Goal: Task Accomplishment & Management: Complete application form

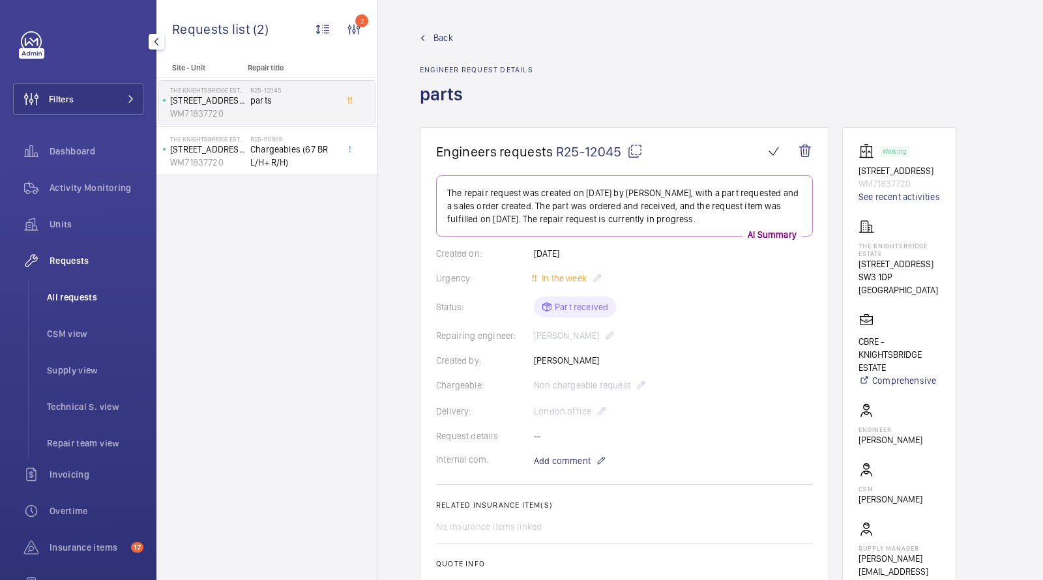
scroll to position [470, 0]
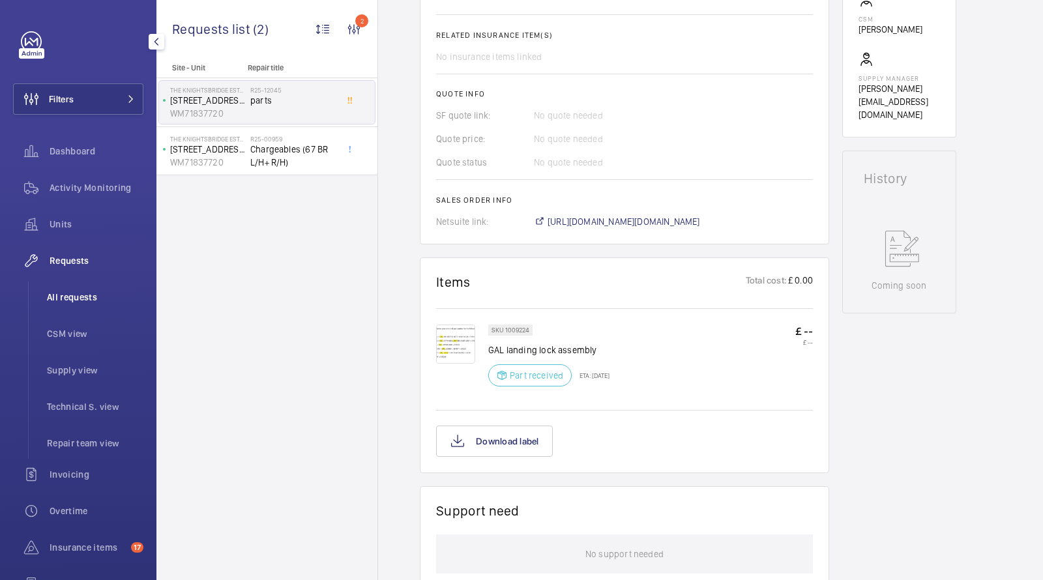
click at [76, 293] on span "All requests" at bounding box center [95, 297] width 97 height 13
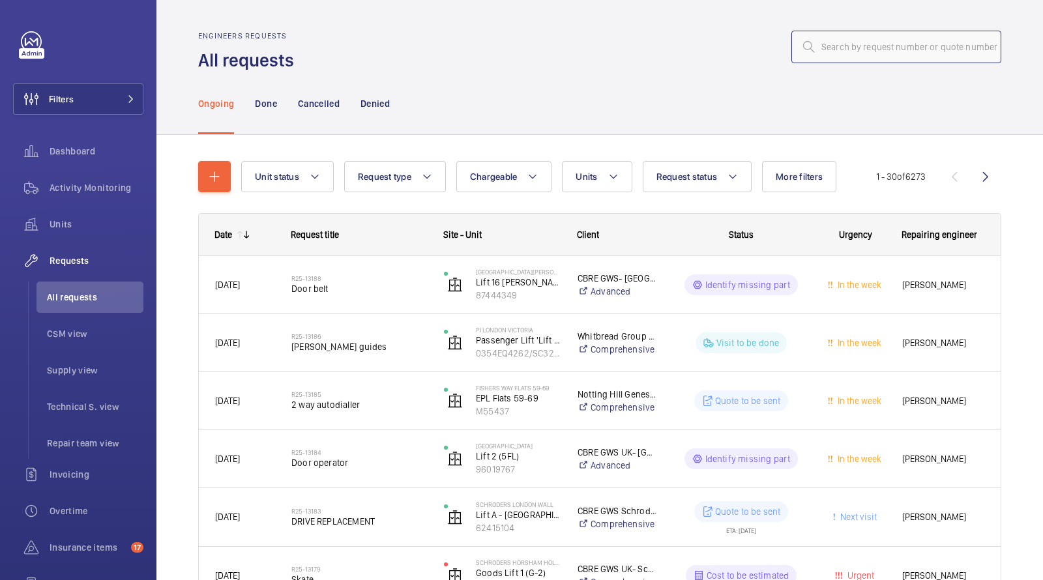
click at [896, 42] on input "text" at bounding box center [897, 47] width 210 height 33
paste input "R25-07633"
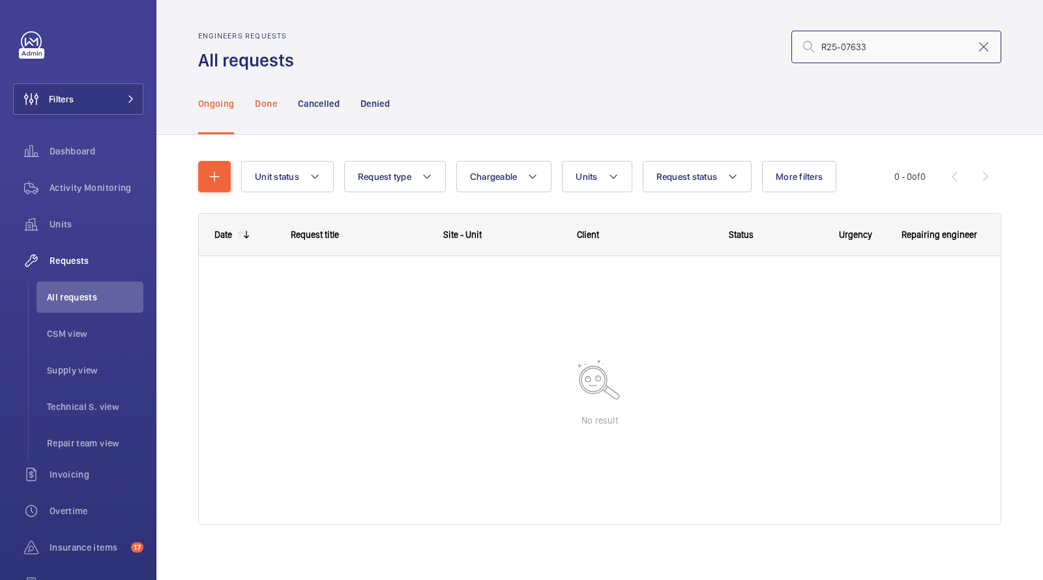
type input "R25-07633"
click at [271, 104] on p "Done" at bounding box center [266, 103] width 22 height 13
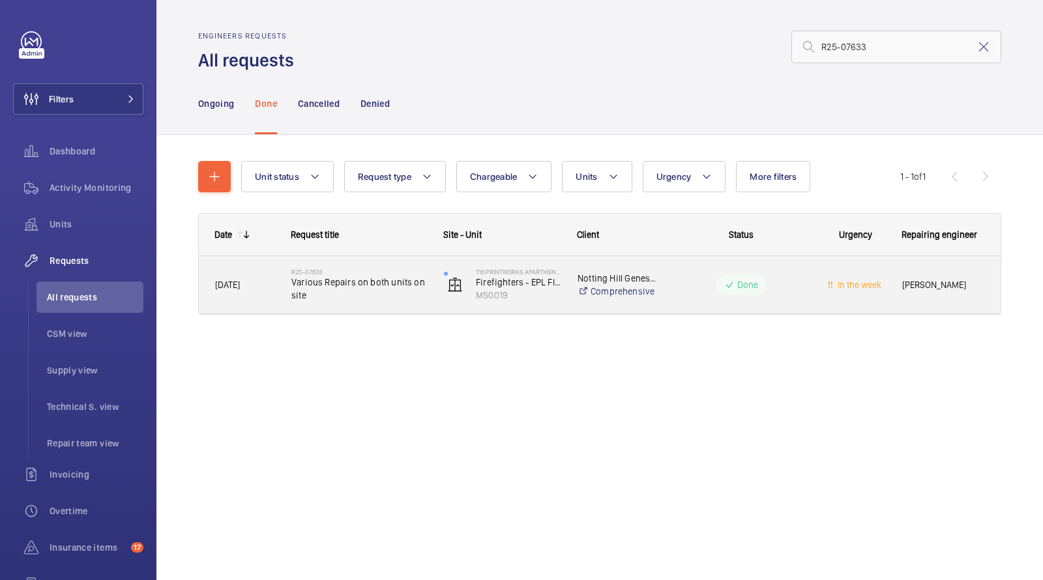
click at [370, 284] on span "Various Repairs on both units on site" at bounding box center [359, 289] width 136 height 26
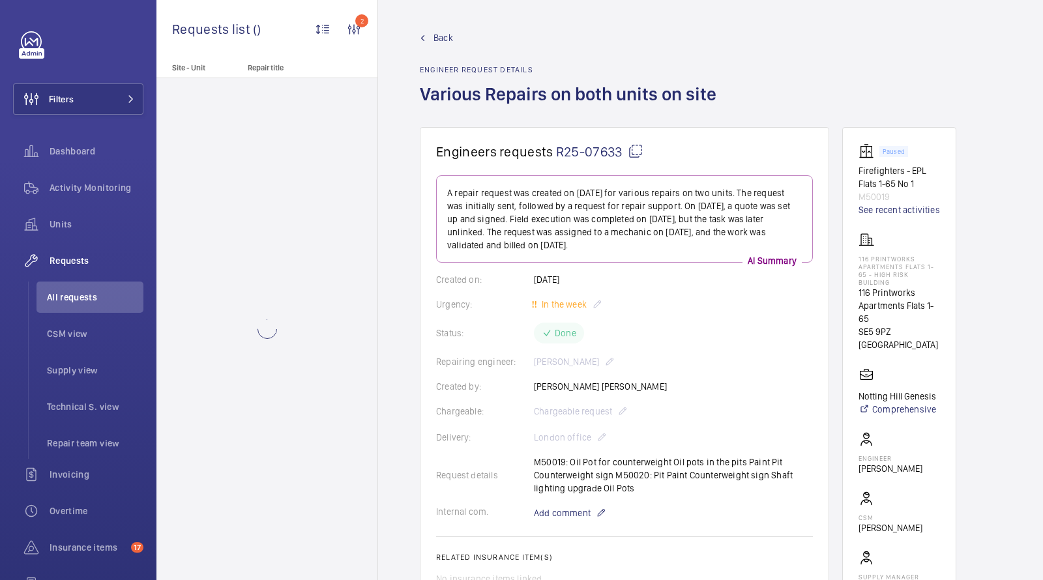
scroll to position [68, 0]
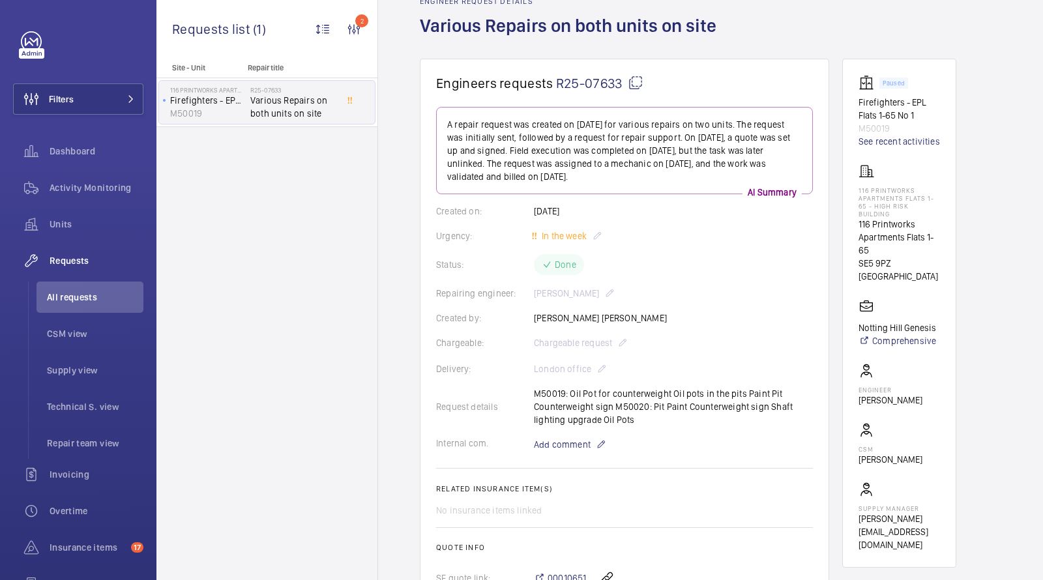
click at [872, 126] on p "M50019" at bounding box center [900, 128] width 82 height 13
copy p "M50019"
click at [82, 298] on span "All requests" at bounding box center [95, 297] width 97 height 13
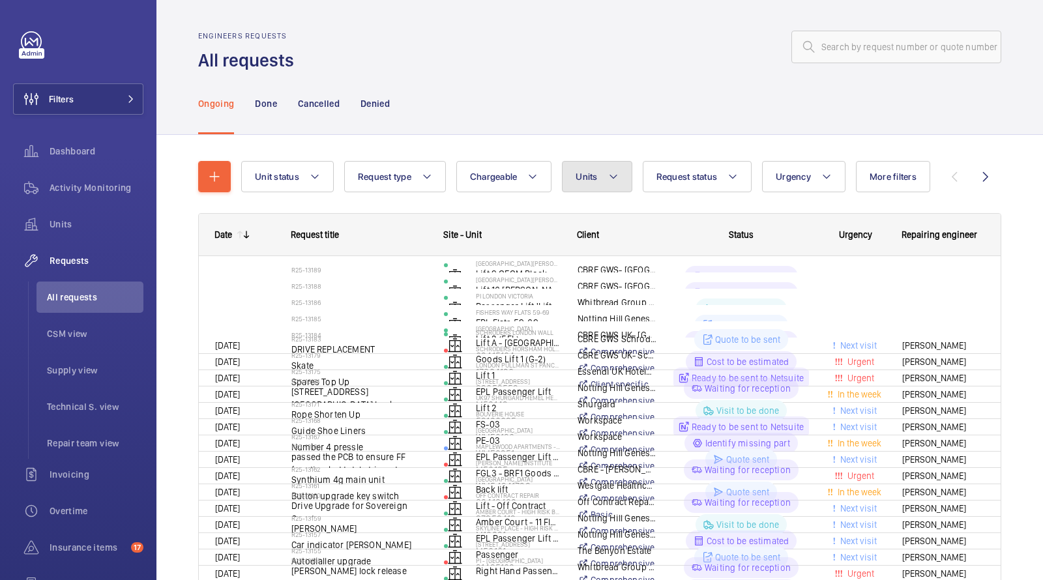
click at [587, 181] on button "Units" at bounding box center [597, 176] width 70 height 31
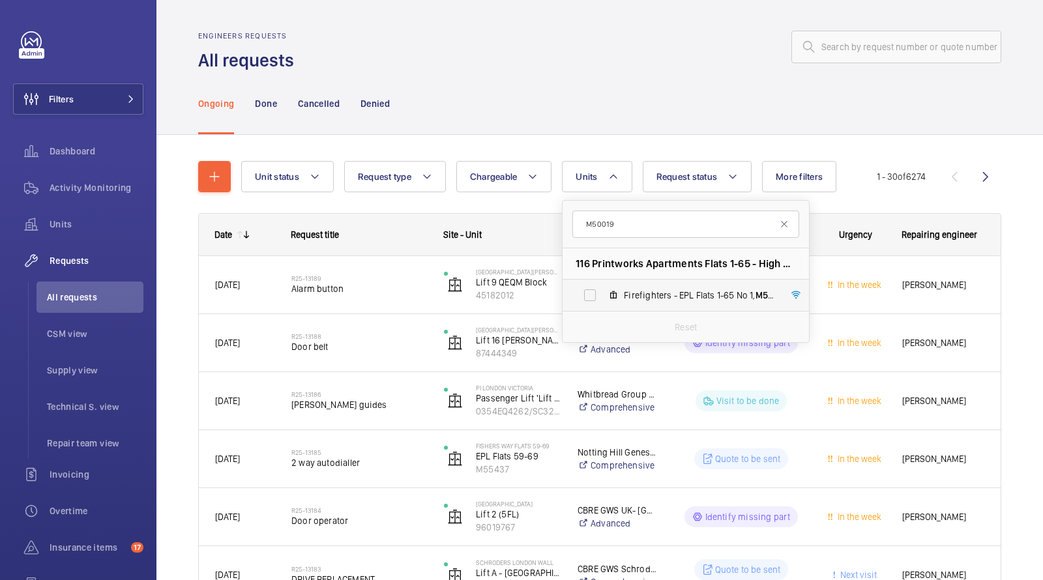
type input "M50019"
click at [608, 300] on mat-icon at bounding box center [613, 295] width 10 height 10
click at [603, 300] on input "Firefighters - EPL Flats 1-65 No 1, M50019" at bounding box center [590, 295] width 26 height 26
checkbox input "true"
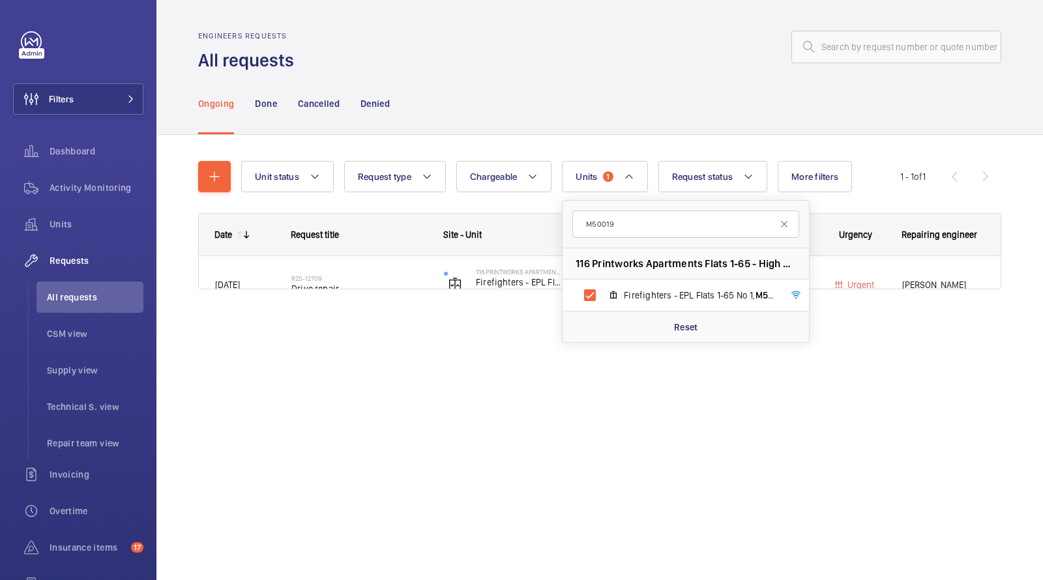
click at [587, 86] on div "Ongoing Done Cancelled Denied" at bounding box center [599, 103] width 803 height 62
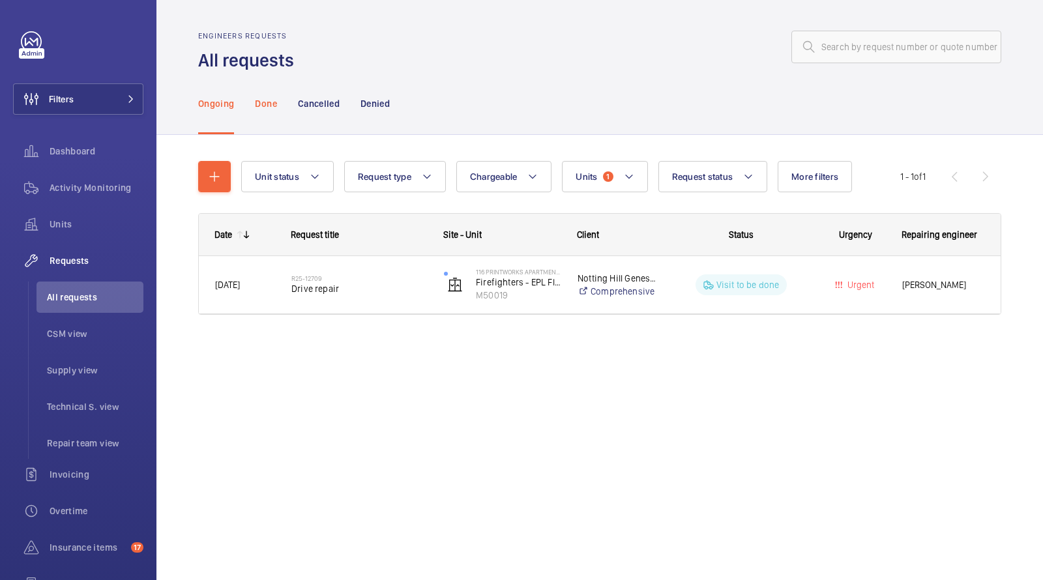
click at [264, 108] on p "Done" at bounding box center [266, 103] width 22 height 13
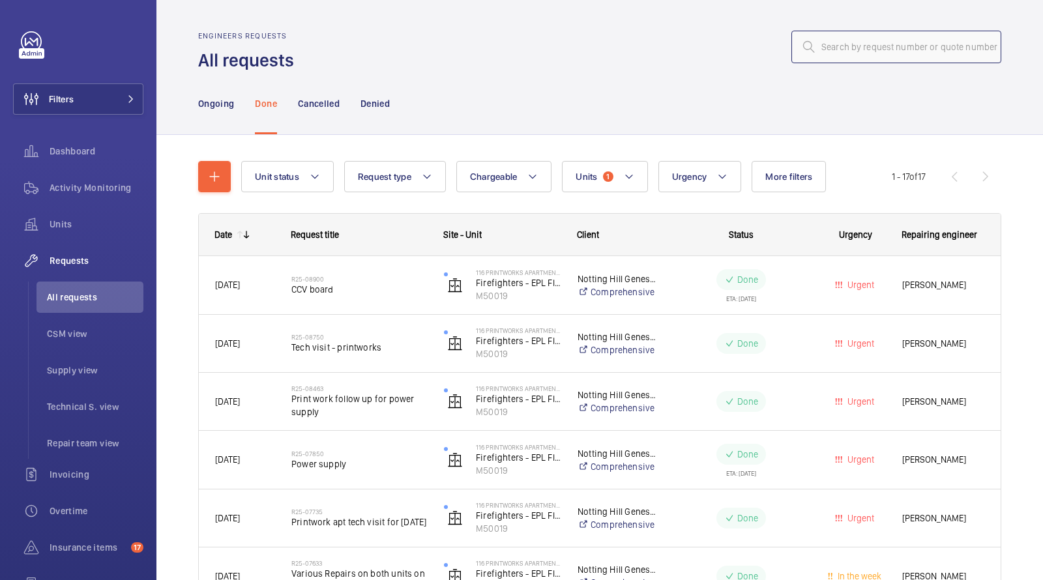
click at [842, 62] on input "text" at bounding box center [897, 47] width 210 height 33
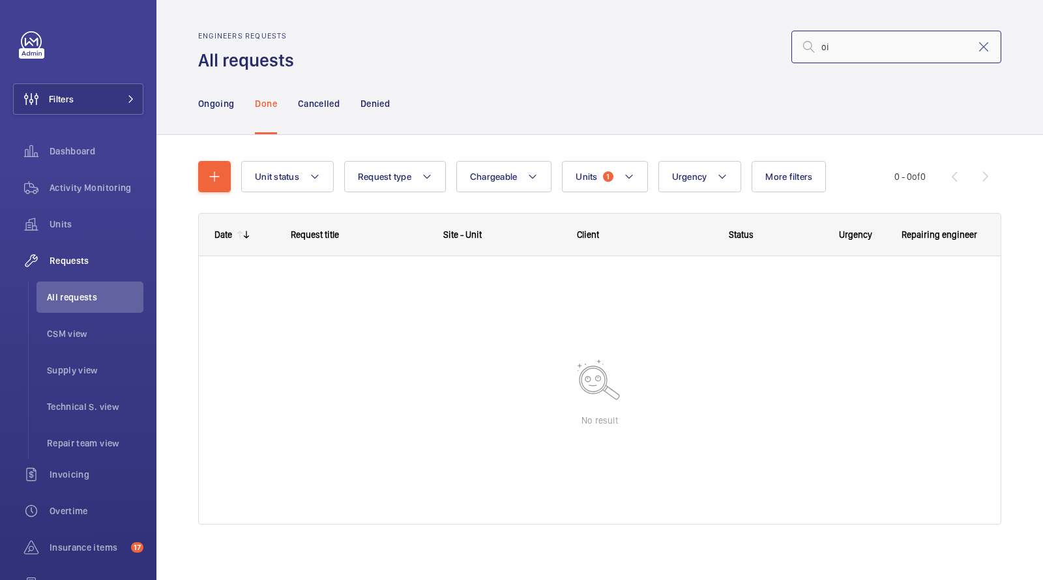
type input "o"
type input "p"
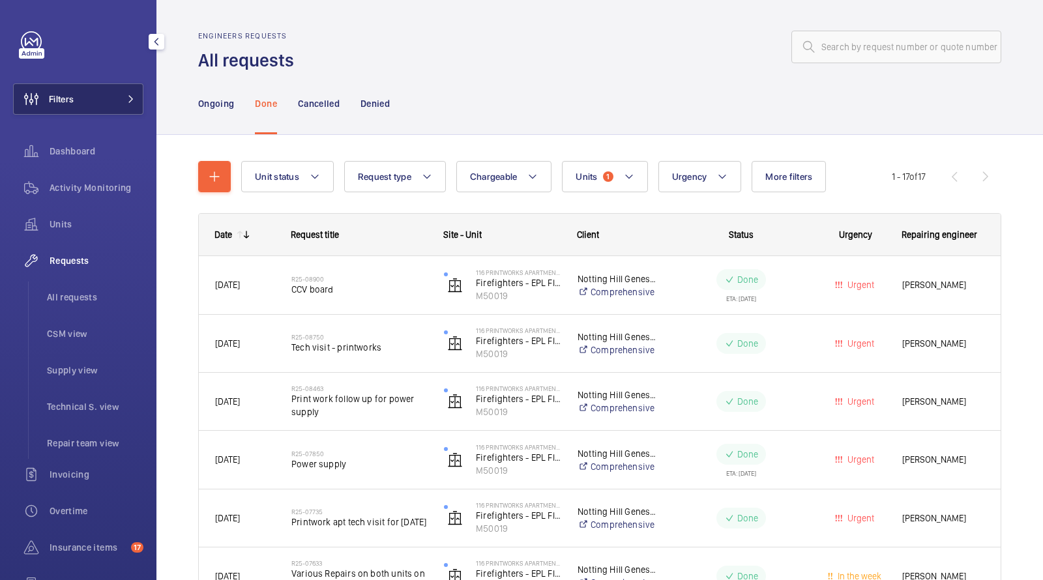
click at [93, 103] on button "Filters" at bounding box center [78, 98] width 130 height 31
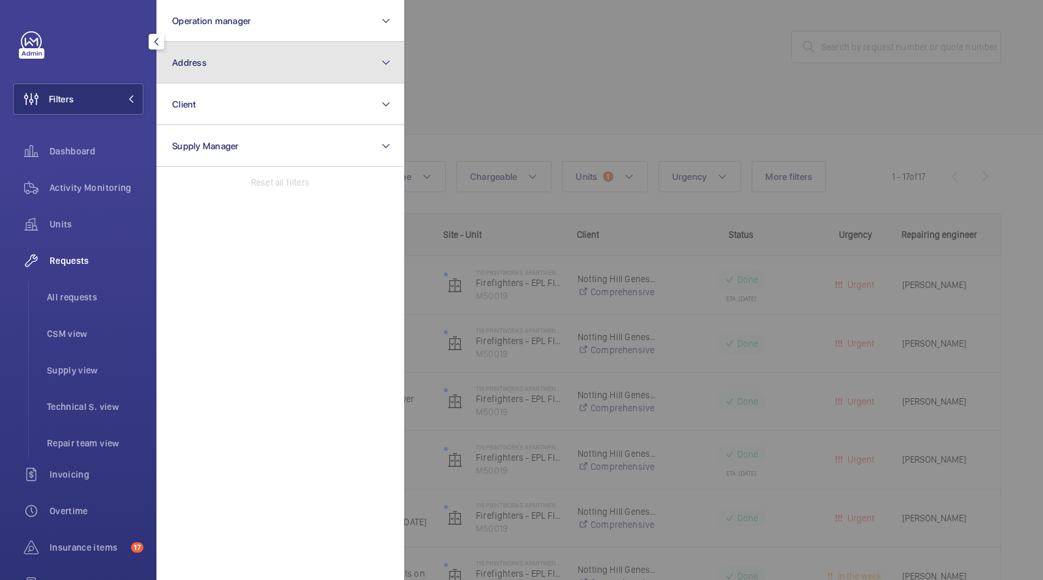
click at [205, 53] on button "Address" at bounding box center [280, 63] width 248 height 42
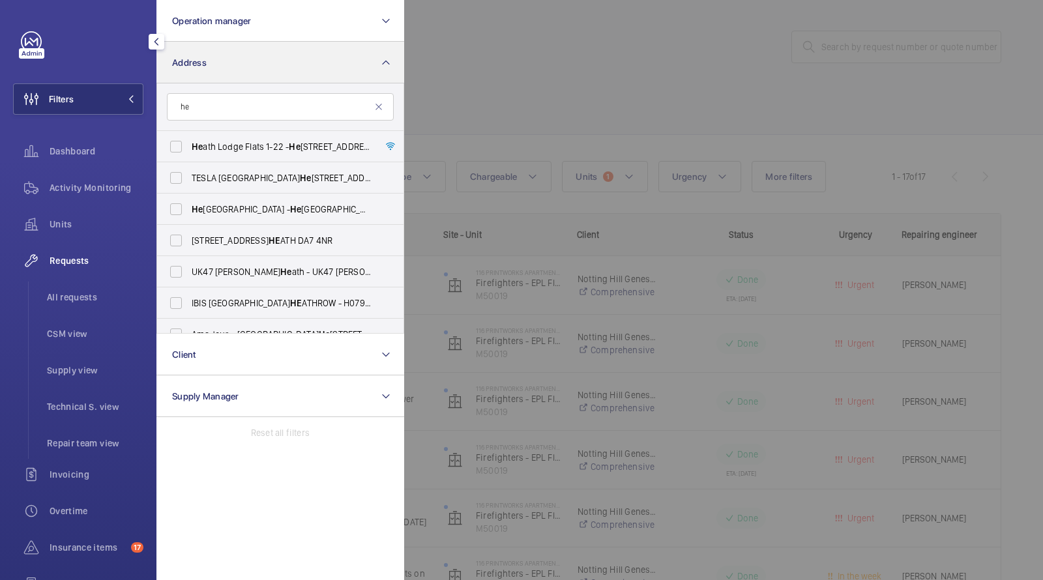
type input "h"
type input "o"
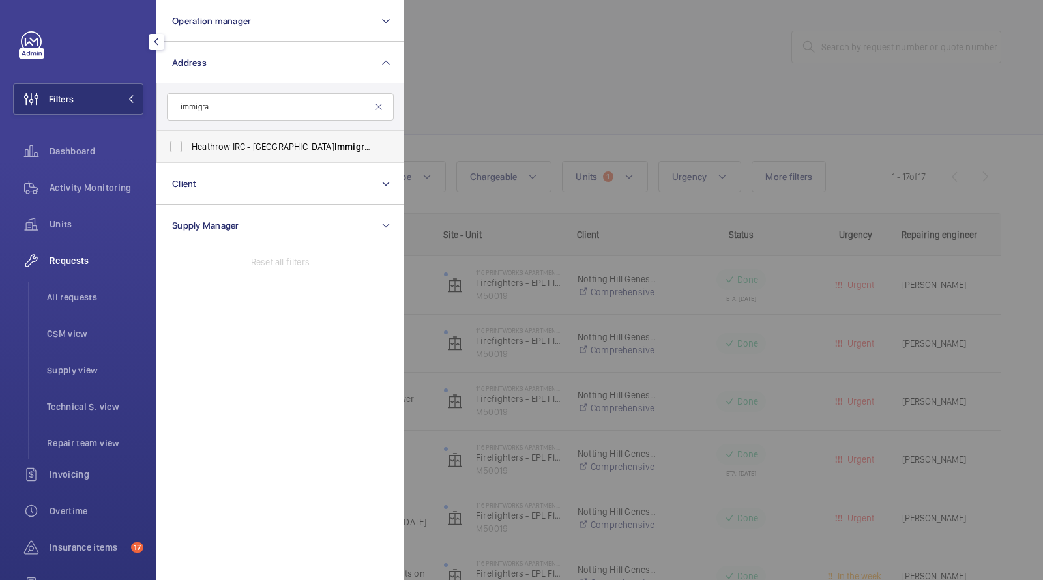
type input "immigra"
click at [218, 141] on span "Heathrow IRC - Colnbrook Immigra tion [GEOGRAPHIC_DATA], [GEOGRAPHIC_DATA] 0HB" at bounding box center [281, 146] width 179 height 13
click at [189, 141] on input "Heathrow IRC - Colnbrook Immigra tion [GEOGRAPHIC_DATA], [GEOGRAPHIC_DATA] 0HB" at bounding box center [176, 147] width 26 height 26
checkbox input "true"
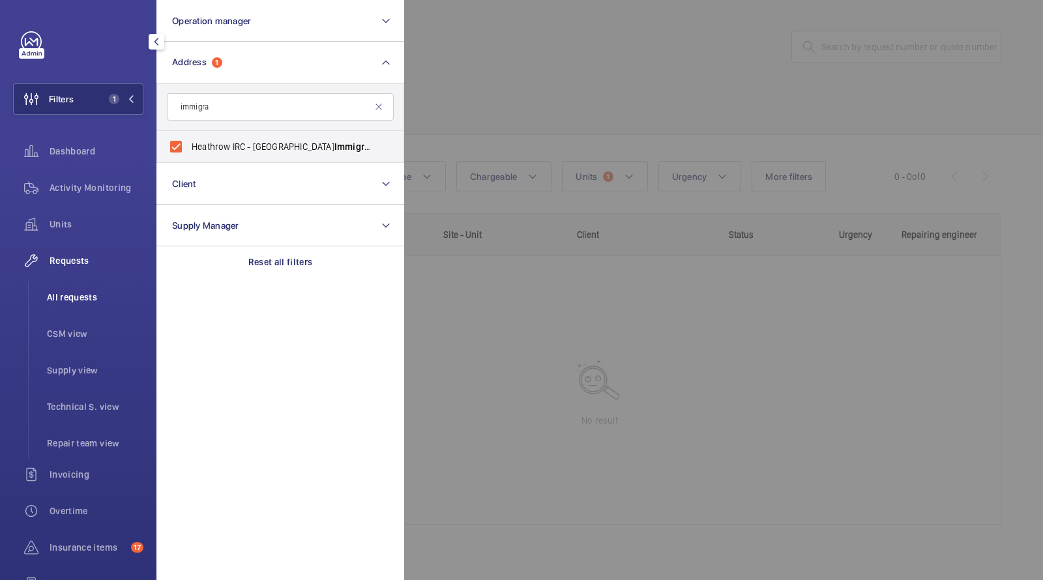
click at [105, 292] on span "All requests" at bounding box center [95, 297] width 97 height 13
click at [542, 97] on div at bounding box center [925, 290] width 1043 height 580
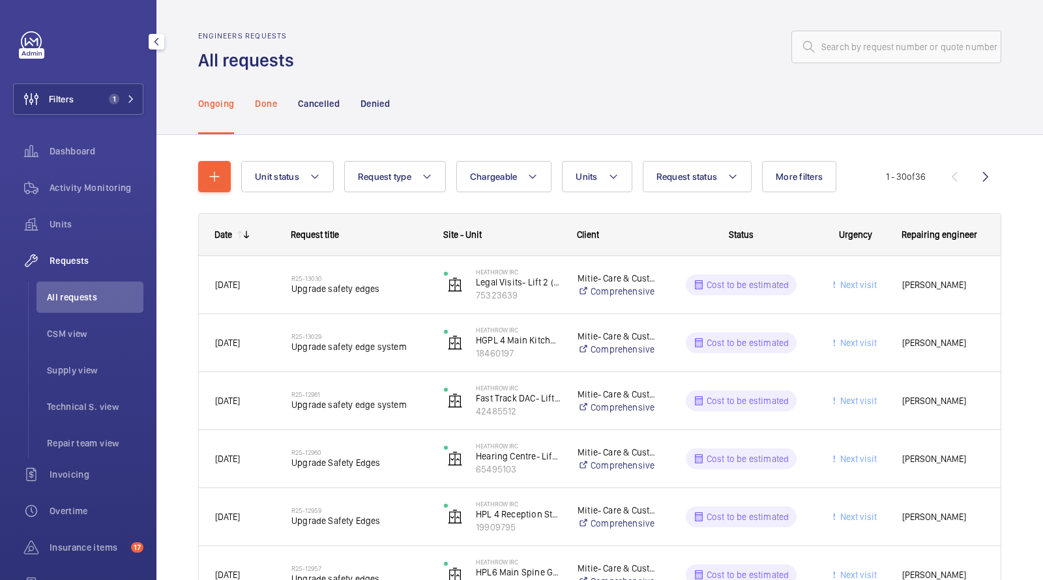
click at [263, 102] on p "Done" at bounding box center [266, 103] width 22 height 13
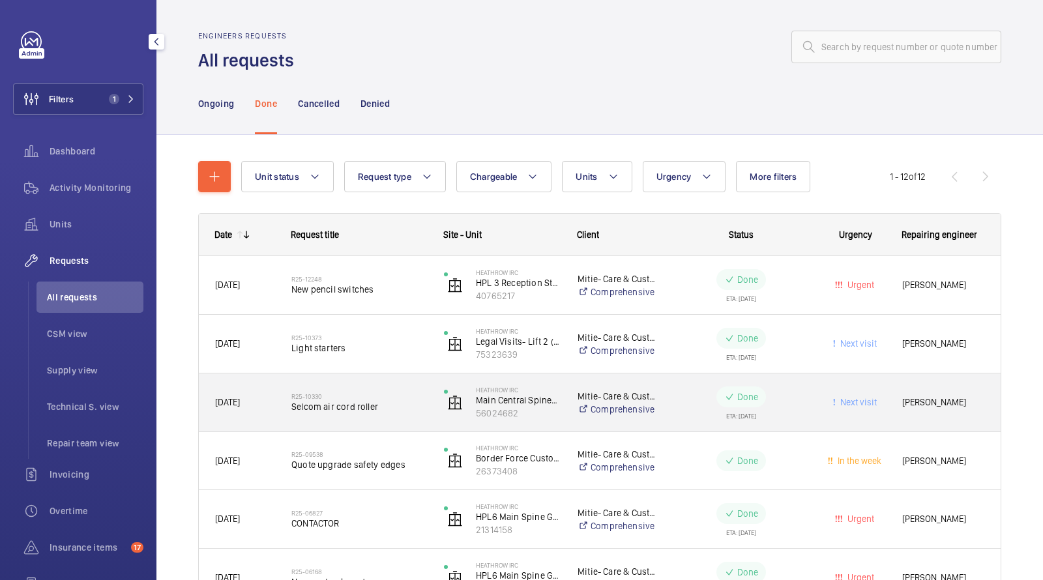
click at [368, 399] on h2 "R25-10330" at bounding box center [359, 397] width 136 height 8
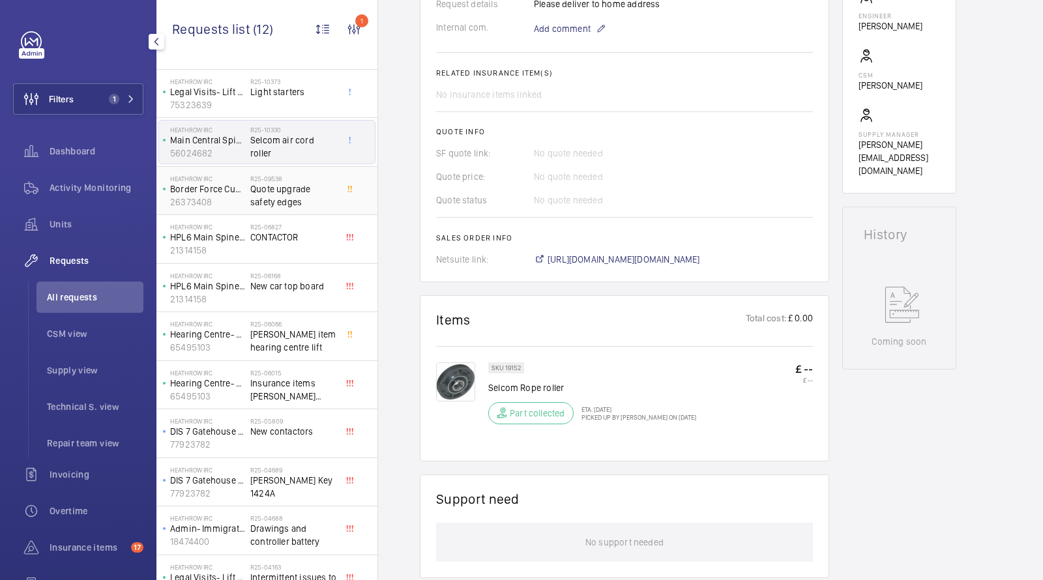
scroll to position [60, 0]
click at [274, 387] on span "Insurance items [PERSON_NAME] chargeable" at bounding box center [293, 387] width 86 height 26
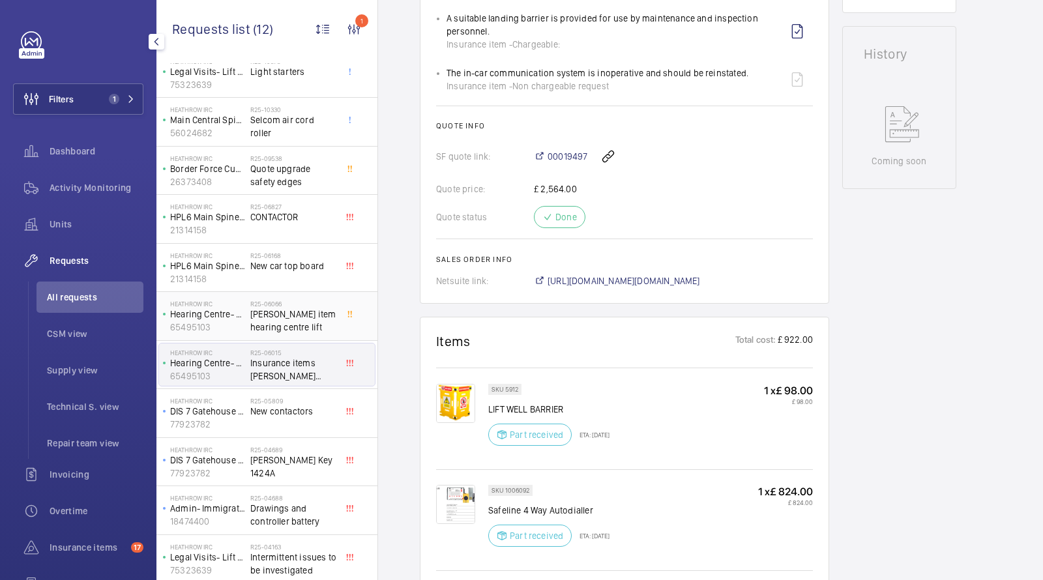
scroll to position [33, 0]
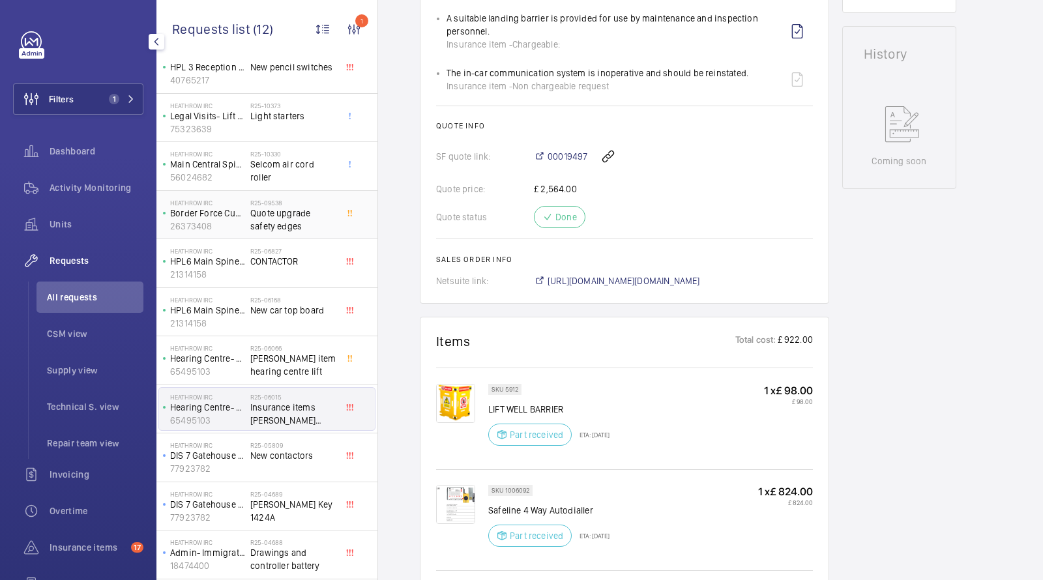
click at [289, 209] on span "Quote upgrade safety edges" at bounding box center [293, 220] width 86 height 26
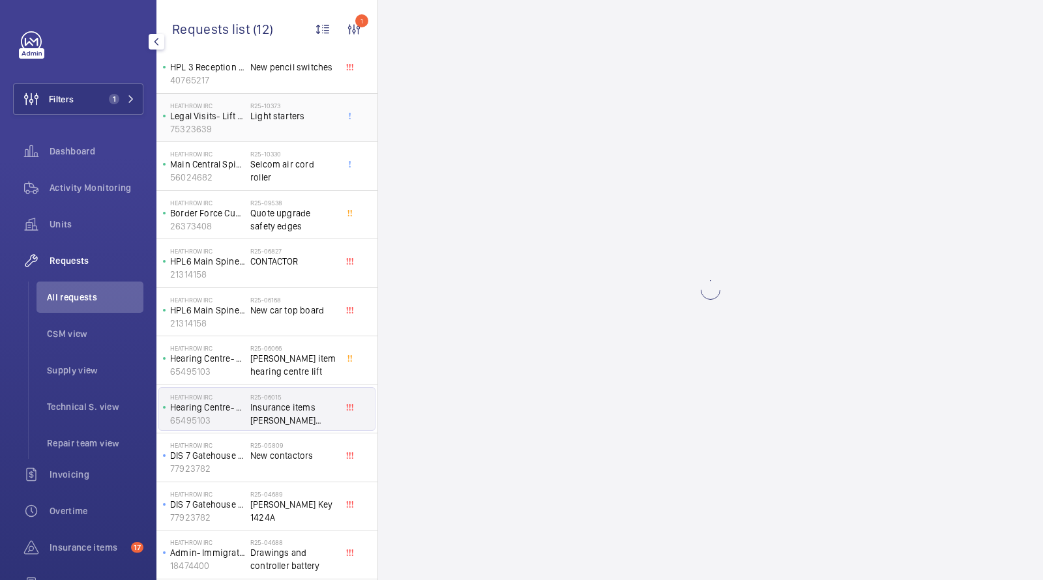
click at [286, 128] on div "R25-10373 Light starters" at bounding box center [293, 121] width 86 height 38
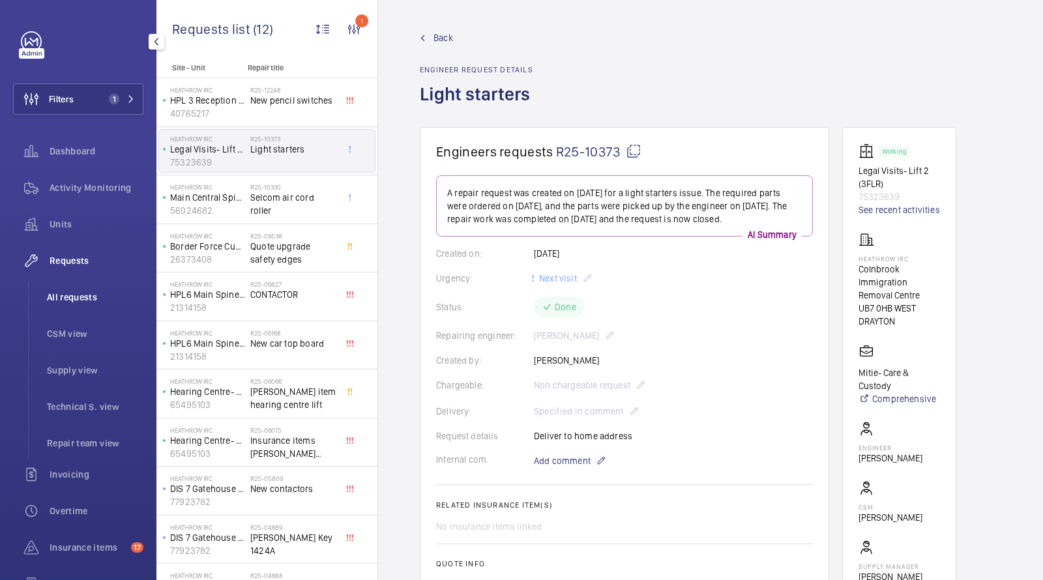
click at [80, 284] on li "All requests" at bounding box center [90, 297] width 107 height 31
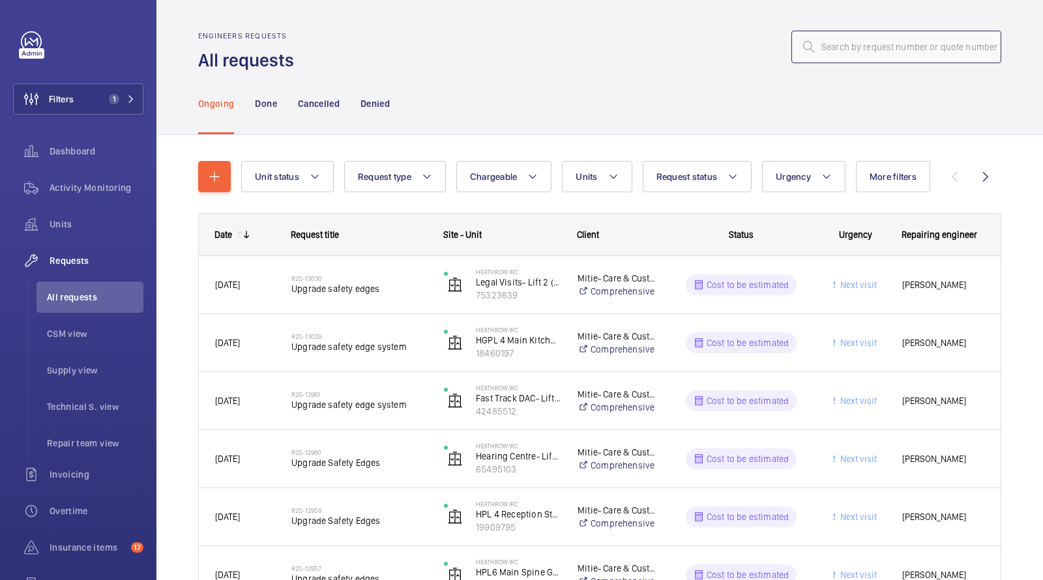
click at [950, 54] on input "text" at bounding box center [897, 47] width 210 height 33
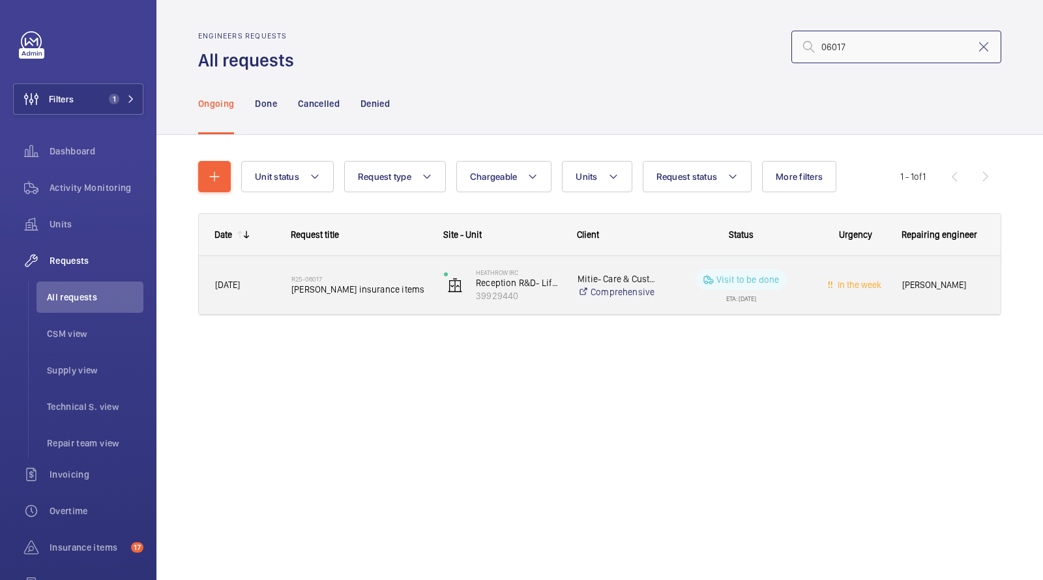
type input "06017"
click at [346, 299] on div "R25-06017 [PERSON_NAME] insurance items" at bounding box center [359, 286] width 136 height 38
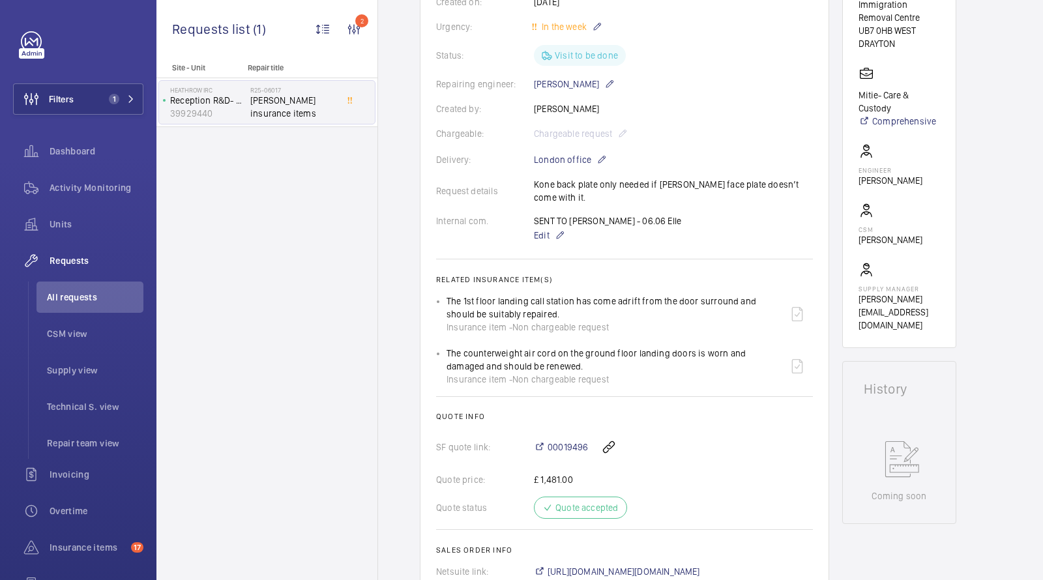
scroll to position [503, 0]
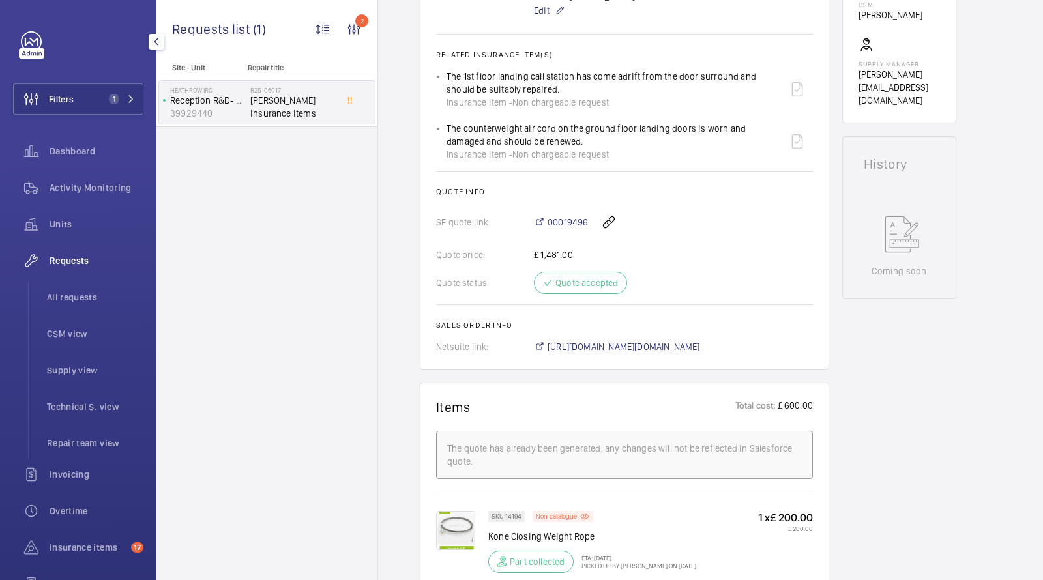
drag, startPoint x: 82, startPoint y: 289, endPoint x: 87, endPoint y: 278, distance: 11.7
click at [82, 289] on li "All requests" at bounding box center [90, 297] width 107 height 31
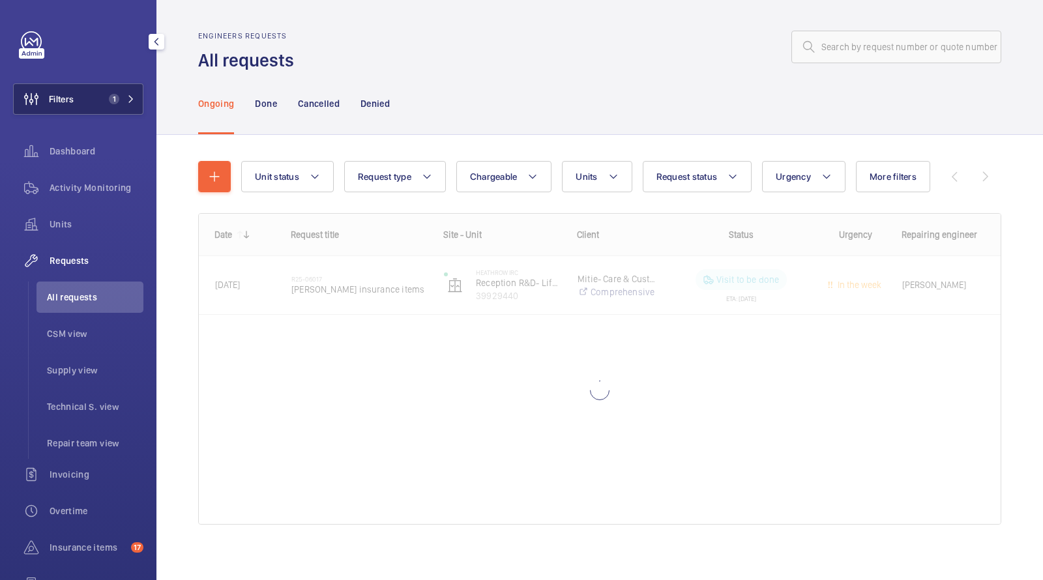
click at [108, 97] on span "1" at bounding box center [112, 99] width 16 height 10
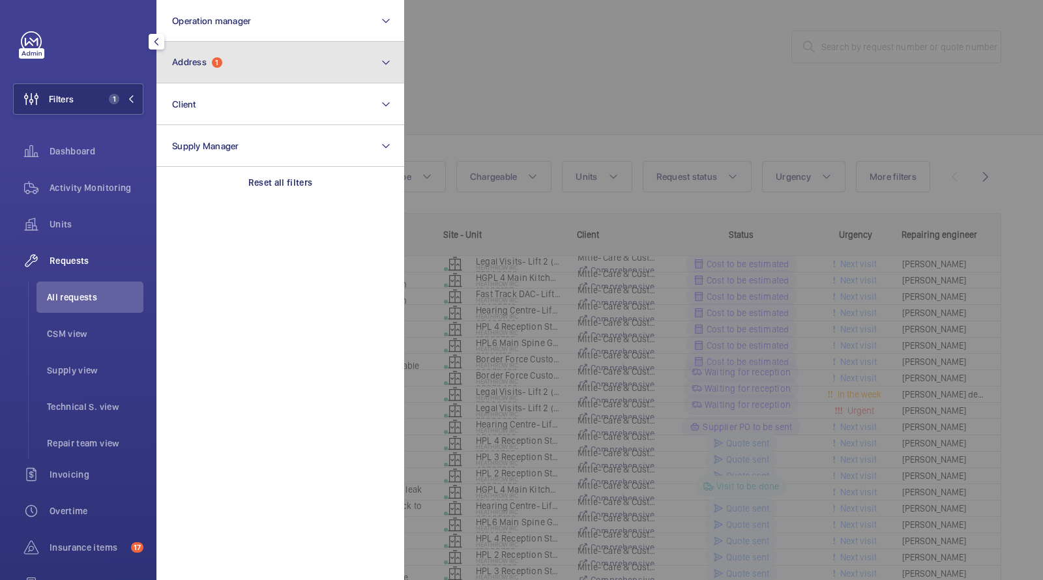
click at [226, 57] on button "Address 1" at bounding box center [280, 63] width 248 height 42
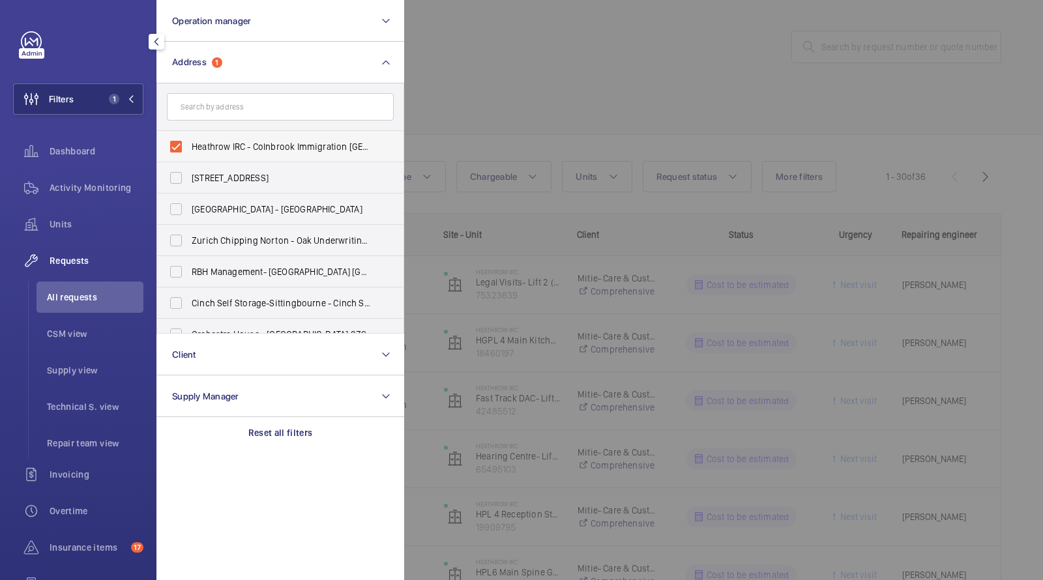
click at [222, 142] on span "Heathrow IRC - Colnbrook Immigration [GEOGRAPHIC_DATA], [GEOGRAPHIC_DATA] 0HB" at bounding box center [281, 146] width 179 height 13
click at [189, 142] on input "Heathrow IRC - Colnbrook Immigration [GEOGRAPHIC_DATA], [GEOGRAPHIC_DATA] 0HB" at bounding box center [176, 147] width 26 height 26
checkbox input "false"
click at [222, 116] on input "text" at bounding box center [280, 106] width 227 height 27
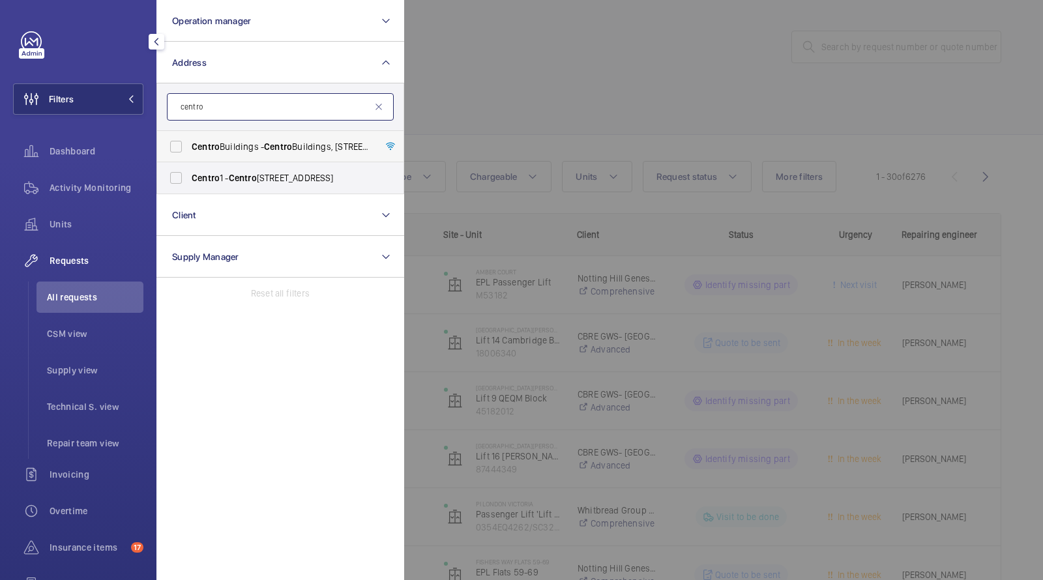
type input "centro"
click at [223, 144] on span "[GEOGRAPHIC_DATA] - [GEOGRAPHIC_DATA], [STREET_ADDRESS][PERSON_NAME]" at bounding box center [281, 146] width 179 height 13
click at [189, 144] on input "[GEOGRAPHIC_DATA] - [GEOGRAPHIC_DATA], [STREET_ADDRESS][PERSON_NAME]" at bounding box center [176, 147] width 26 height 26
checkbox input "true"
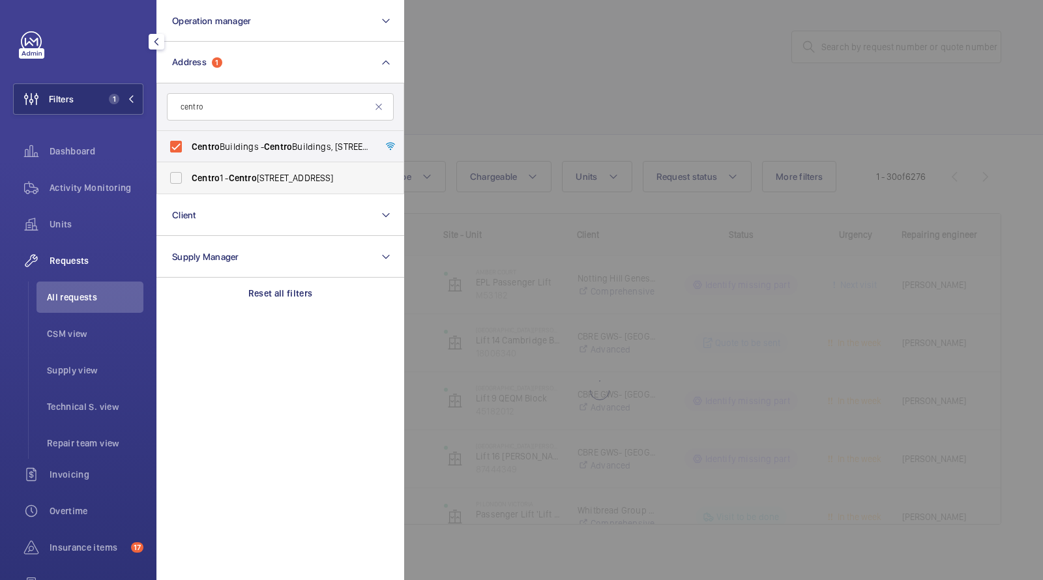
click at [209, 170] on label "[STREET_ADDRESS]" at bounding box center [270, 177] width 227 height 31
click at [189, 170] on input "[STREET_ADDRESS]" at bounding box center [176, 178] width 26 height 26
checkbox input "true"
click at [490, 110] on div at bounding box center [925, 290] width 1043 height 580
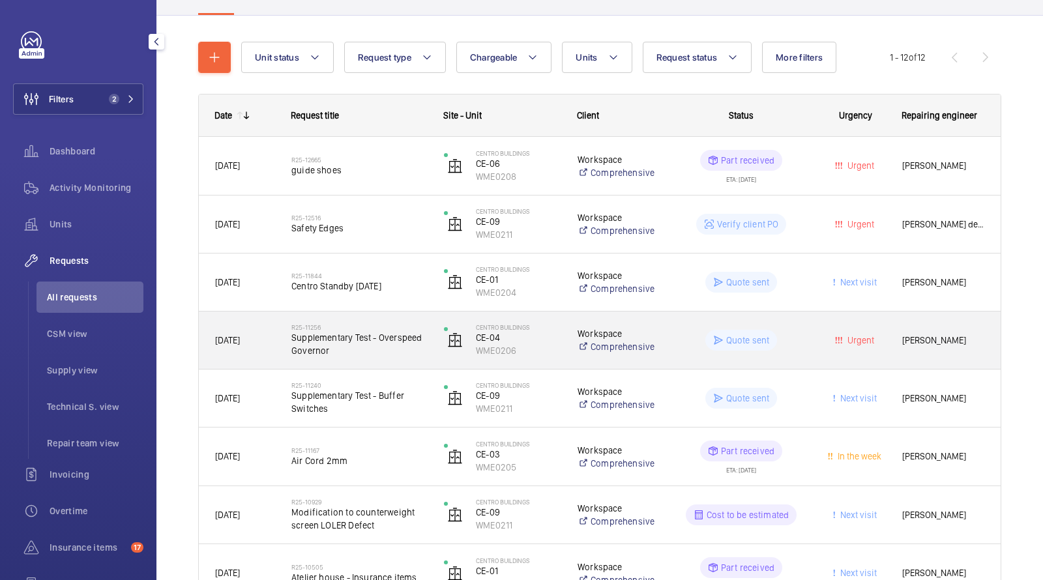
scroll to position [128, 0]
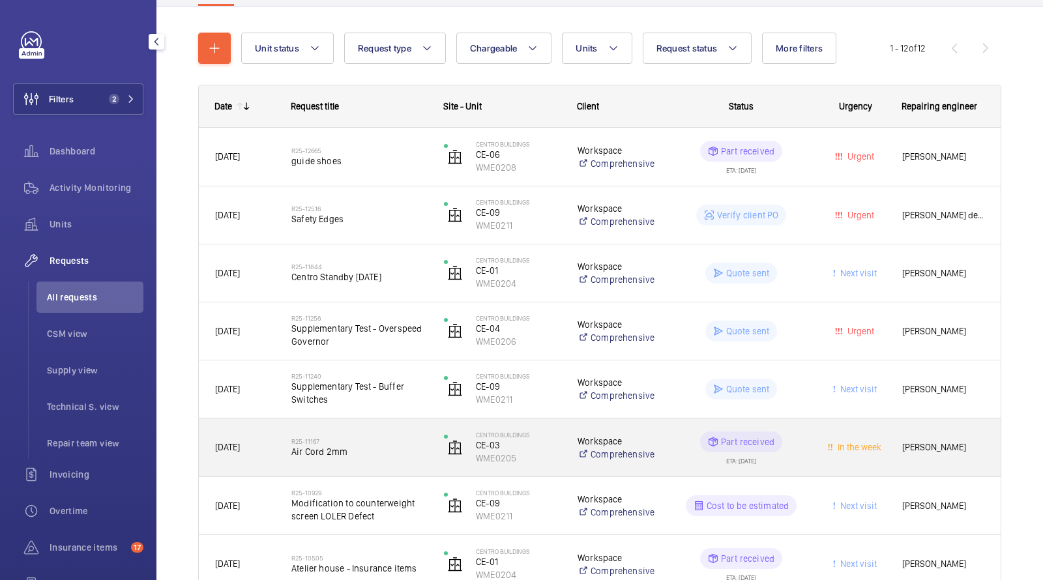
click at [331, 434] on div "R25-11167 Air Cord 2mm" at bounding box center [359, 448] width 136 height 38
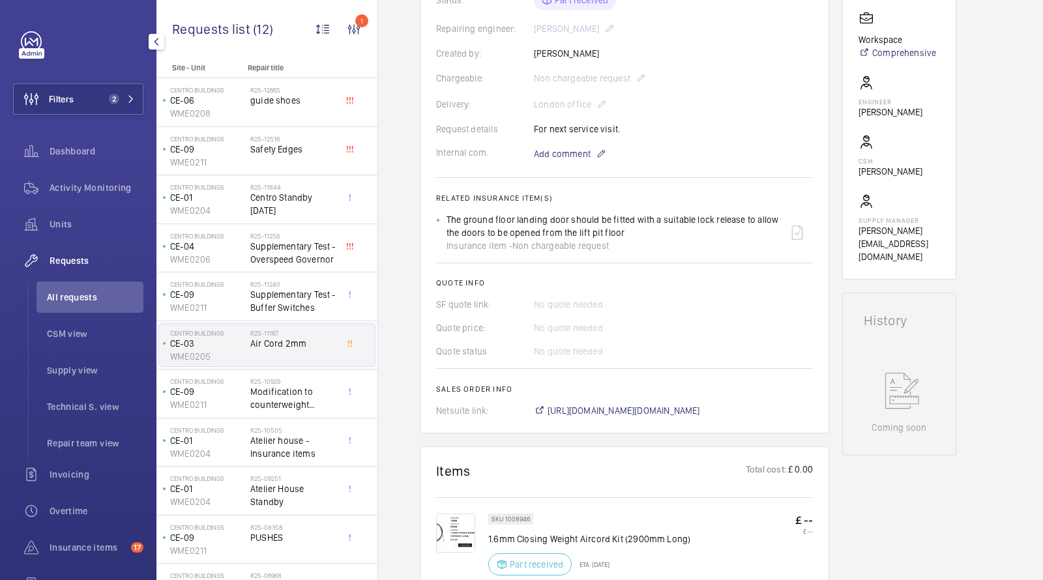
scroll to position [78, 0]
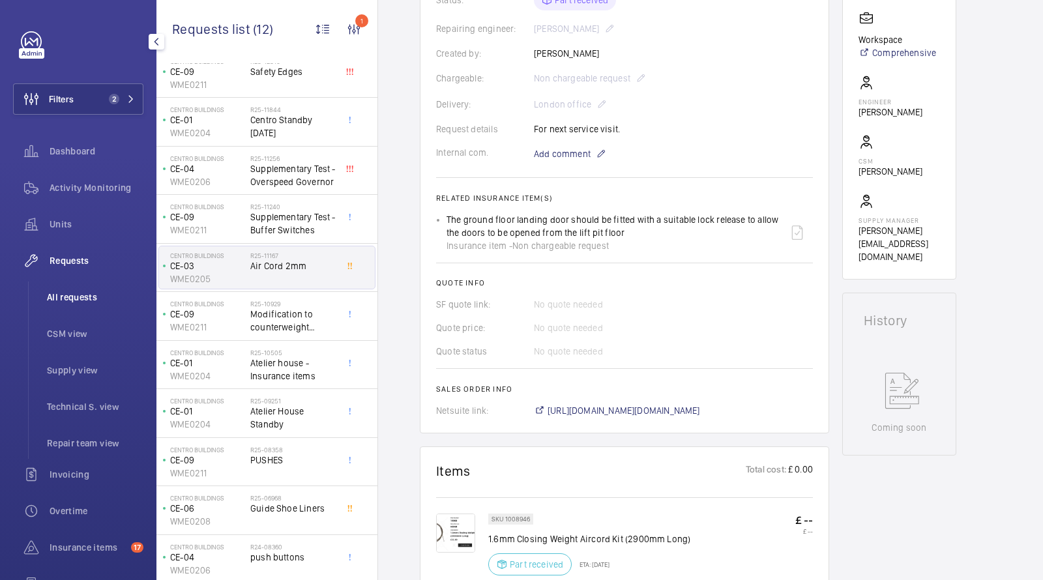
click at [91, 298] on span "All requests" at bounding box center [95, 297] width 97 height 13
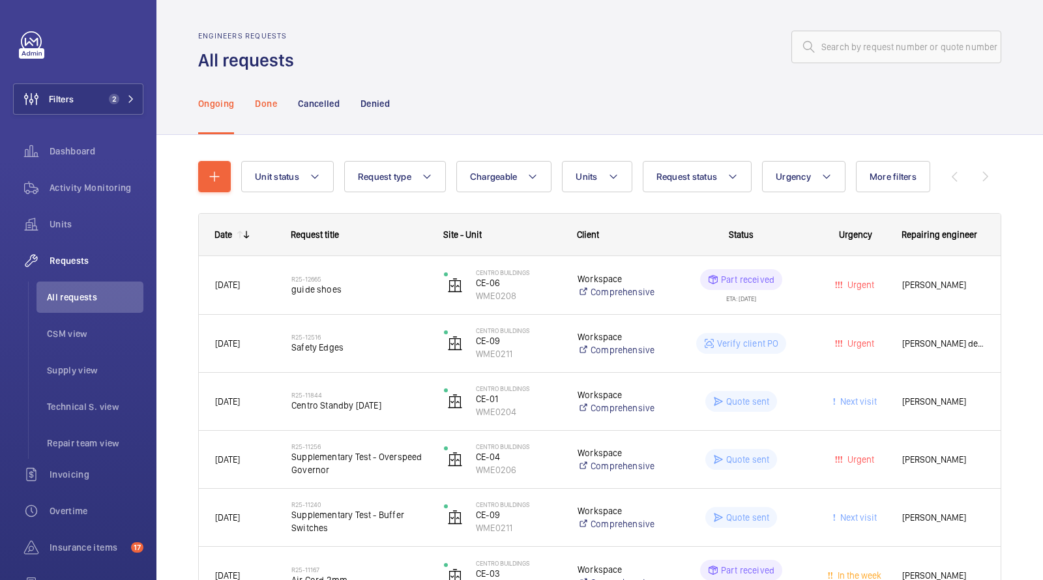
click at [268, 101] on p "Done" at bounding box center [266, 103] width 22 height 13
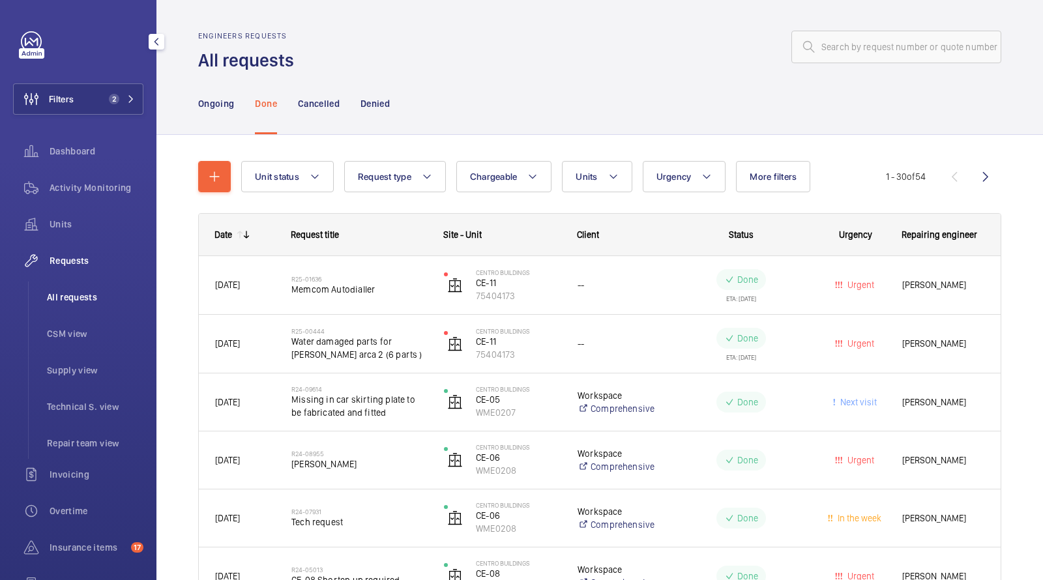
click at [72, 291] on span "All requests" at bounding box center [95, 297] width 97 height 13
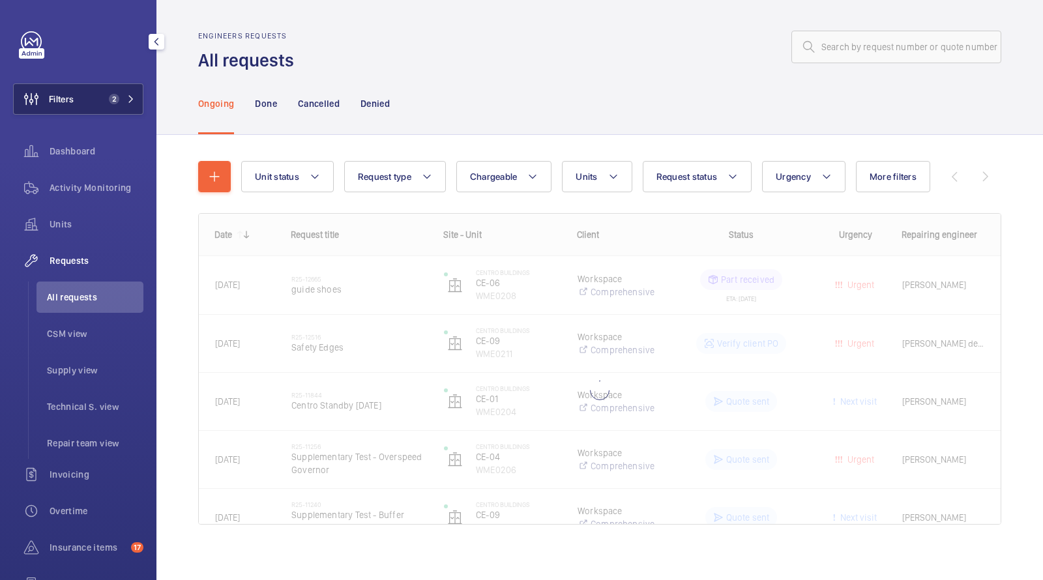
click at [110, 91] on button "Filters 2" at bounding box center [78, 98] width 130 height 31
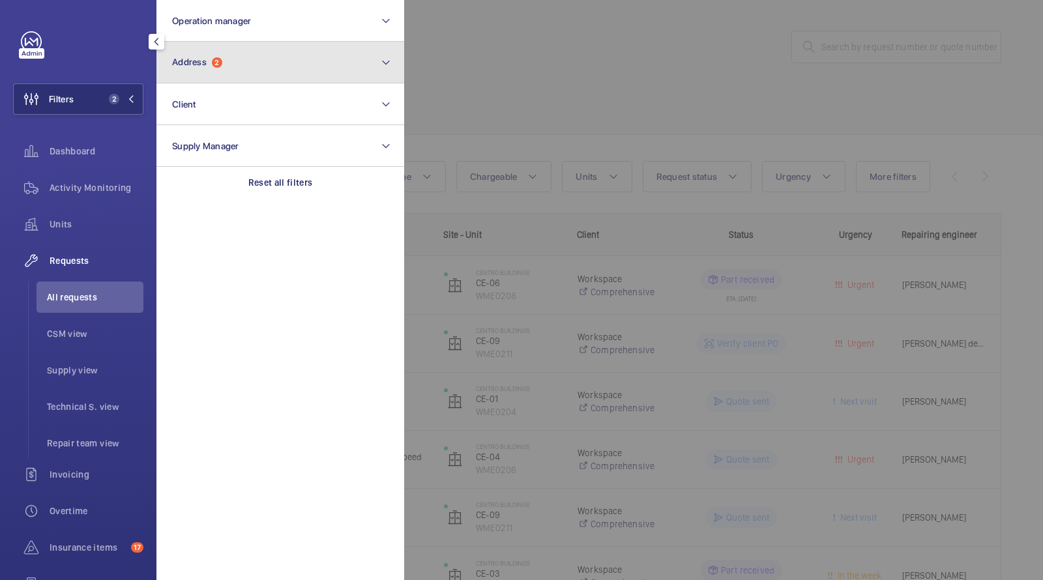
click at [207, 74] on button "Address 2" at bounding box center [280, 63] width 248 height 42
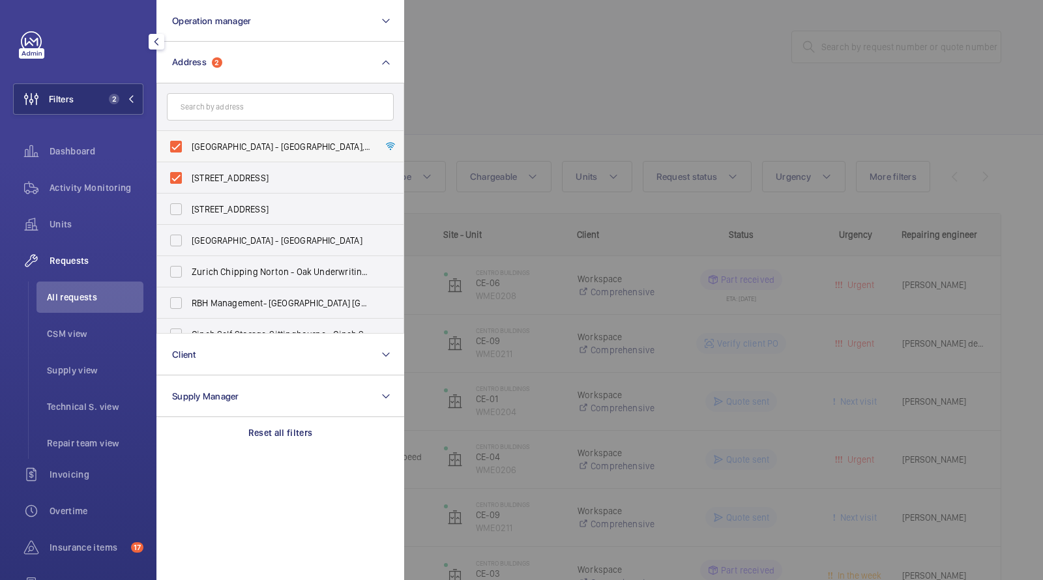
click at [218, 146] on span "[GEOGRAPHIC_DATA] - [GEOGRAPHIC_DATA], [STREET_ADDRESS][PERSON_NAME]" at bounding box center [281, 146] width 179 height 13
click at [189, 146] on input "[GEOGRAPHIC_DATA] - [GEOGRAPHIC_DATA], [STREET_ADDRESS][PERSON_NAME]" at bounding box center [176, 147] width 26 height 26
checkbox input "false"
click at [205, 173] on span "[STREET_ADDRESS]" at bounding box center [281, 177] width 179 height 13
click at [189, 173] on input "[STREET_ADDRESS]" at bounding box center [176, 178] width 26 height 26
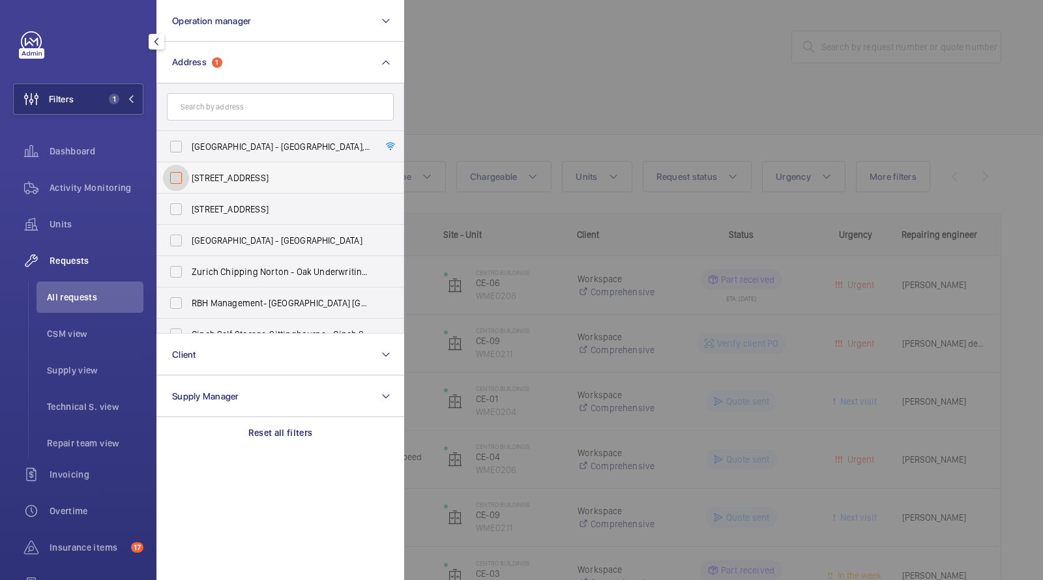
checkbox input "false"
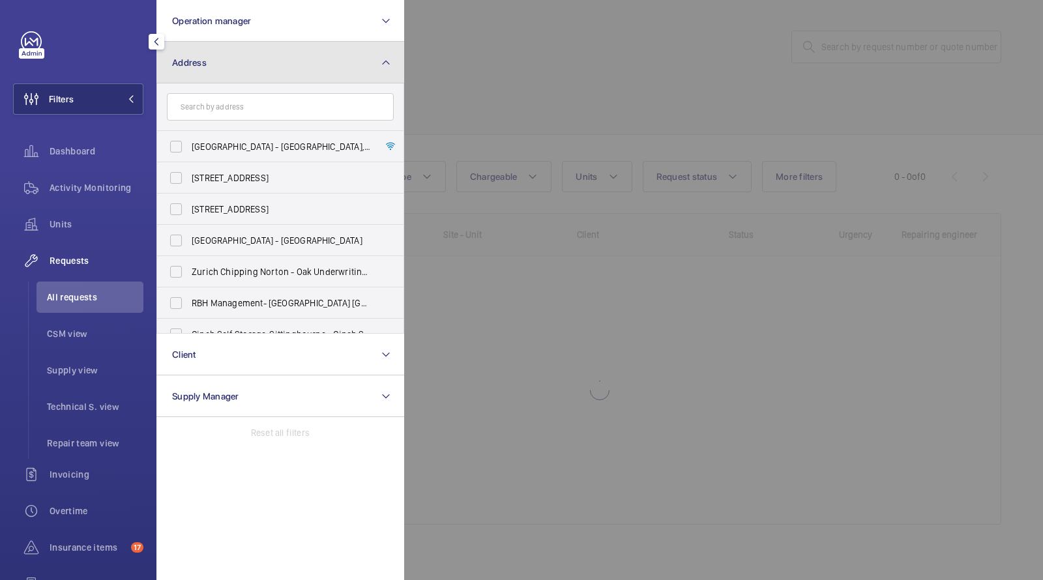
click at [213, 68] on button "Address" at bounding box center [280, 63] width 248 height 42
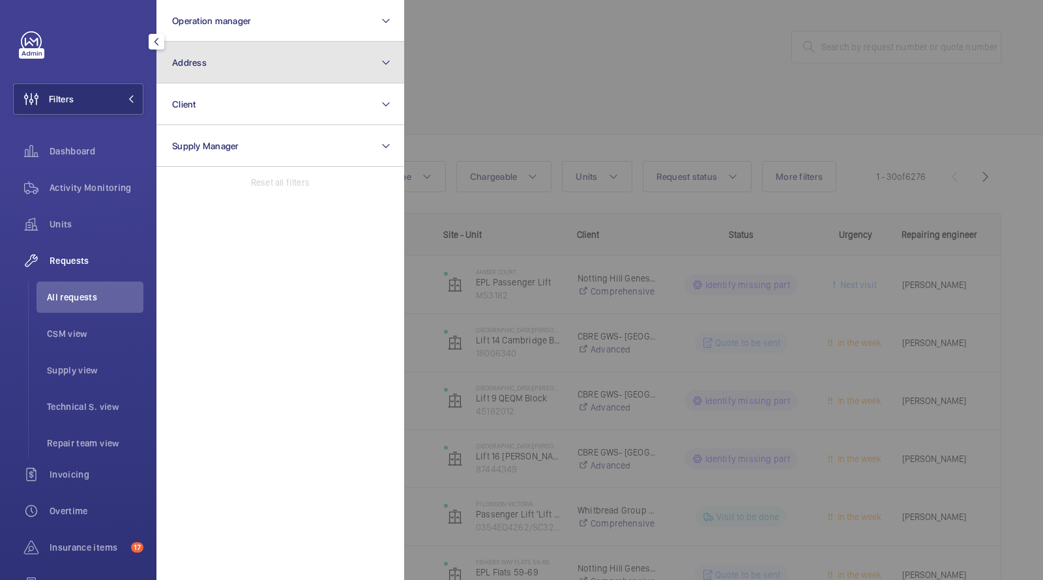
click at [206, 70] on button "Address" at bounding box center [280, 63] width 248 height 42
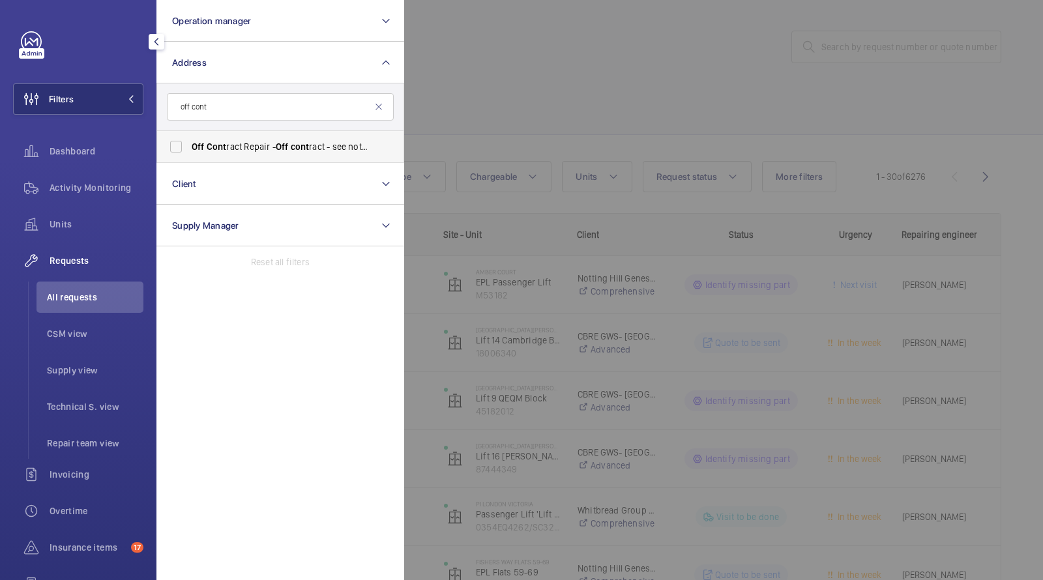
type input "off cont"
click at [248, 138] on label "Off Cont ract Repair - Off cont ract - see notes in description, LONDON XXXX" at bounding box center [270, 146] width 227 height 31
click at [189, 138] on input "Off Cont ract Repair - Off cont ract - see notes in description, LONDON XXXX" at bounding box center [176, 147] width 26 height 26
checkbox input "true"
click at [616, 99] on div at bounding box center [925, 290] width 1043 height 580
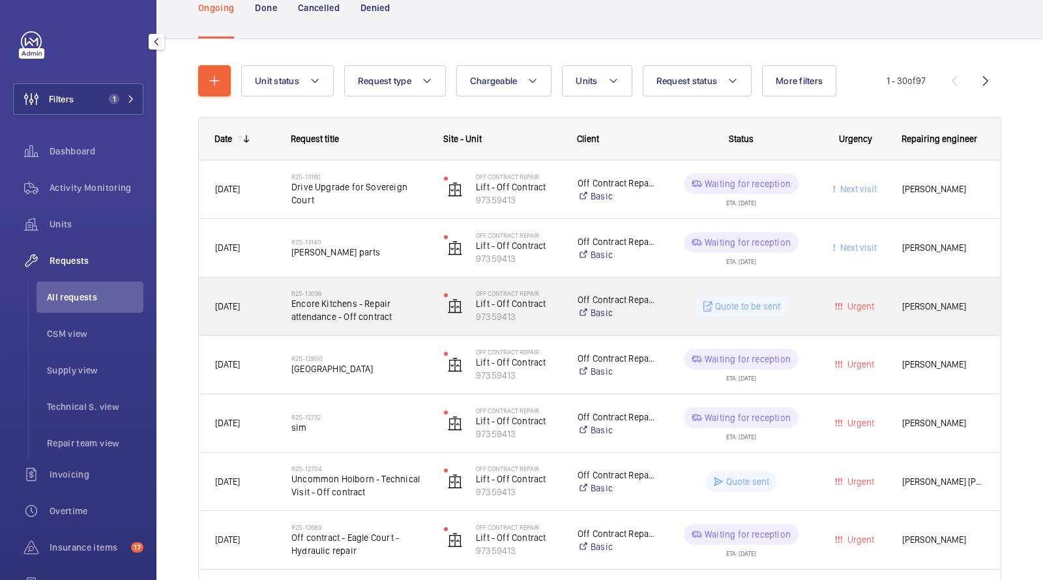
scroll to position [99, 0]
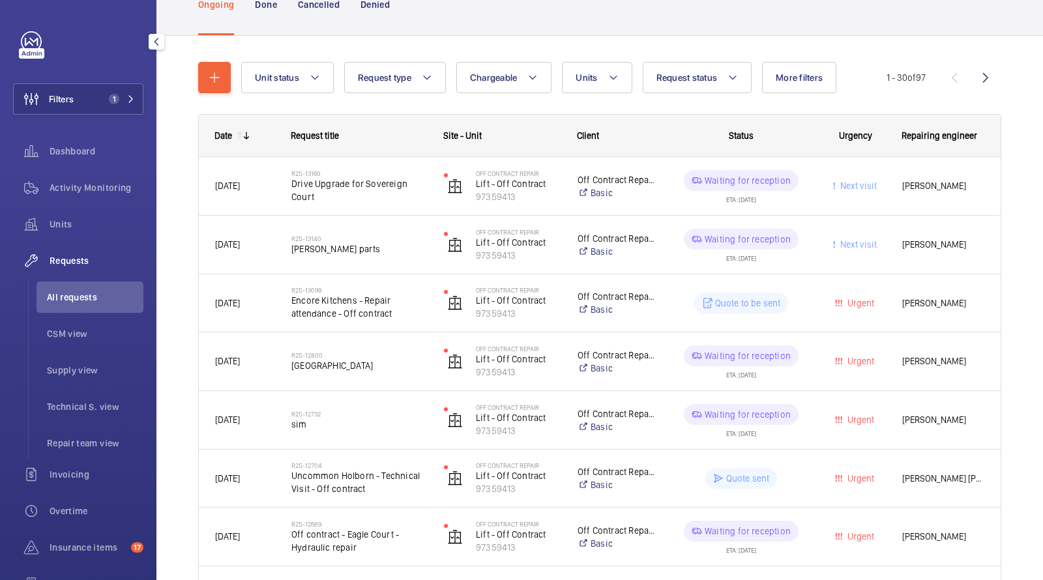
click at [61, 303] on li "All requests" at bounding box center [90, 297] width 107 height 31
click at [108, 102] on span "1" at bounding box center [112, 99] width 16 height 10
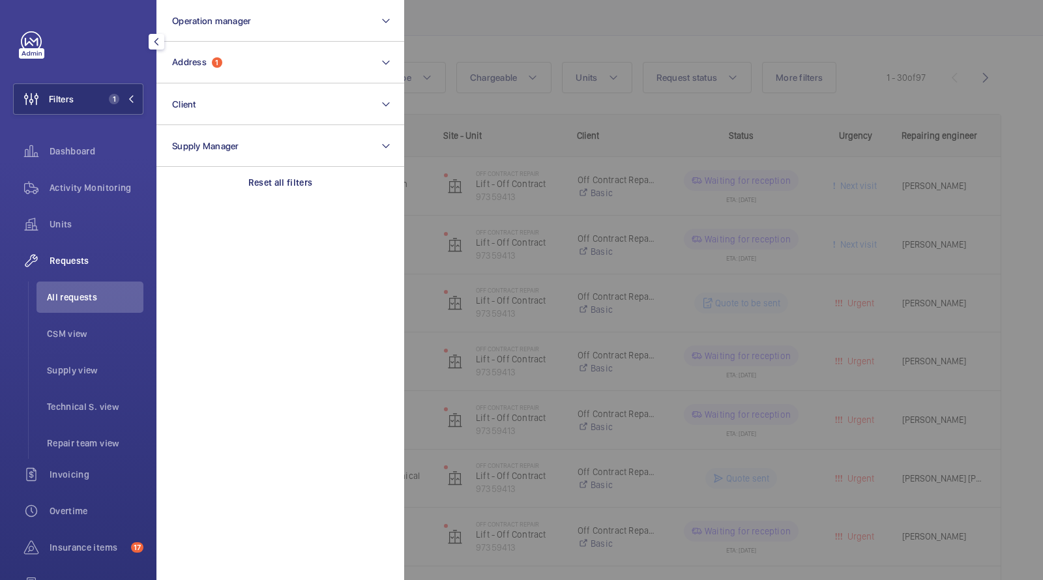
click at [76, 301] on span "All requests" at bounding box center [95, 297] width 97 height 13
click at [74, 265] on span "Requests" at bounding box center [97, 260] width 94 height 13
click at [66, 293] on span "All requests" at bounding box center [95, 297] width 97 height 13
click at [475, 3] on div at bounding box center [925, 290] width 1043 height 580
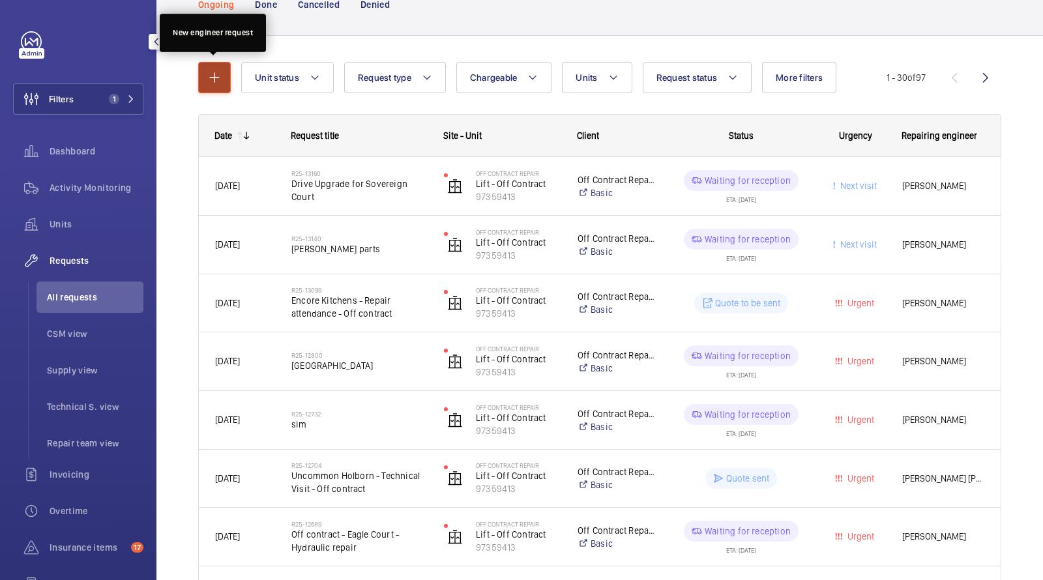
click at [207, 76] on mat-icon "button" at bounding box center [215, 78] width 16 height 16
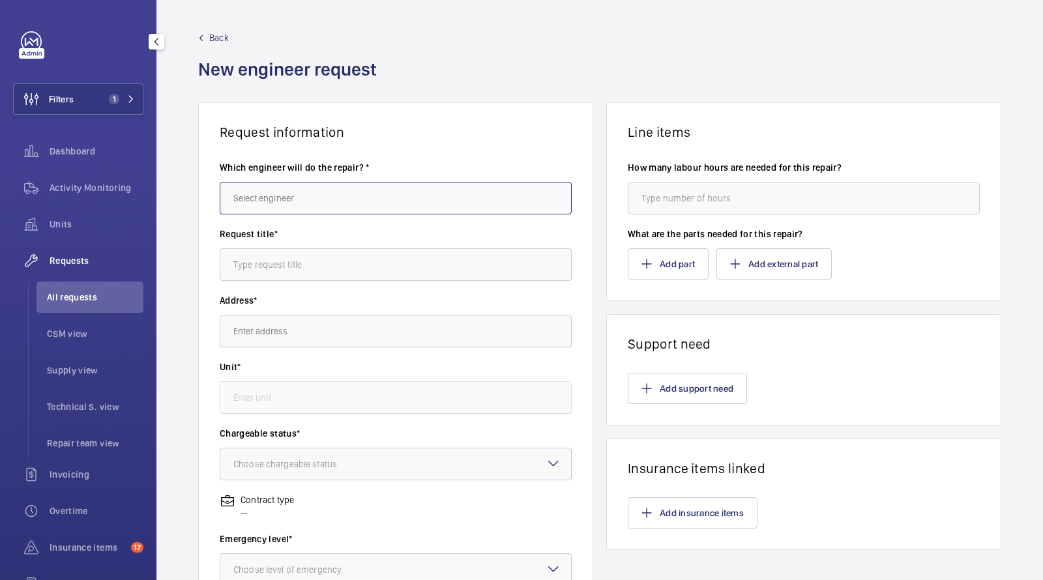
click at [287, 194] on input "text" at bounding box center [396, 198] width 352 height 33
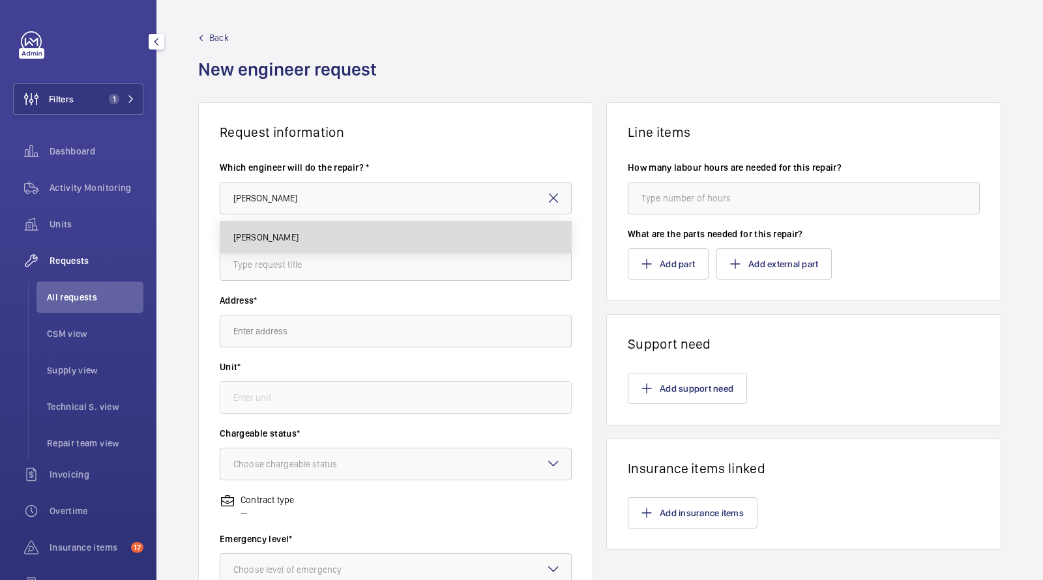
click at [293, 233] on mat-option "[PERSON_NAME]" at bounding box center [395, 237] width 351 height 31
type input "[PERSON_NAME]"
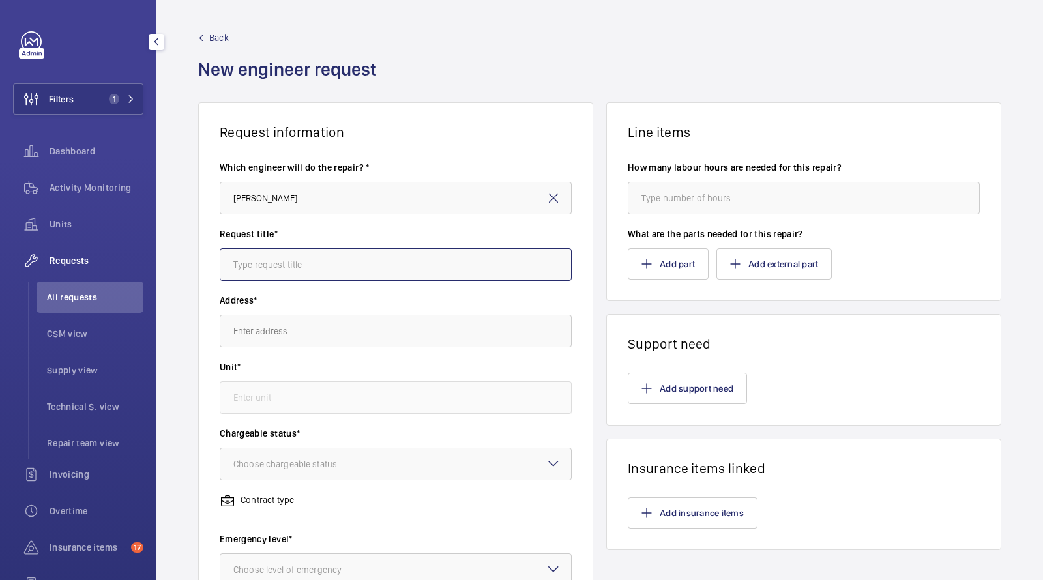
click at [272, 261] on input "text" at bounding box center [396, 264] width 352 height 33
type input "collect doors from office and fit"
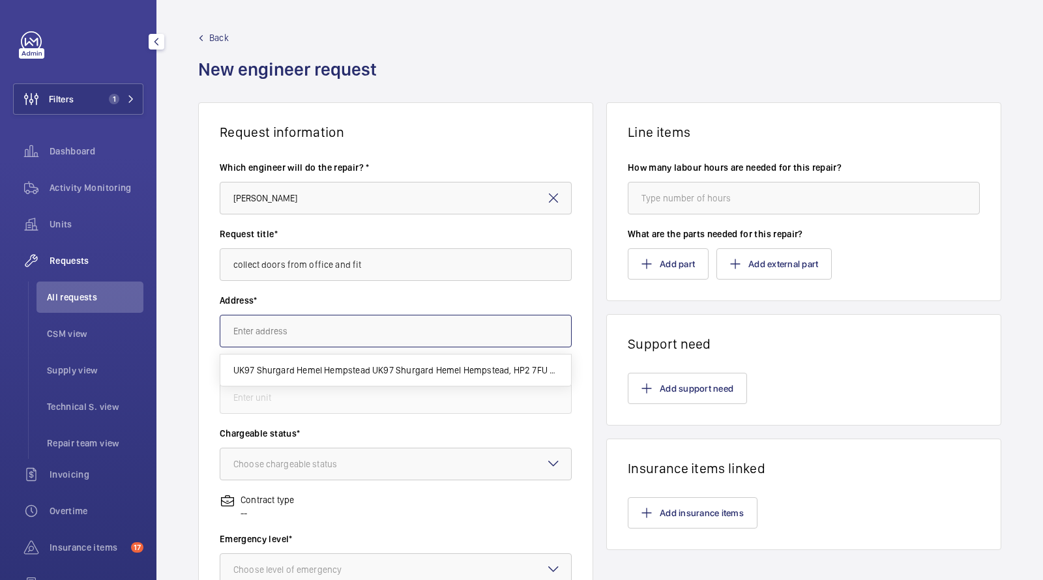
click at [267, 330] on input "text" at bounding box center [396, 331] width 352 height 33
click at [319, 371] on span "PI [STREET_ADDRESS]" at bounding box center [276, 370] width 86 height 13
type input "PI [STREET_ADDRESS]"
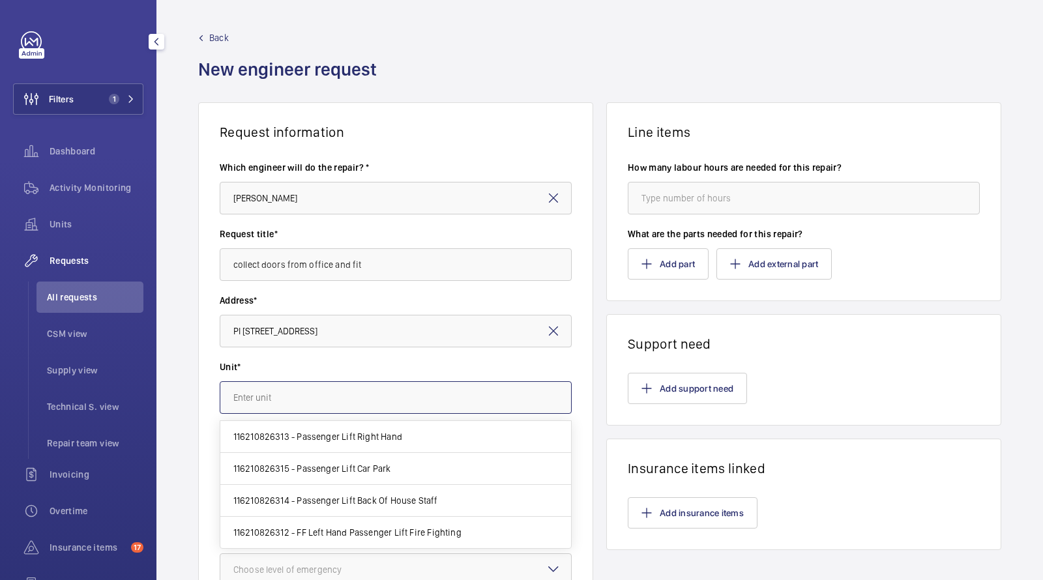
click at [311, 387] on input "text" at bounding box center [396, 397] width 352 height 33
paste input "116210826313"
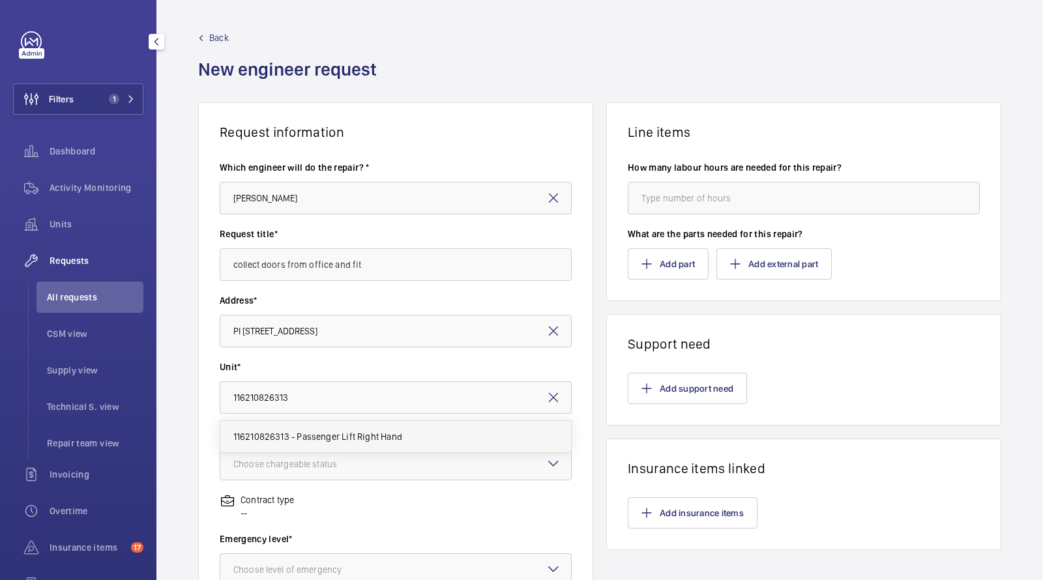
click at [348, 430] on span "116210826313 - Passenger Lift Right Hand" at bounding box center [317, 436] width 169 height 13
type input "116210826313 - Passenger Lift Right Hand"
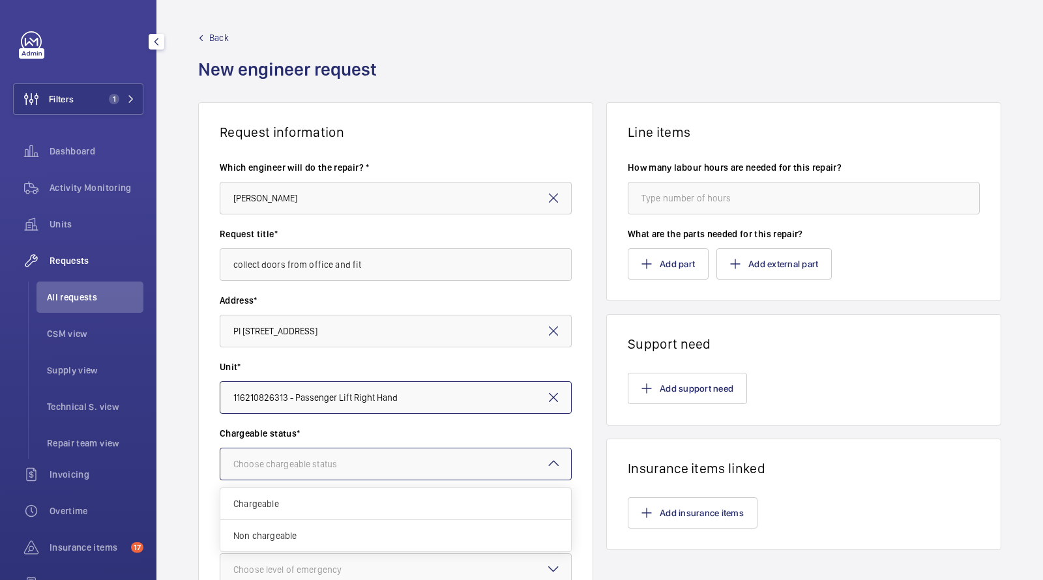
click at [325, 459] on div "Choose chargeable status" at bounding box center [301, 464] width 136 height 13
click at [289, 506] on span "Chargeable" at bounding box center [395, 503] width 325 height 13
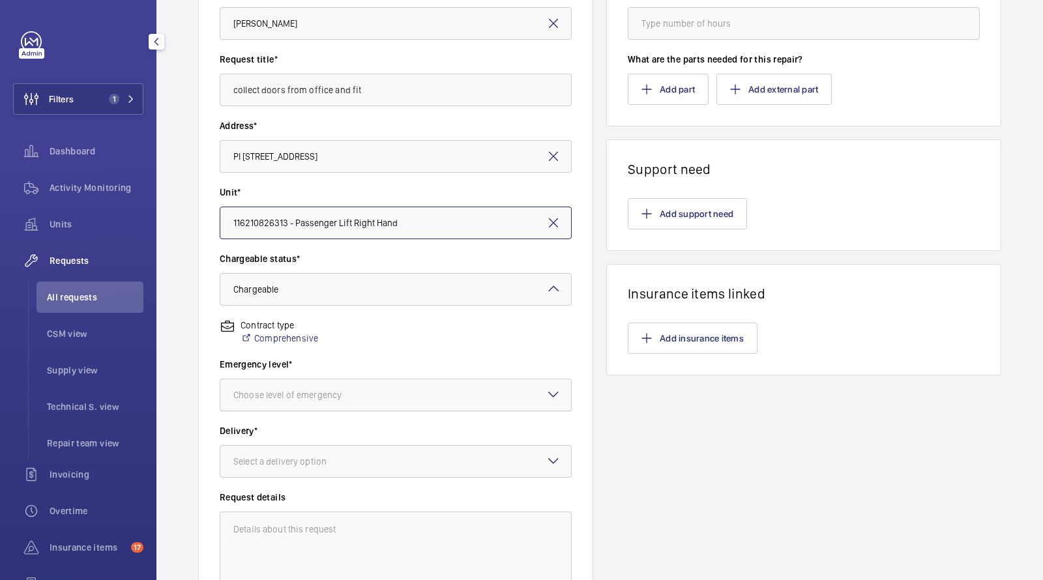
click at [307, 400] on div "Choose level of emergency" at bounding box center [303, 395] width 141 height 13
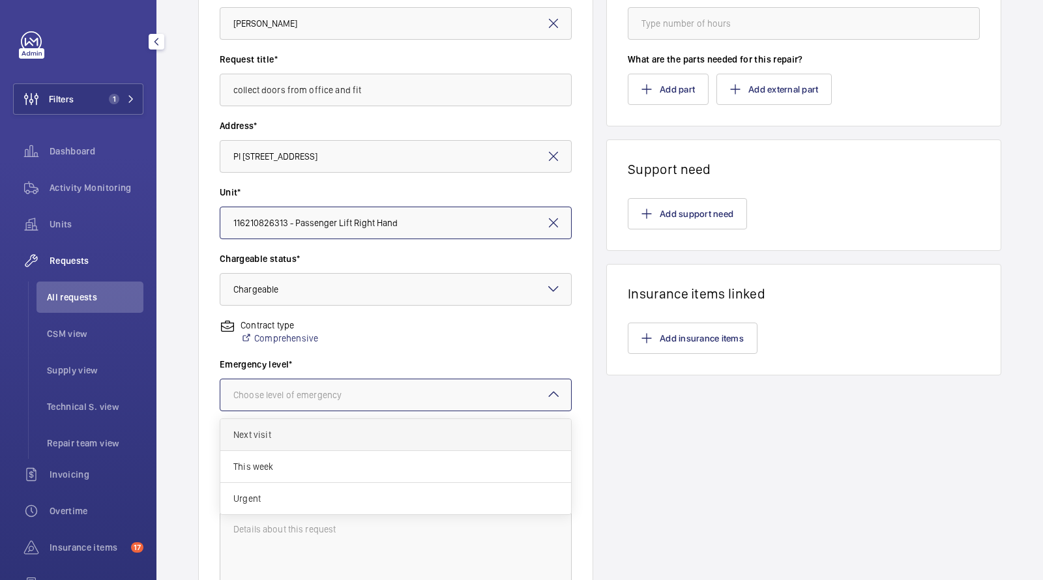
click at [286, 439] on span "Next visit" at bounding box center [395, 434] width 325 height 13
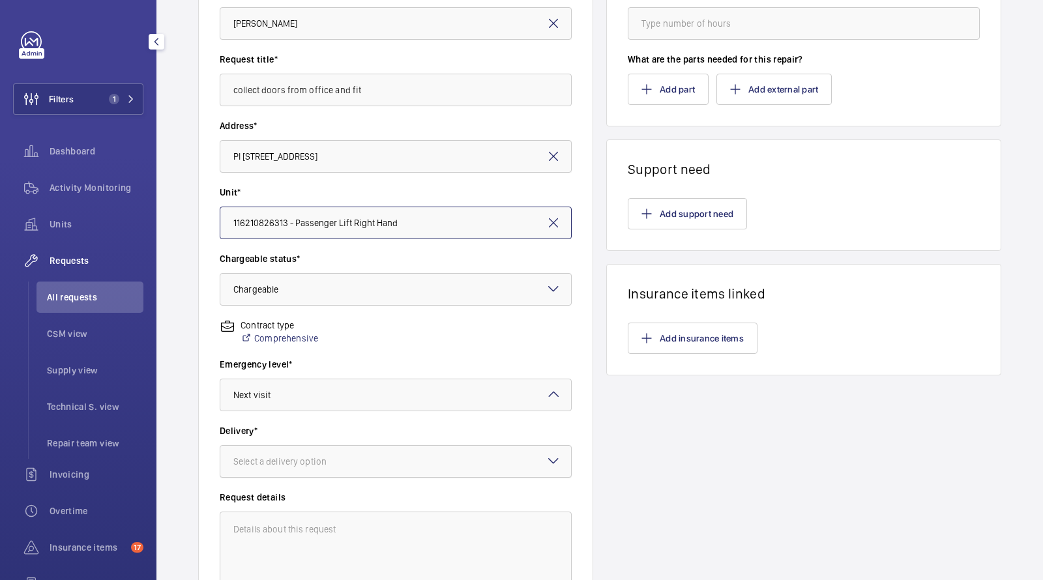
click at [286, 472] on div at bounding box center [395, 461] width 351 height 31
click at [280, 533] on span "On site" at bounding box center [395, 533] width 325 height 13
click at [681, 211] on button "Add support need" at bounding box center [687, 213] width 119 height 31
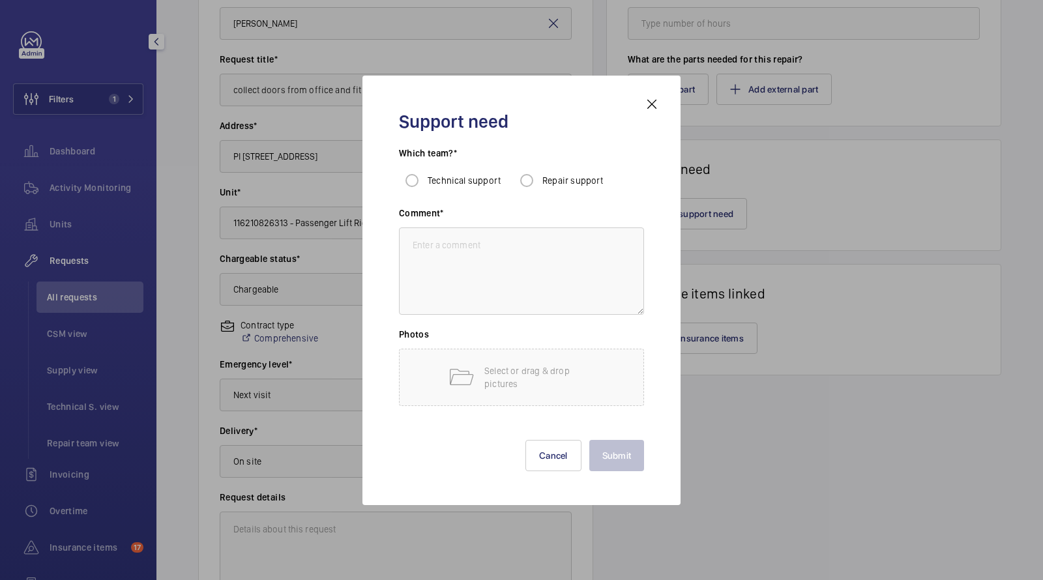
click at [546, 177] on span "Repair support" at bounding box center [572, 180] width 61 height 10
click at [540, 177] on input "Repair support" at bounding box center [527, 181] width 26 height 26
radio input "true"
click at [478, 277] on textarea at bounding box center [521, 271] width 245 height 87
paste textarea "116210826313"
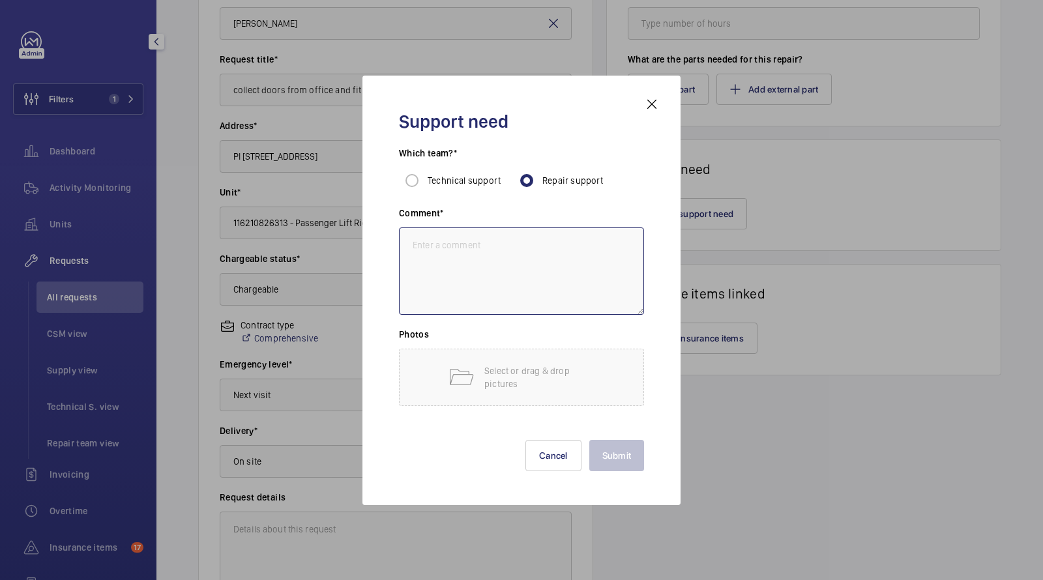
type textarea "116210826313"
click at [281, 88] on div at bounding box center [521, 290] width 1043 height 580
click at [281, 87] on input "collect doors from office and fit" at bounding box center [396, 90] width 352 height 33
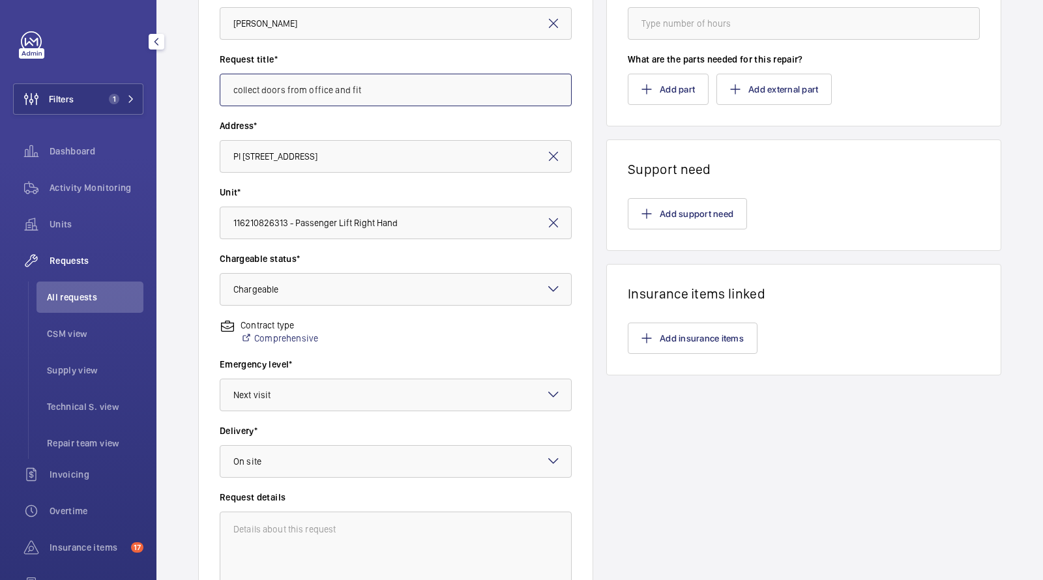
click at [282, 87] on input "collect doors from office and fit" at bounding box center [396, 90] width 352 height 33
click at [697, 209] on button "Add support need" at bounding box center [687, 213] width 119 height 31
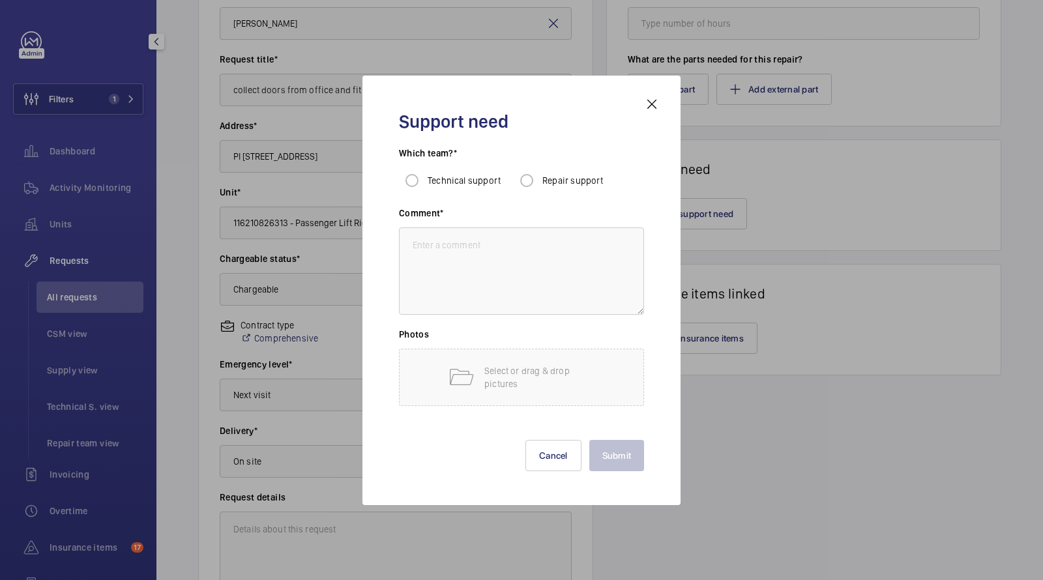
click at [560, 181] on span "Repair support" at bounding box center [572, 180] width 61 height 10
click at [540, 181] on input "Repair support" at bounding box center [527, 181] width 26 height 26
radio input "true"
click at [510, 236] on textarea at bounding box center [521, 271] width 245 height 87
paste textarea "collect doors from office and fit"
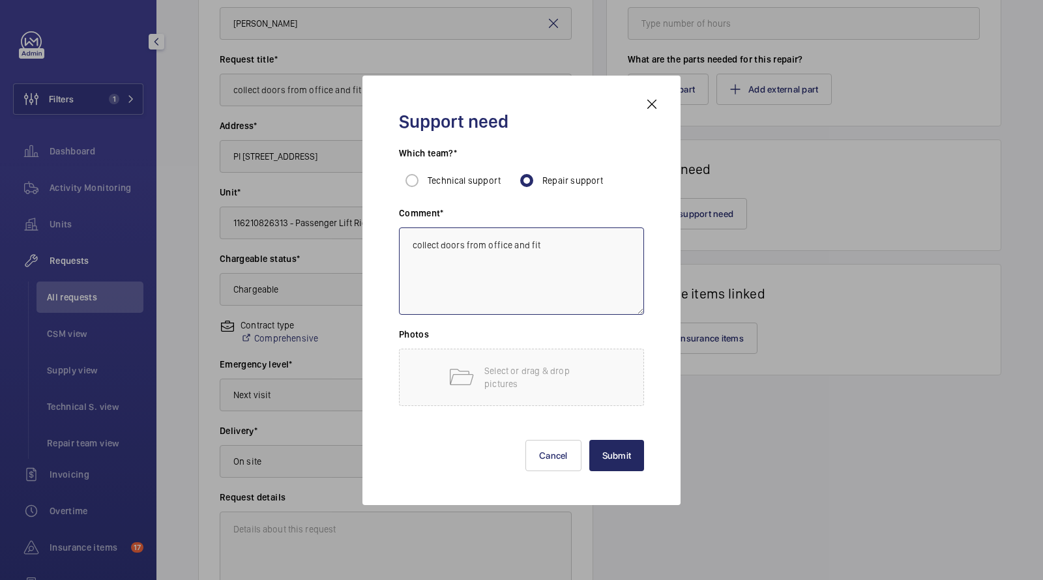
type textarea "collect doors from office and fit"
click at [609, 449] on button "Submit" at bounding box center [616, 455] width 55 height 31
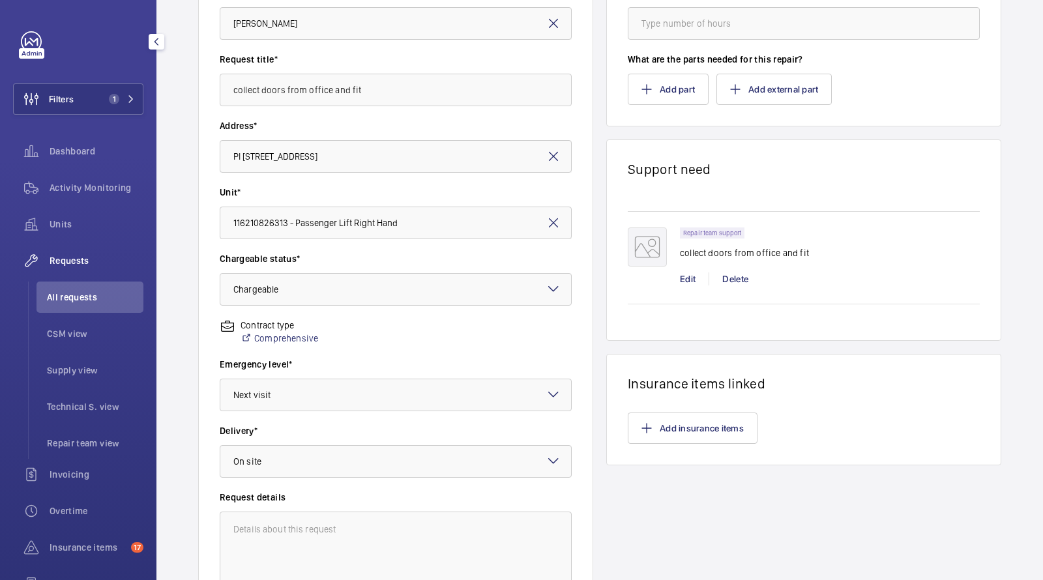
scroll to position [308, 0]
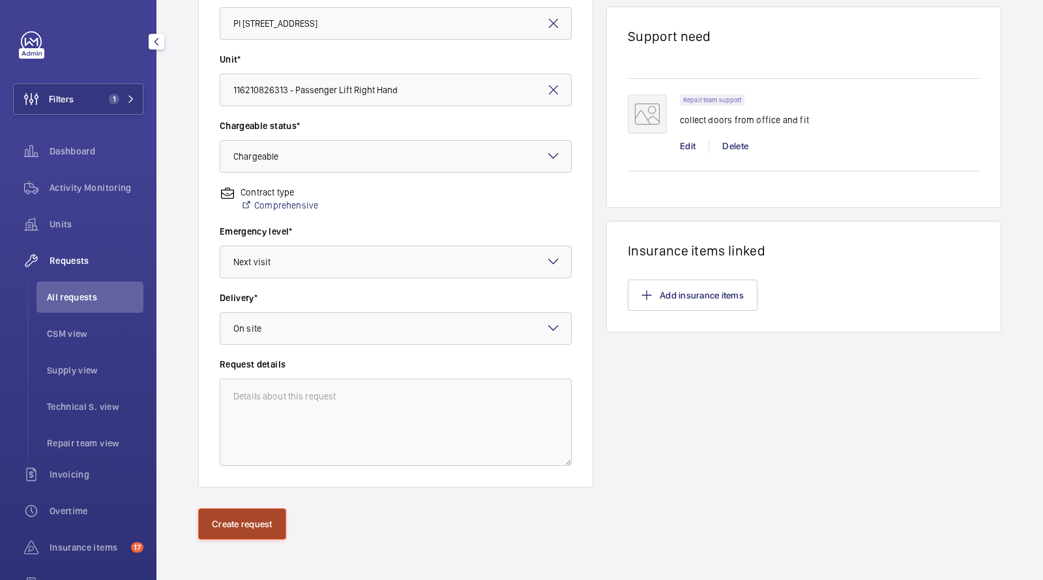
click at [254, 520] on button "Create request" at bounding box center [242, 524] width 88 height 31
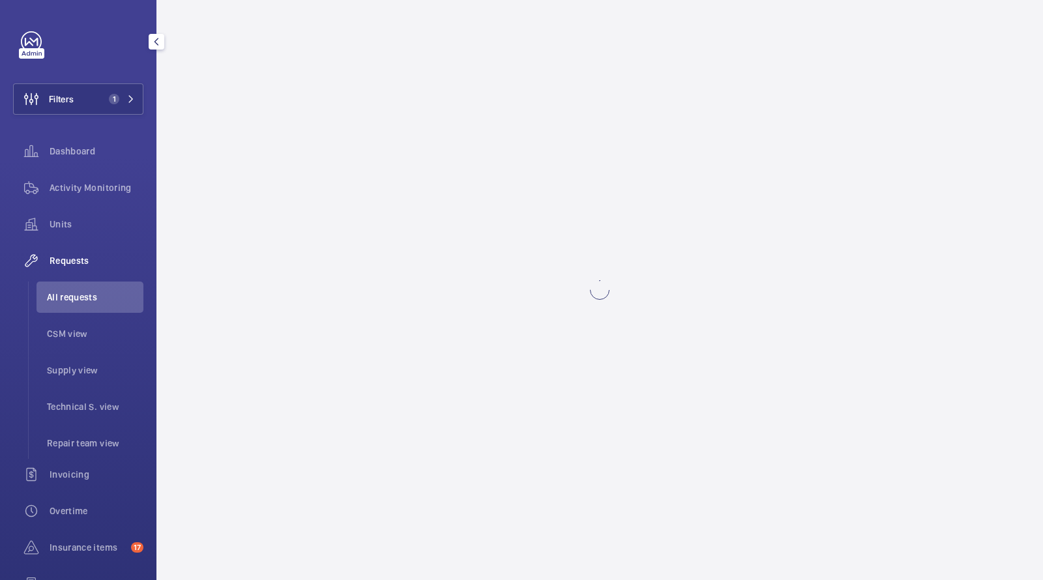
scroll to position [0, 0]
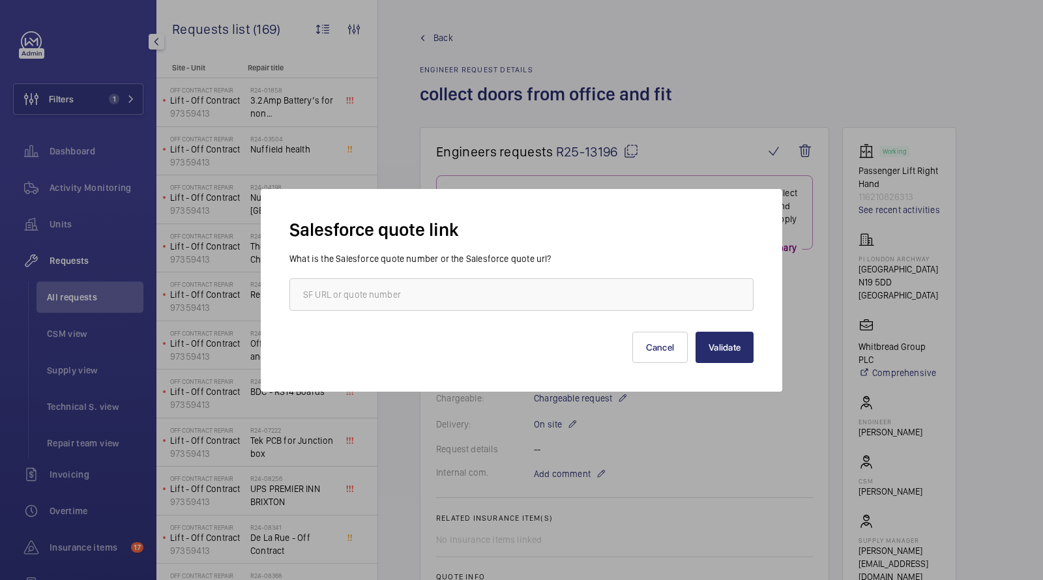
scroll to position [328, 0]
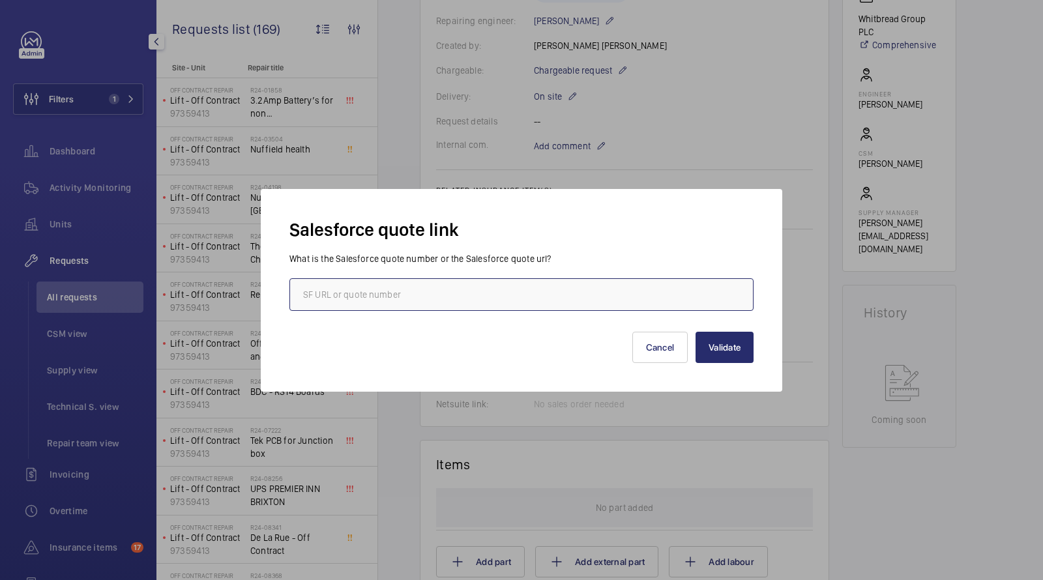
click at [526, 285] on input "text" at bounding box center [522, 294] width 464 height 33
paste input "00021302"
type input "00021302"
click at [707, 348] on button "Validate" at bounding box center [725, 347] width 58 height 31
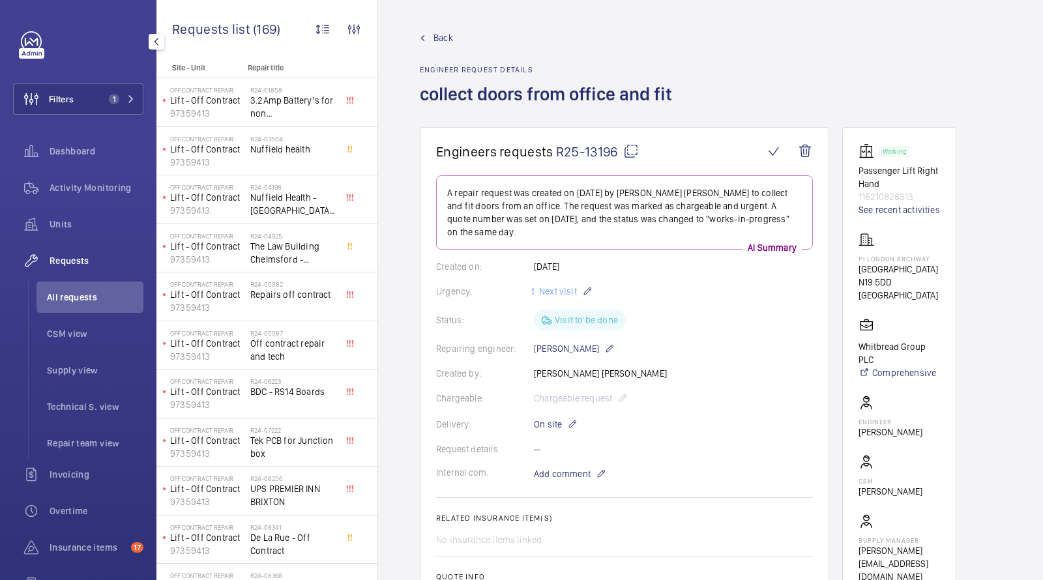
scroll to position [655, 0]
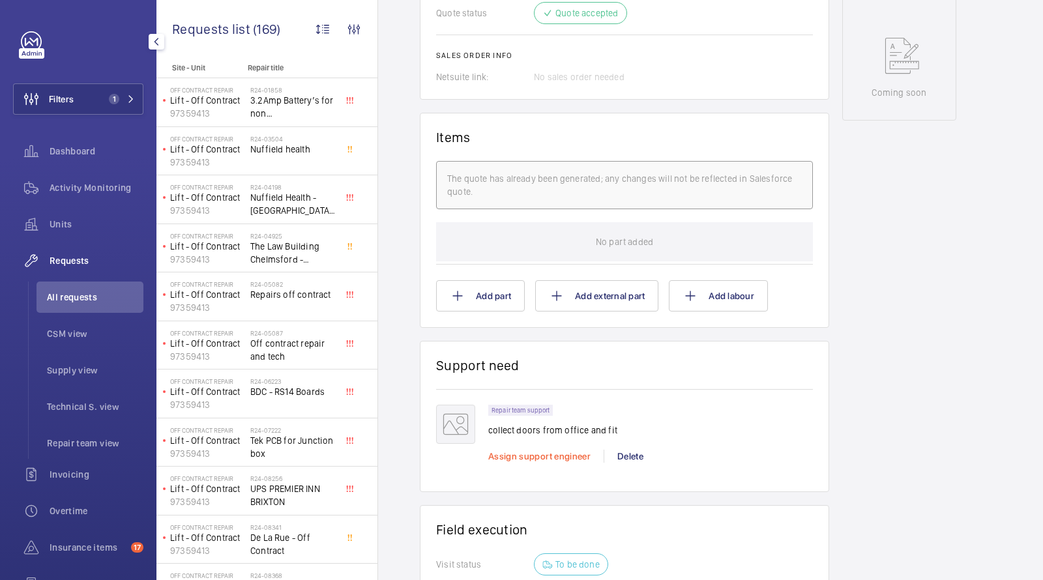
click at [537, 451] on span "Assign support engineer" at bounding box center [539, 456] width 102 height 10
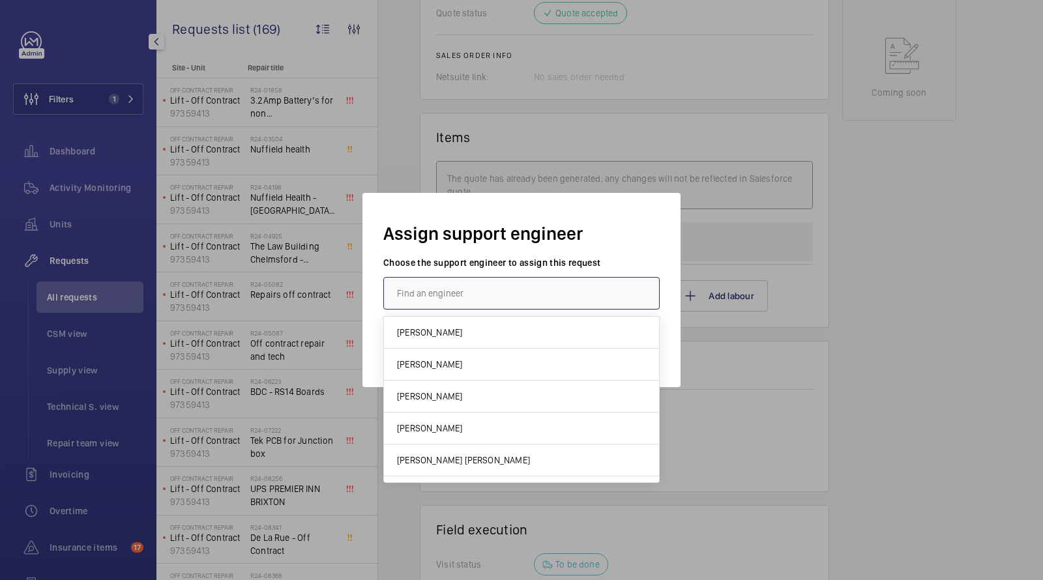
click at [453, 293] on input "text" at bounding box center [521, 293] width 276 height 33
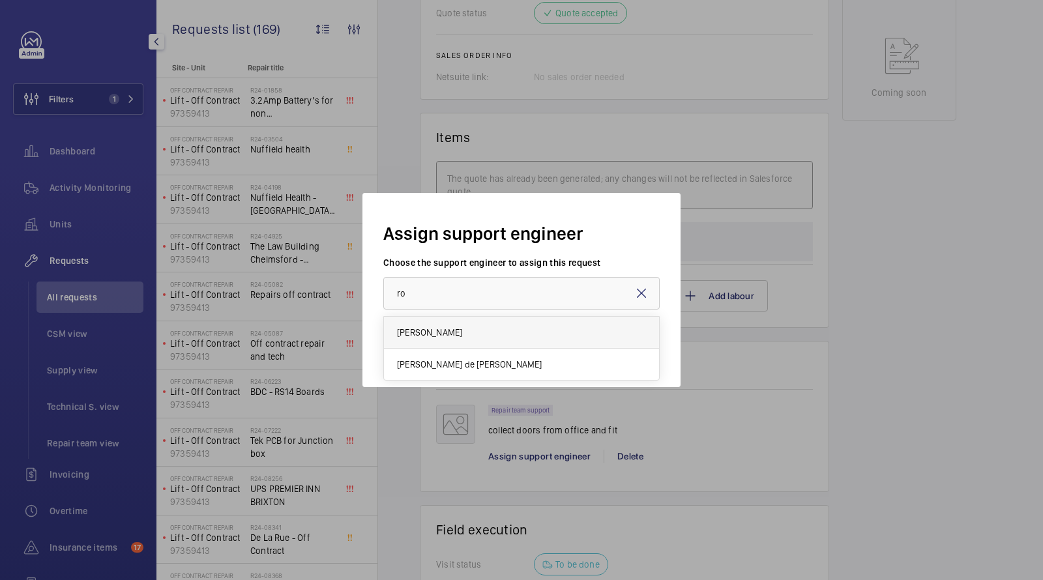
click at [439, 334] on mat-option "[PERSON_NAME]" at bounding box center [521, 333] width 275 height 32
type input "[PERSON_NAME]"
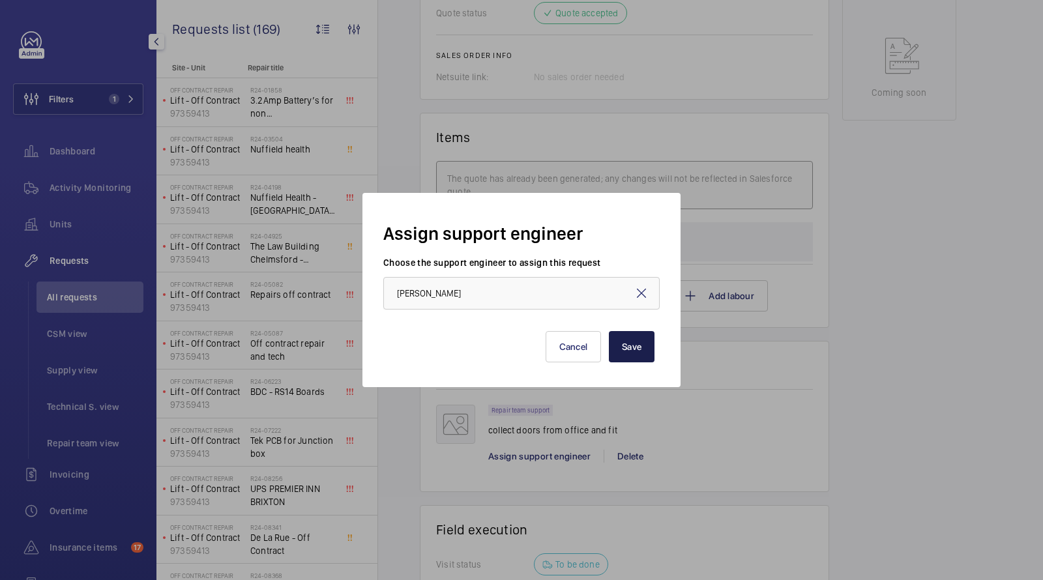
click at [634, 347] on button "Save" at bounding box center [632, 346] width 46 height 31
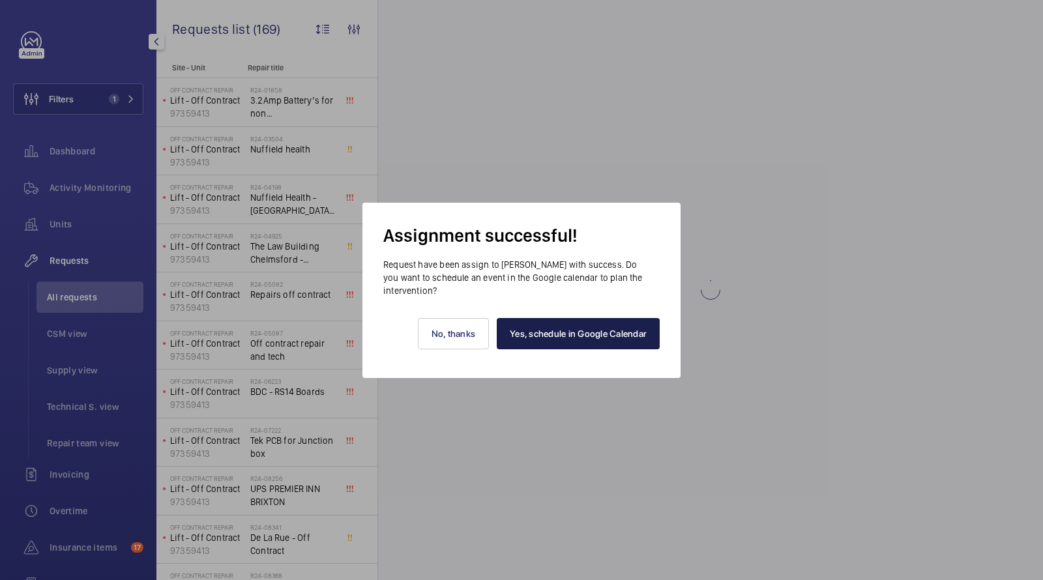
click at [606, 334] on link "Yes, schedule in Google Calendar" at bounding box center [578, 333] width 163 height 31
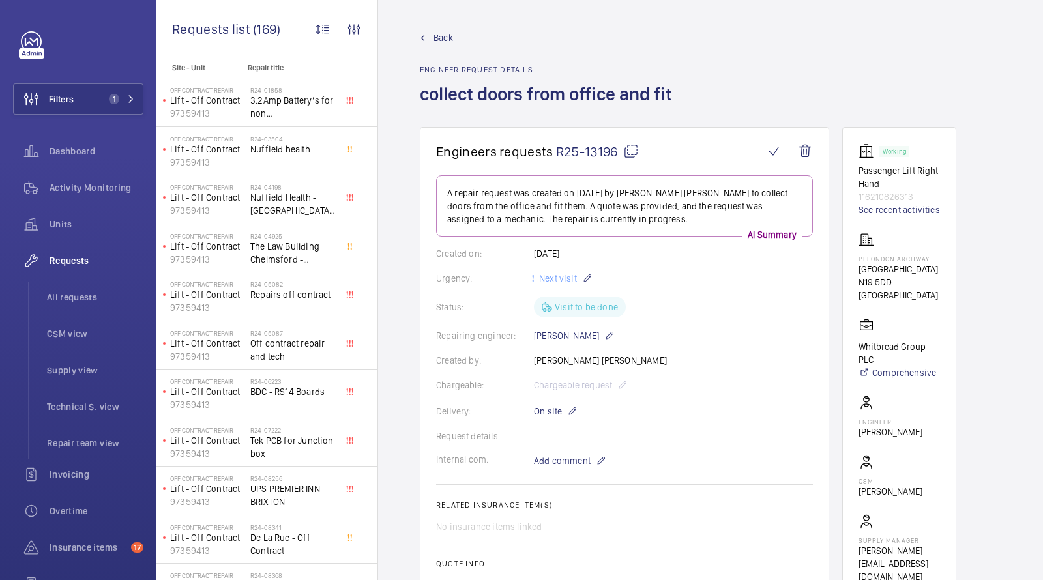
click at [106, 89] on button "Filters 1" at bounding box center [78, 98] width 130 height 31
click at [123, 95] on span "1" at bounding box center [119, 99] width 31 height 10
click at [107, 94] on span "1" at bounding box center [112, 99] width 16 height 10
click at [123, 100] on span "1" at bounding box center [119, 99] width 31 height 10
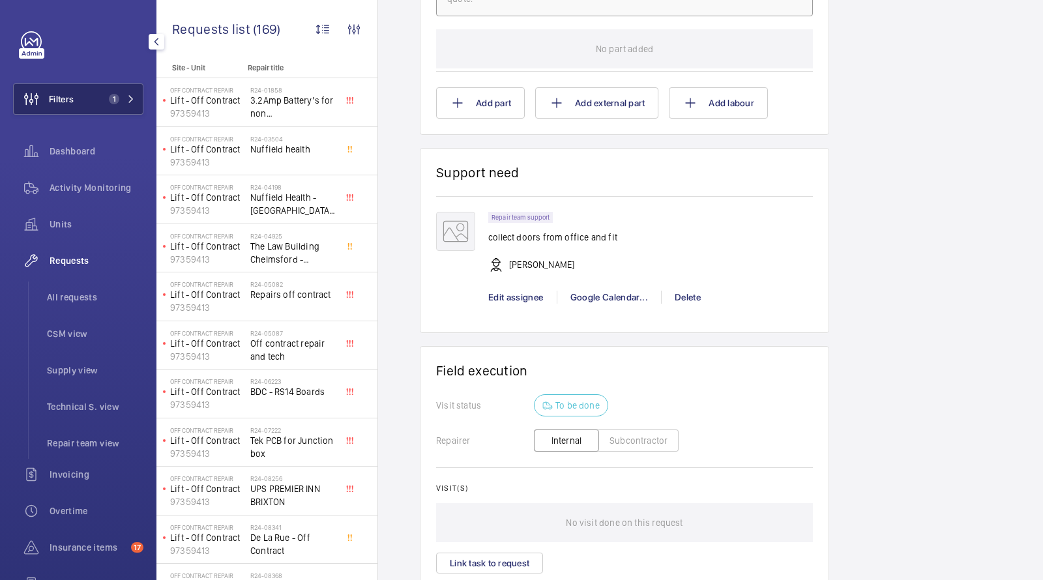
click at [139, 103] on button "Filters 1" at bounding box center [78, 98] width 130 height 31
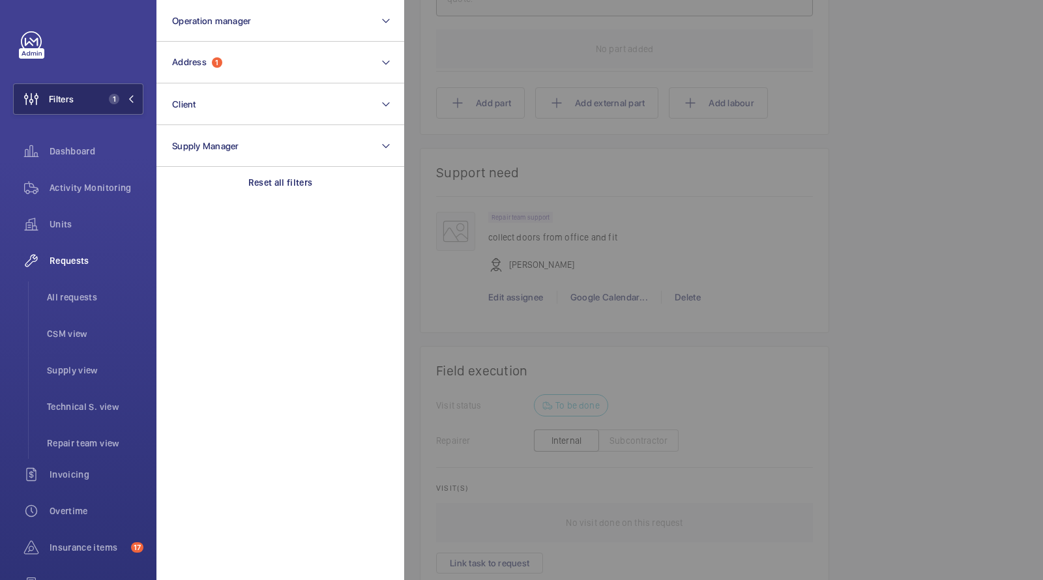
scroll to position [0, 0]
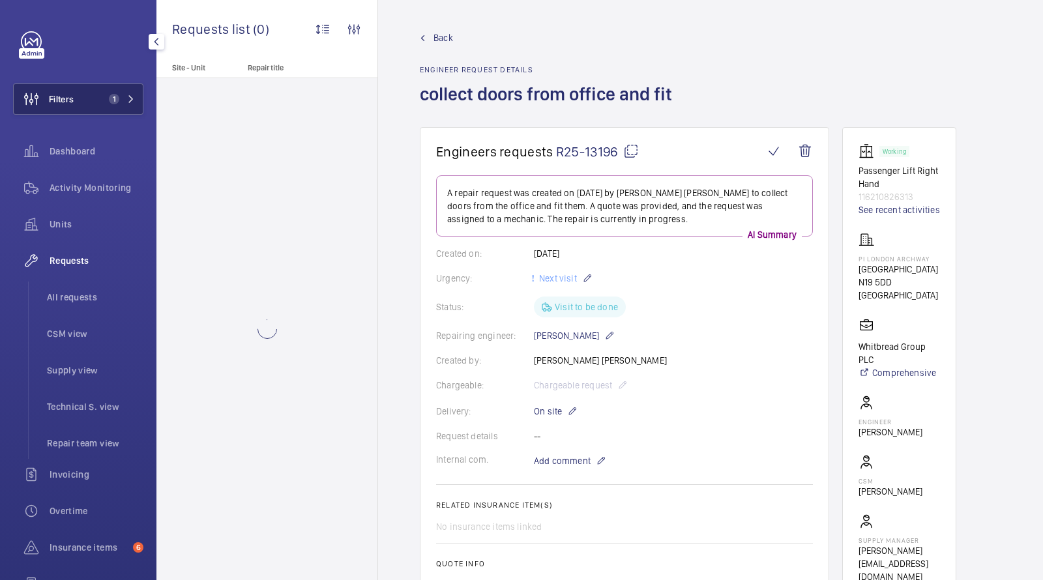
click at [126, 96] on span "1" at bounding box center [119, 99] width 31 height 10
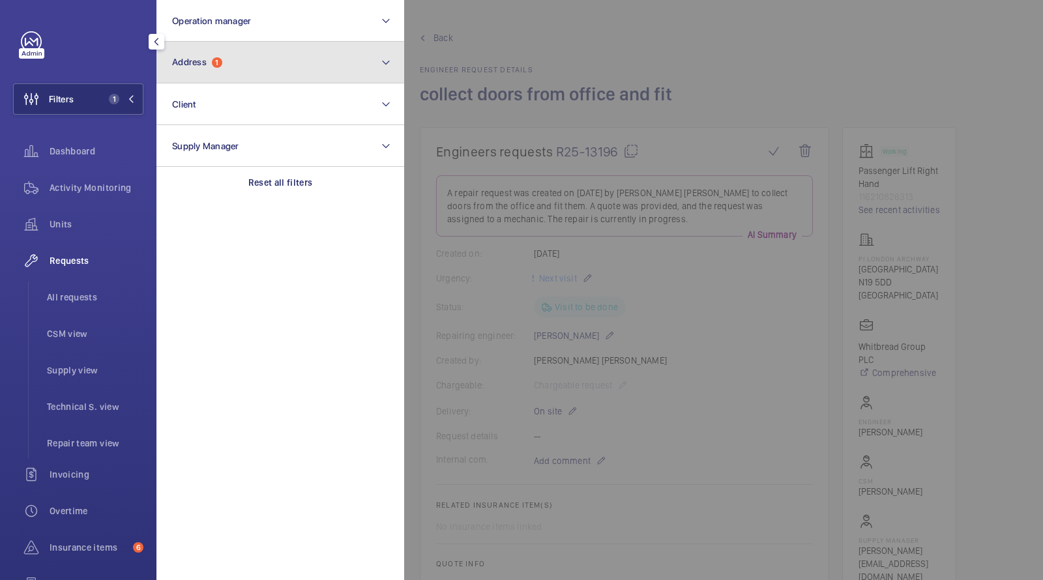
click at [232, 66] on button "Address 1" at bounding box center [280, 63] width 248 height 42
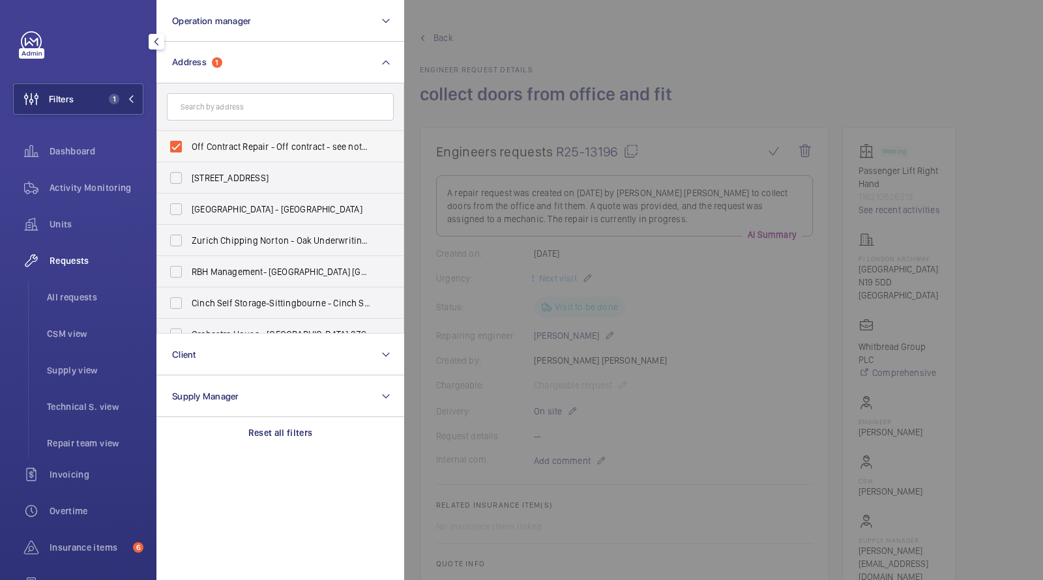
click at [217, 143] on span "Off Contract Repair - Off contract - see notes in description, LONDON XXXX" at bounding box center [281, 146] width 179 height 13
click at [189, 143] on input "Off Contract Repair - Off contract - see notes in description, LONDON XXXX" at bounding box center [176, 147] width 26 height 26
checkbox input "false"
click at [209, 119] on input "text" at bounding box center [280, 106] width 227 height 27
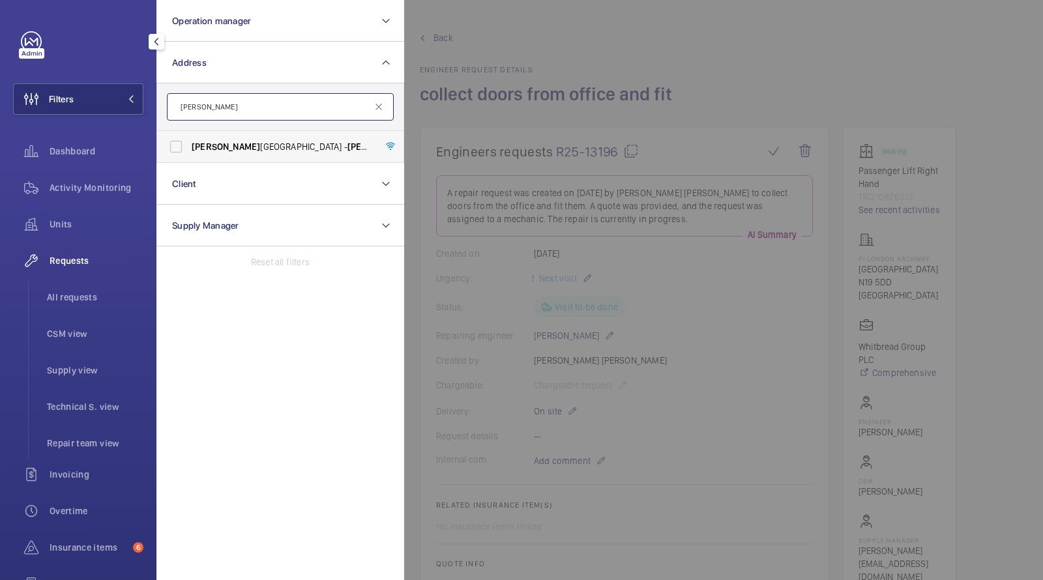
type input "pestana"
click at [220, 138] on label "Pestana Chelsea Bridge Hotel - Pestana Chelsea Bridge Hotel, LONDON SW11 8AE" at bounding box center [270, 146] width 227 height 31
click at [189, 138] on input "Pestana Chelsea Bridge Hotel - Pestana Chelsea Bridge Hotel, LONDON SW11 8AE" at bounding box center [176, 147] width 26 height 26
checkbox input "true"
click at [113, 182] on span "Activity Monitoring" at bounding box center [97, 187] width 94 height 13
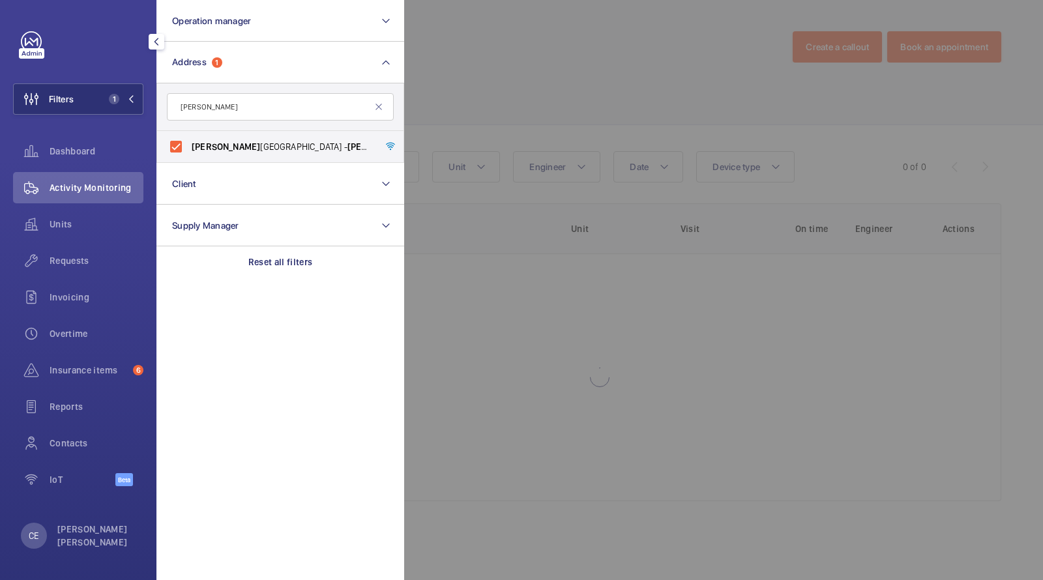
click at [476, 93] on div at bounding box center [925, 290] width 1043 height 580
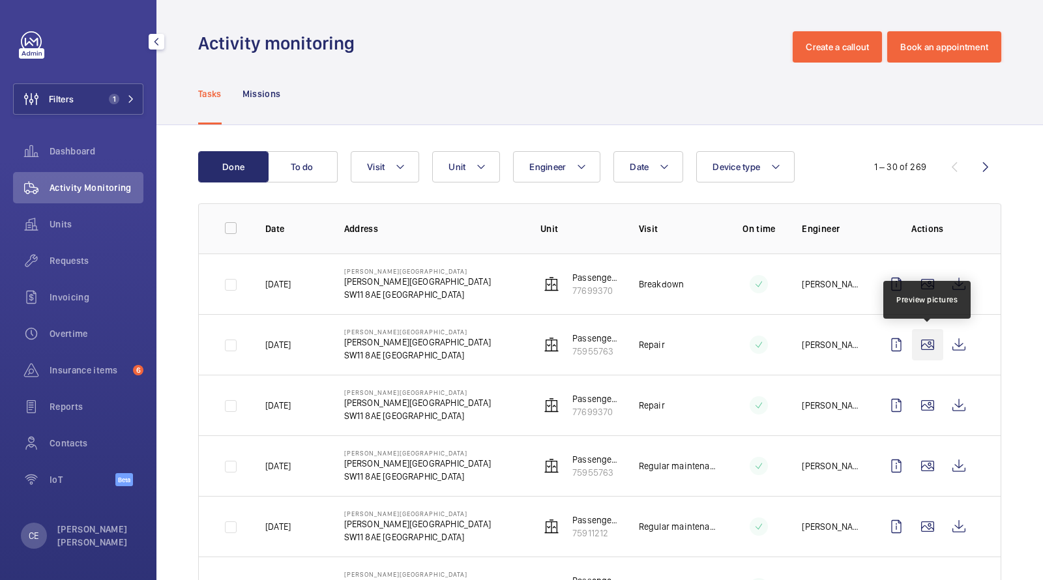
click at [927, 338] on wm-front-icon-button at bounding box center [927, 344] width 31 height 31
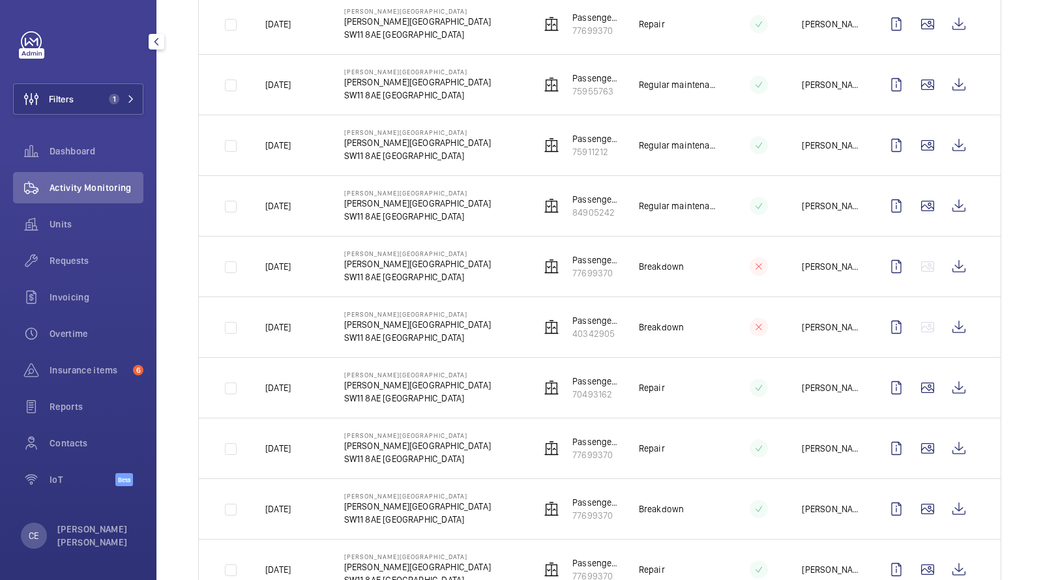
scroll to position [403, 0]
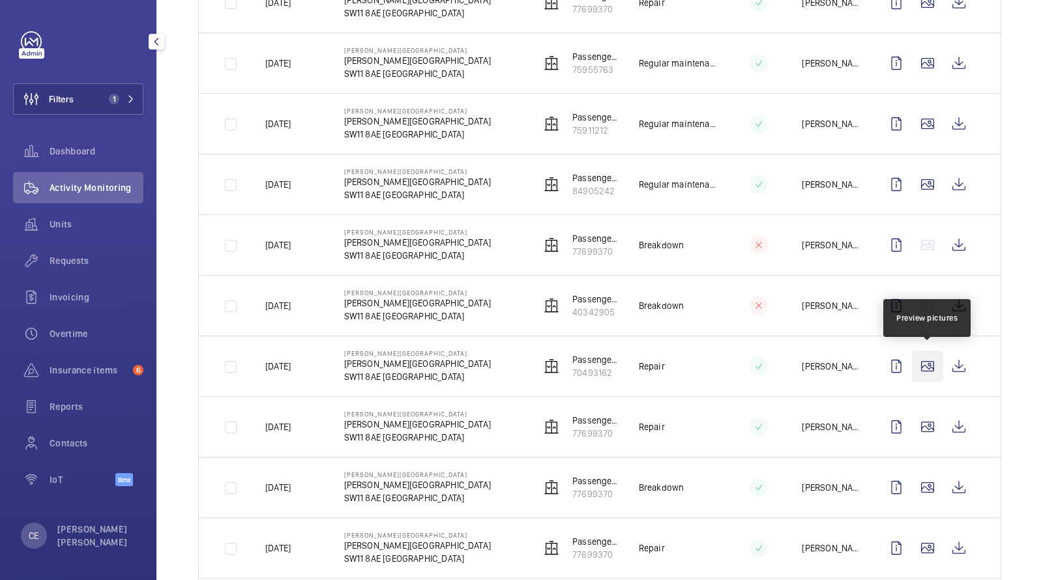
click at [927, 358] on wm-front-icon-button at bounding box center [927, 366] width 31 height 31
click at [927, 368] on wm-front-icon-button at bounding box center [927, 366] width 31 height 31
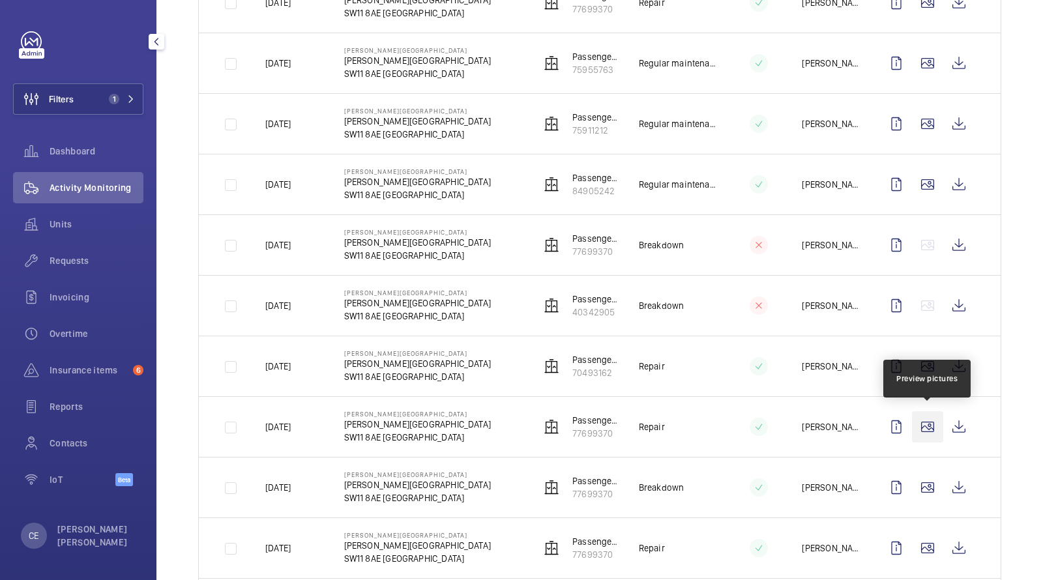
click at [929, 422] on wm-front-icon-button at bounding box center [927, 426] width 31 height 31
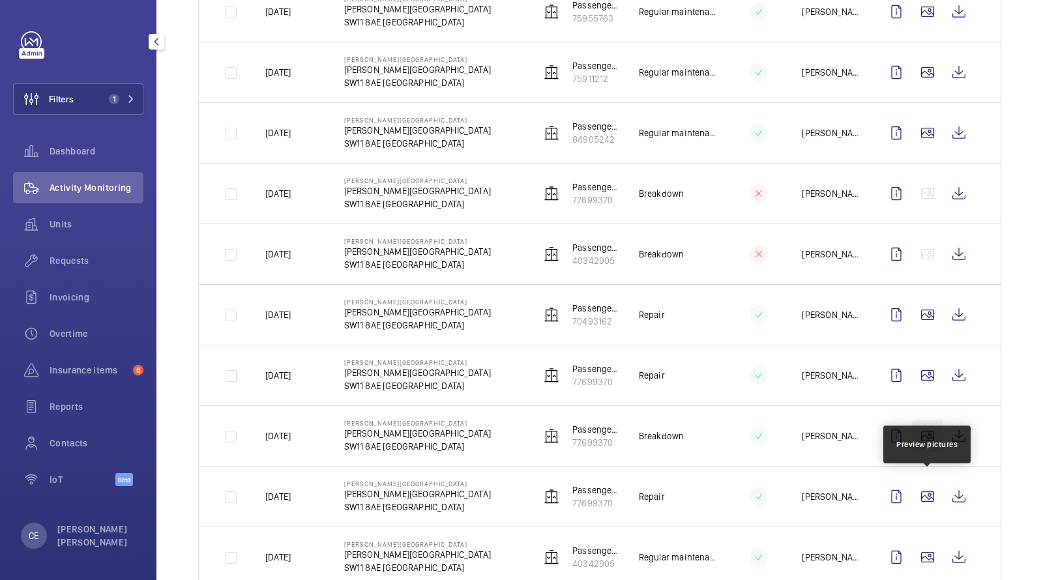
scroll to position [458, 0]
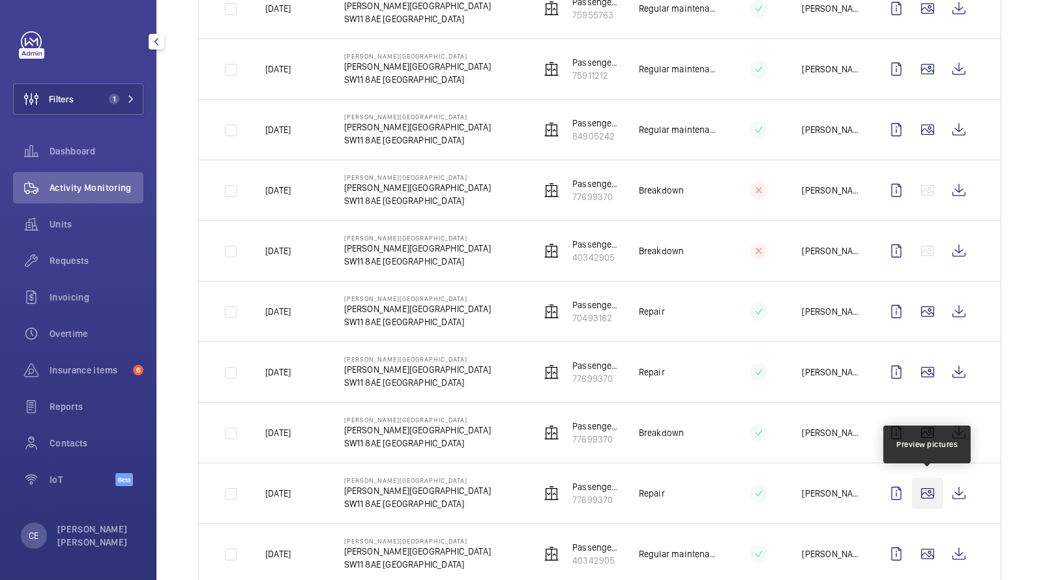
click at [928, 486] on wm-front-icon-button at bounding box center [927, 493] width 31 height 31
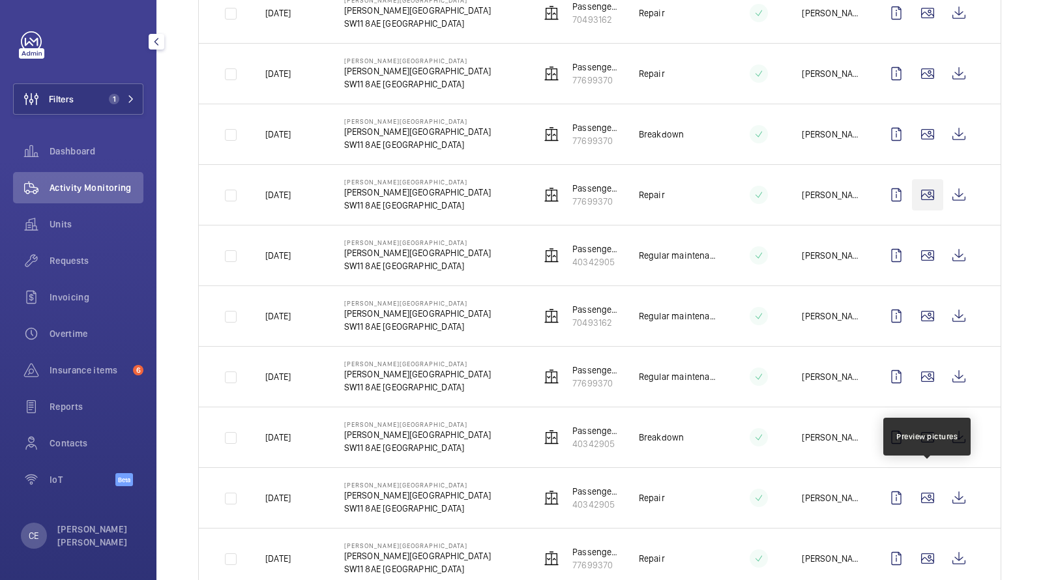
scroll to position [760, 0]
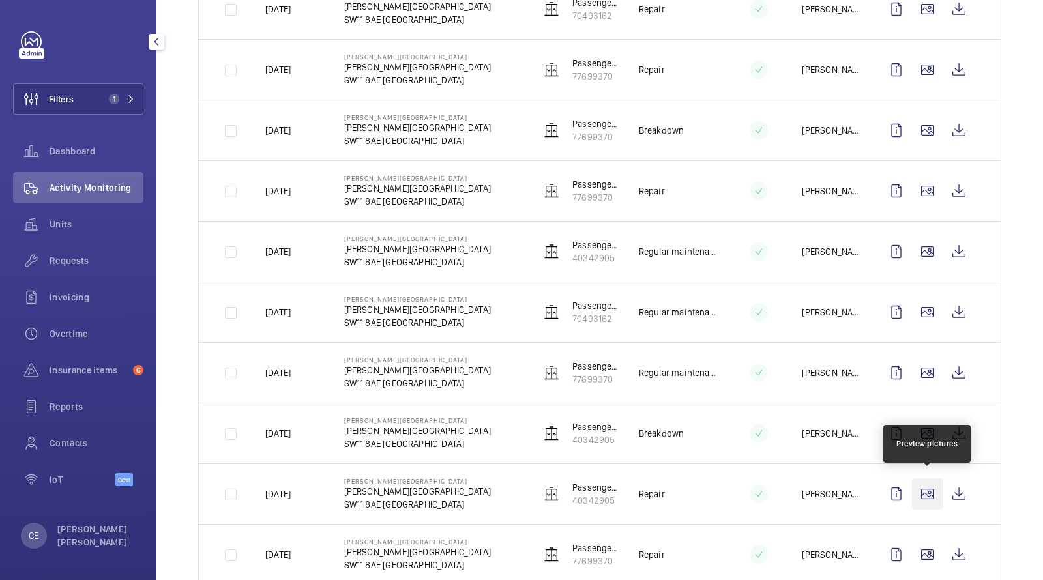
click at [923, 479] on wm-front-icon-button at bounding box center [927, 494] width 31 height 31
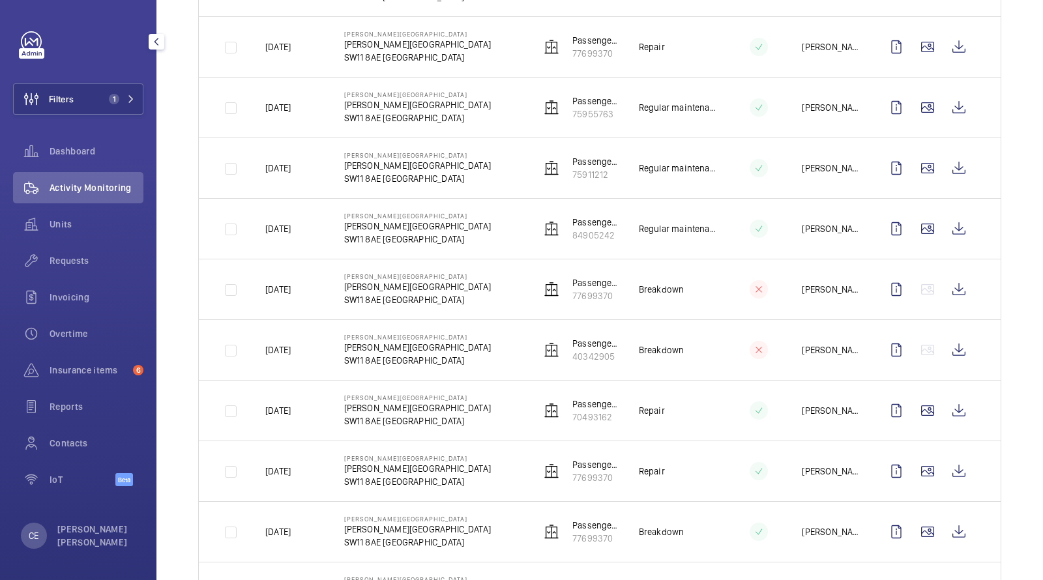
scroll to position [0, 0]
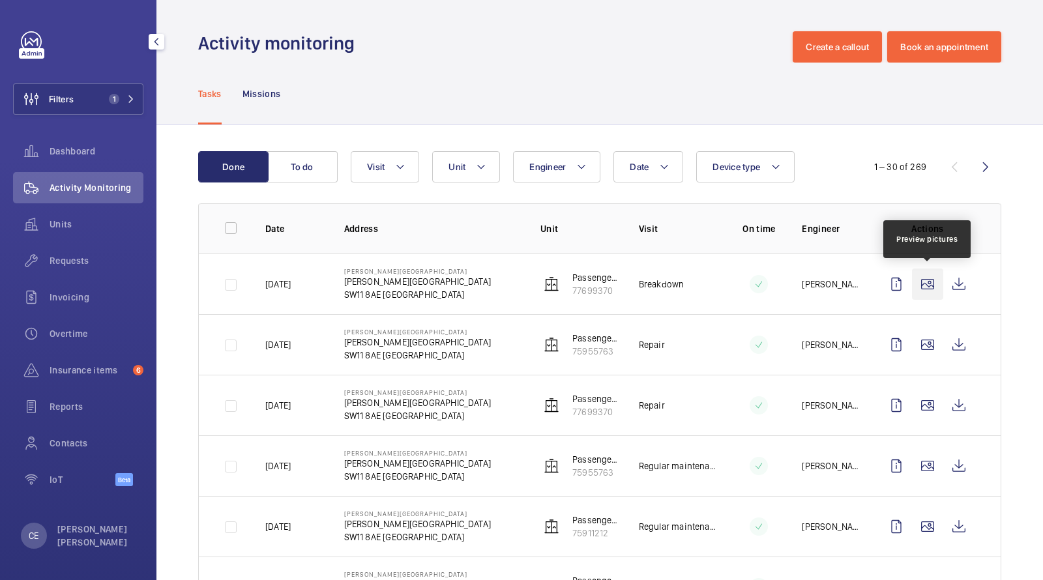
click at [930, 290] on wm-front-icon-button at bounding box center [927, 284] width 31 height 31
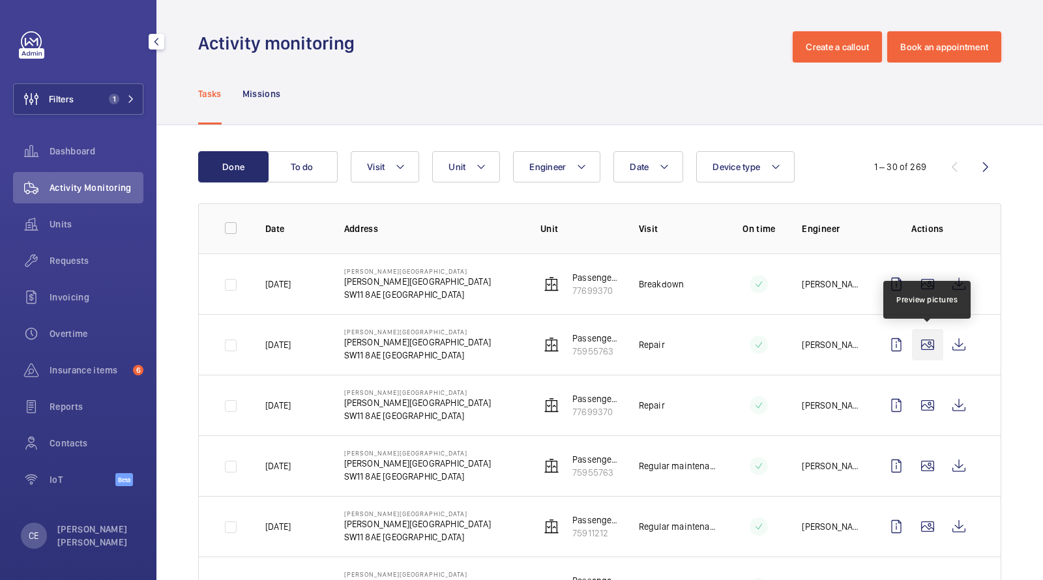
click at [919, 339] on wm-front-icon-button at bounding box center [927, 344] width 31 height 31
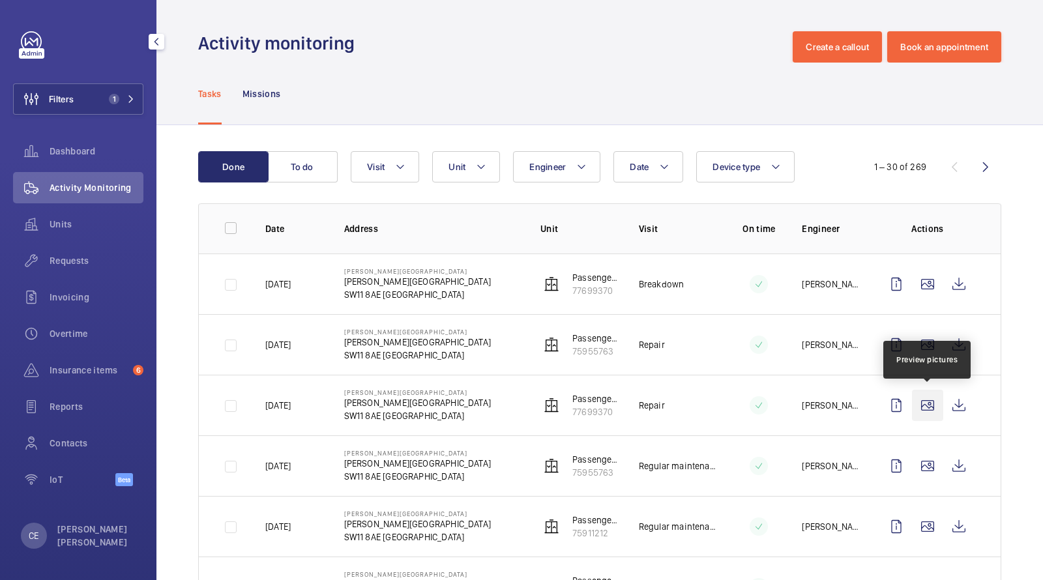
click at [927, 398] on wm-front-icon-button at bounding box center [927, 405] width 31 height 31
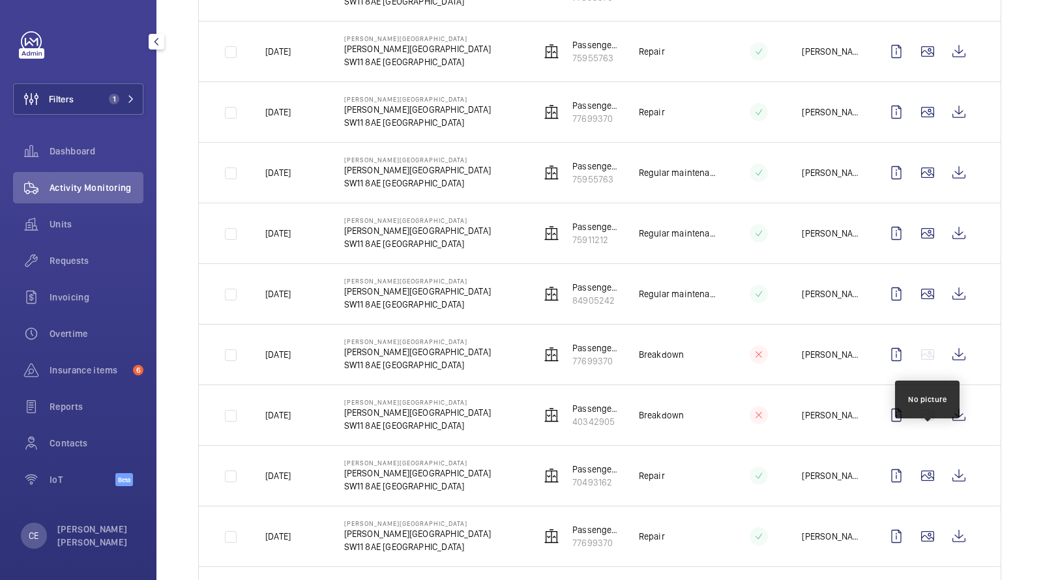
scroll to position [307, 0]
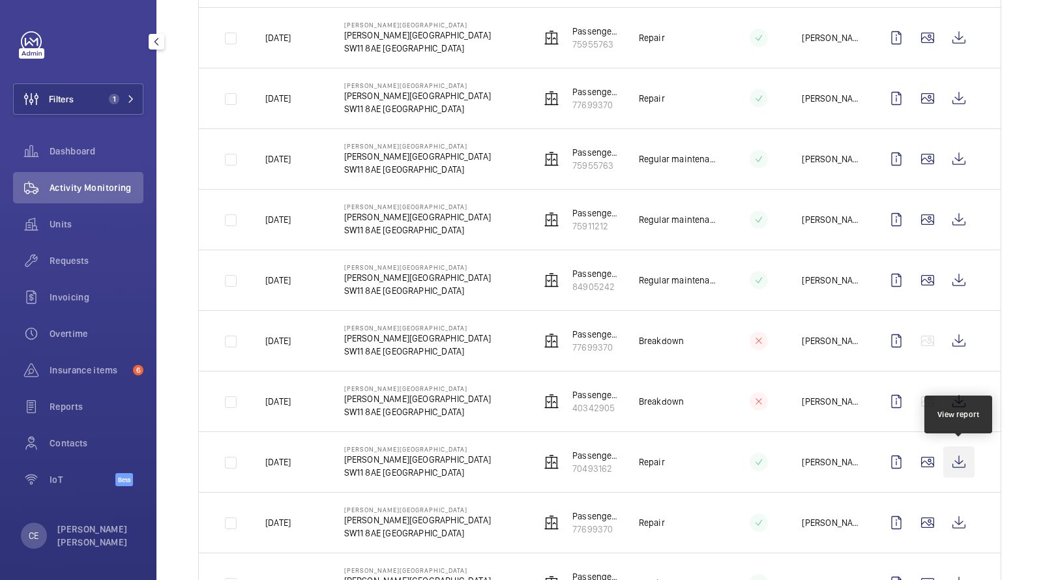
click at [957, 458] on wm-front-icon-button at bounding box center [958, 462] width 31 height 31
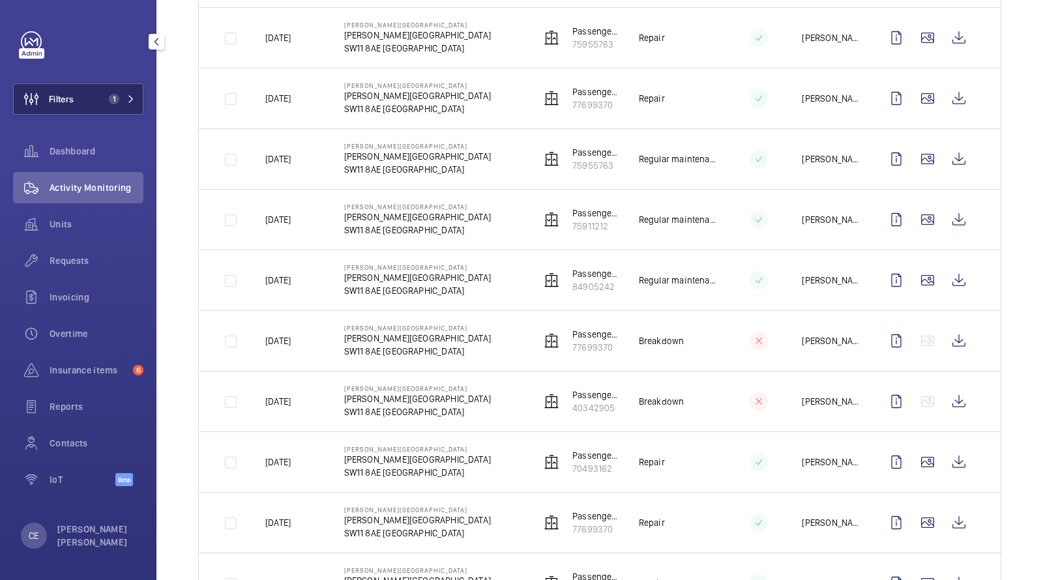
click at [98, 93] on button "Filters 1" at bounding box center [78, 98] width 130 height 31
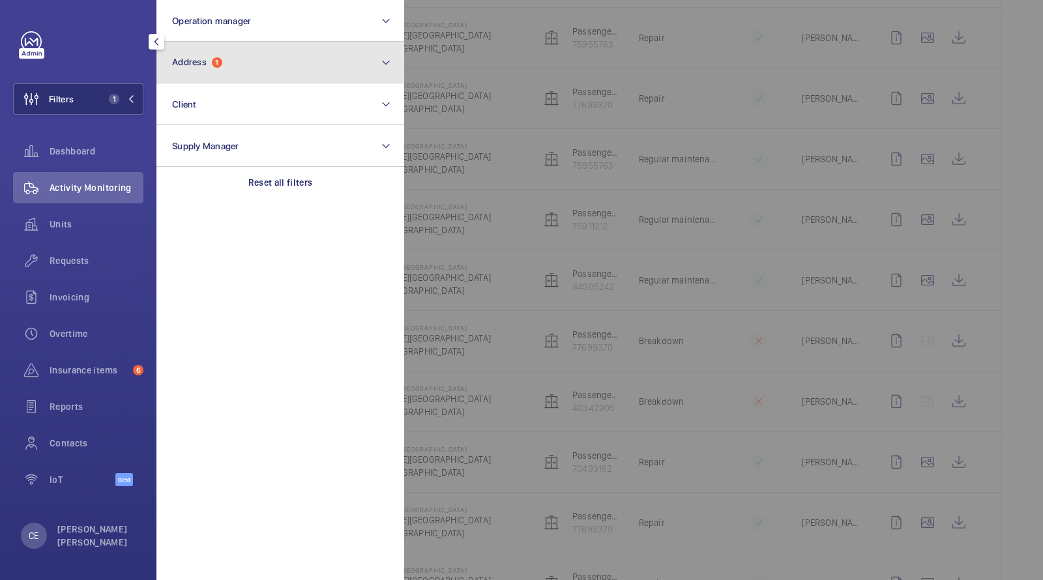
click at [222, 59] on span "Address 1" at bounding box center [197, 62] width 50 height 11
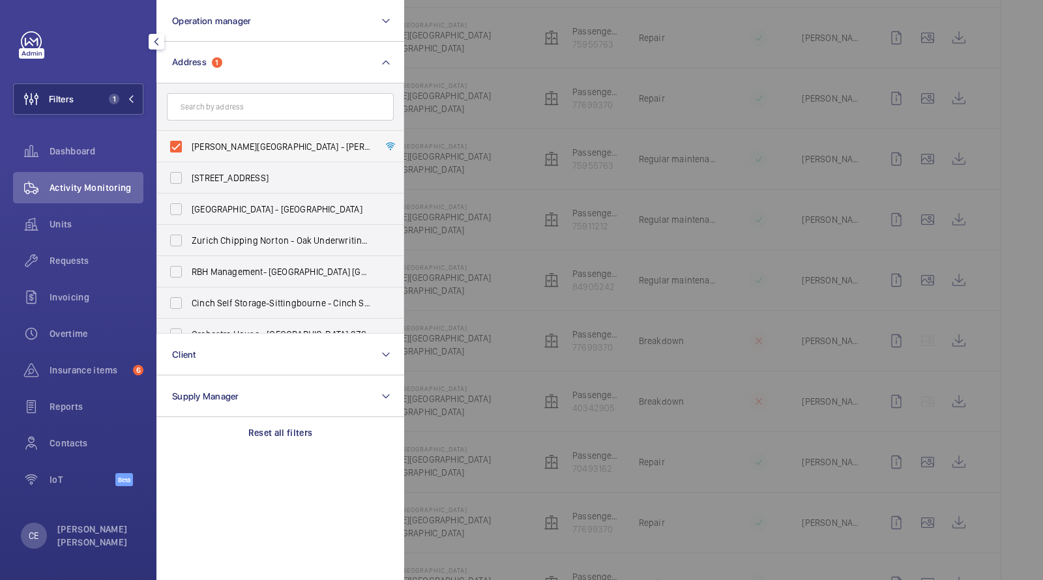
click at [218, 140] on span "Pestana Chelsea Bridge Hotel - Pestana Chelsea Bridge Hotel, LONDON SW11 8AE" at bounding box center [281, 146] width 179 height 13
click at [189, 140] on input "Pestana Chelsea Bridge Hotel - Pestana Chelsea Bridge Hotel, LONDON SW11 8AE" at bounding box center [176, 147] width 26 height 26
checkbox input "false"
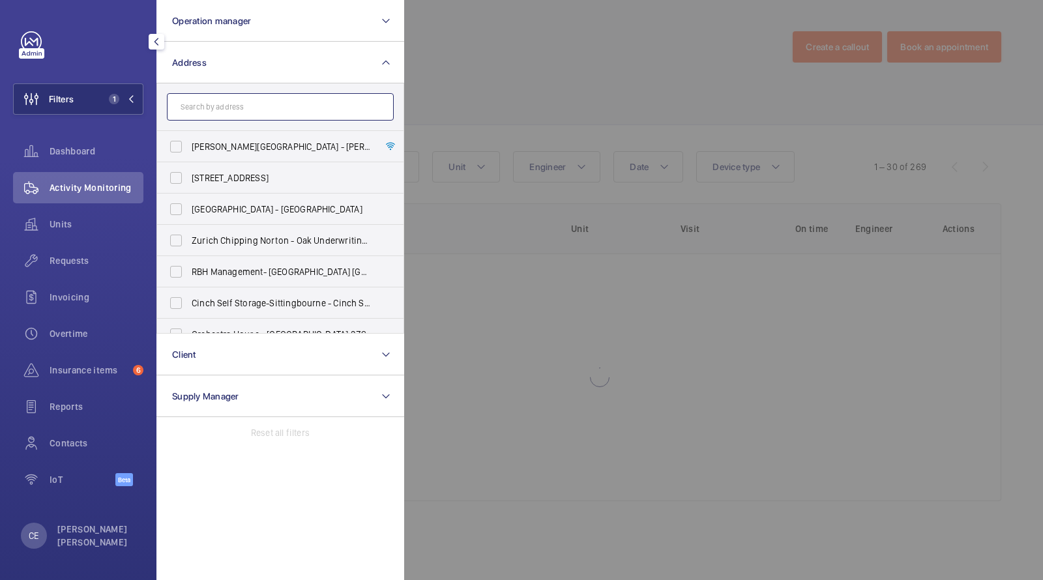
click at [211, 117] on input "text" at bounding box center [280, 106] width 227 height 27
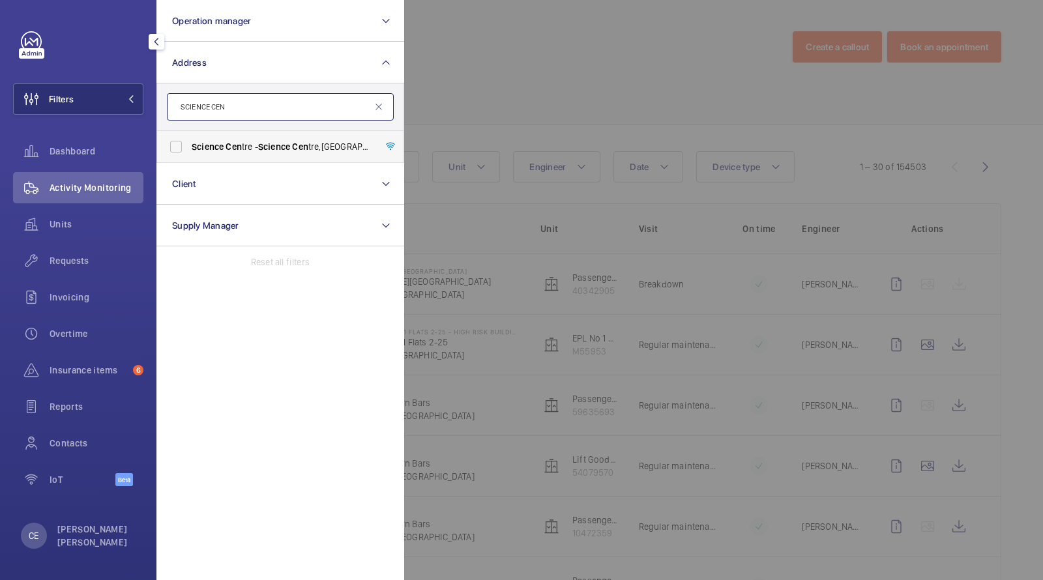
type input "SCIENCE CEN"
click at [242, 147] on span "Science Cen tre - Science Cen tre,, LONDON N7 8DB" at bounding box center [281, 146] width 179 height 13
click at [189, 147] on input "Science Cen tre - Science Cen tre,, LONDON N7 8DB" at bounding box center [176, 147] width 26 height 26
checkbox input "true"
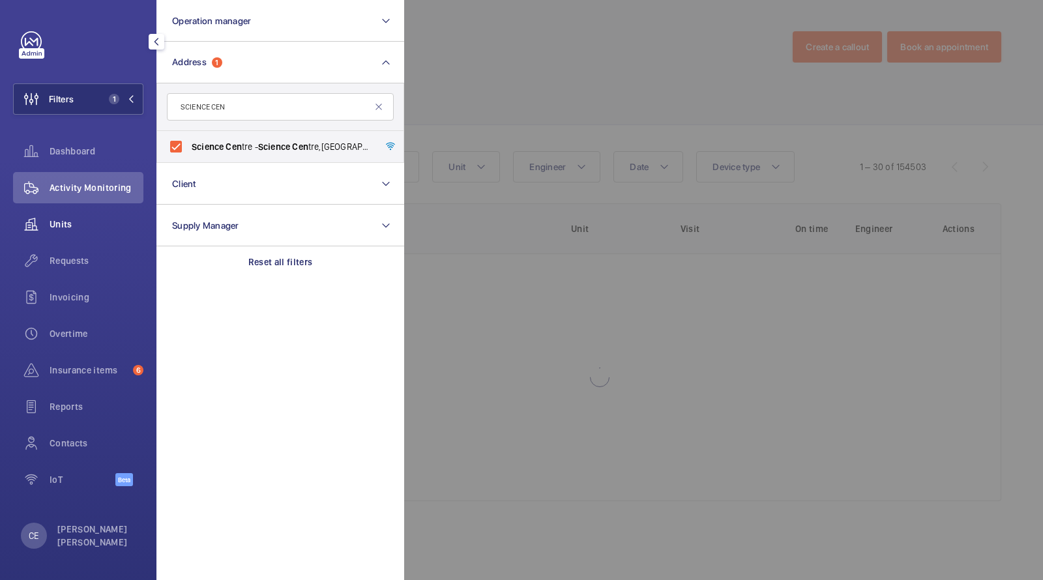
click at [74, 228] on span "Units" at bounding box center [97, 224] width 94 height 13
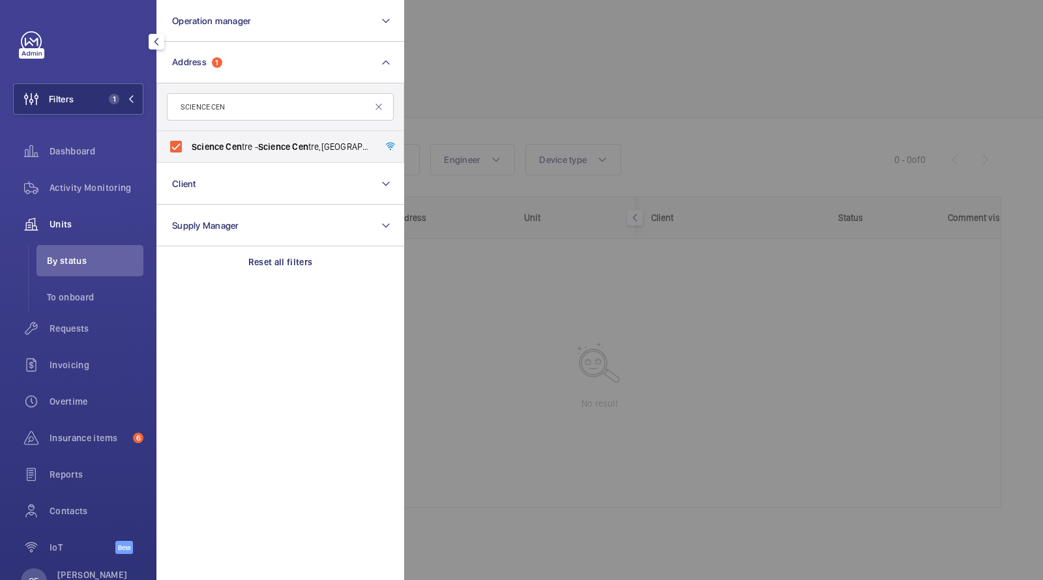
click at [522, 72] on div at bounding box center [925, 290] width 1043 height 580
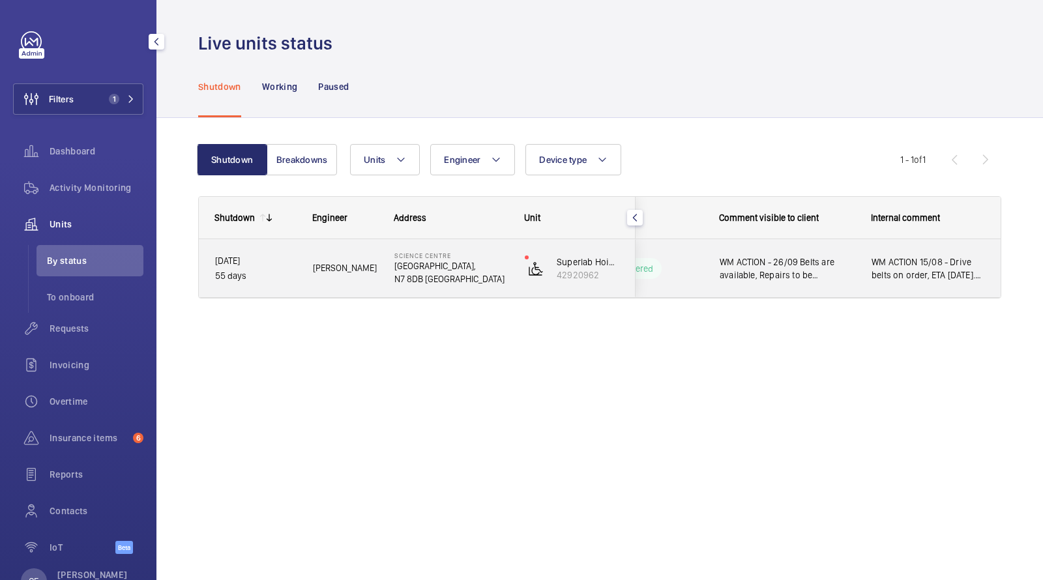
scroll to position [0, 235]
click at [827, 265] on span "WM ACTION - 26/09 Belts are available, Repairs to be scheduled. 11/08 Further p…" at bounding box center [781, 269] width 135 height 26
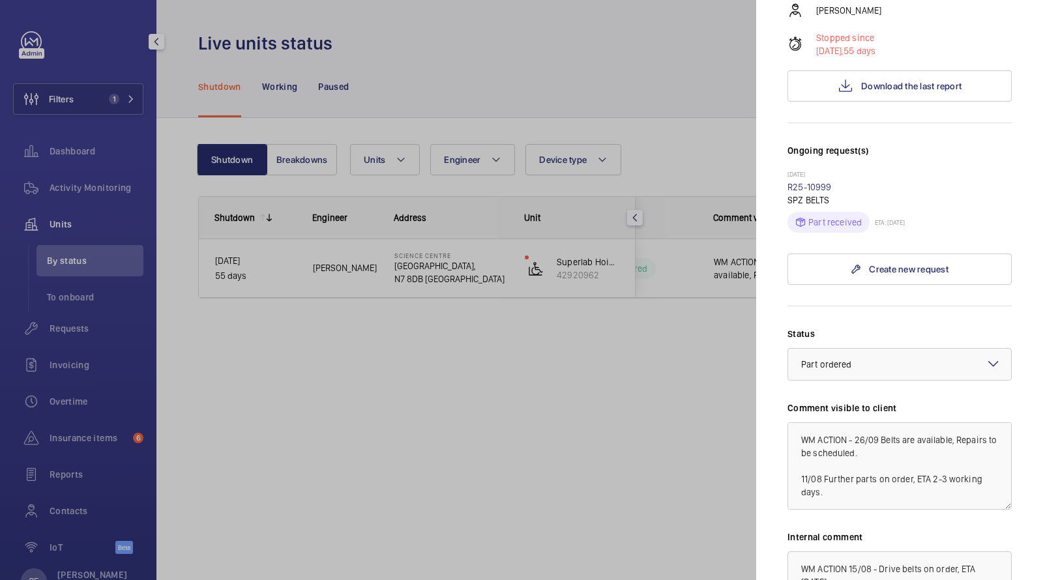
scroll to position [251, 0]
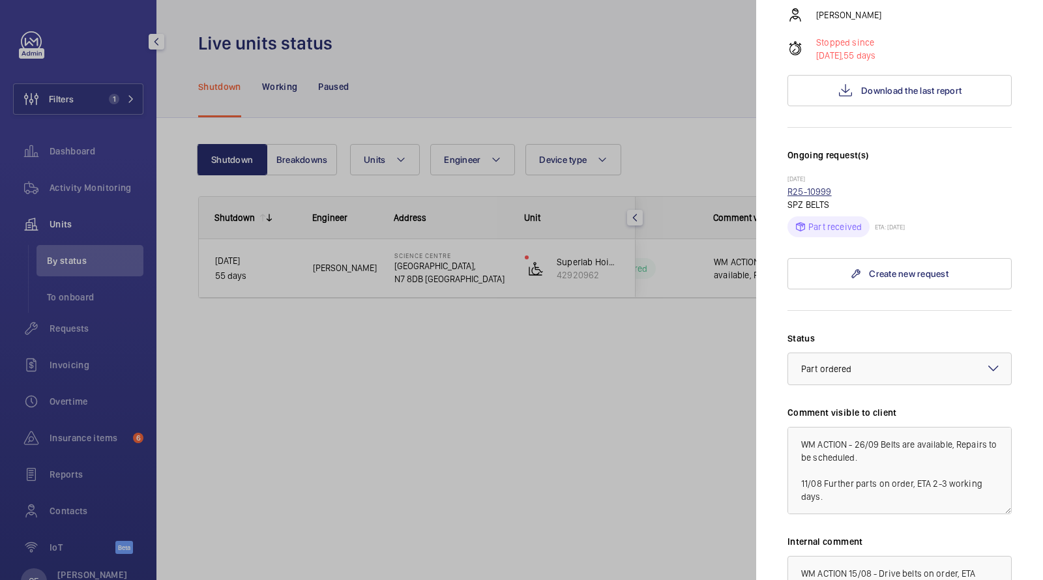
click at [816, 186] on link "R25-10999" at bounding box center [810, 191] width 44 height 10
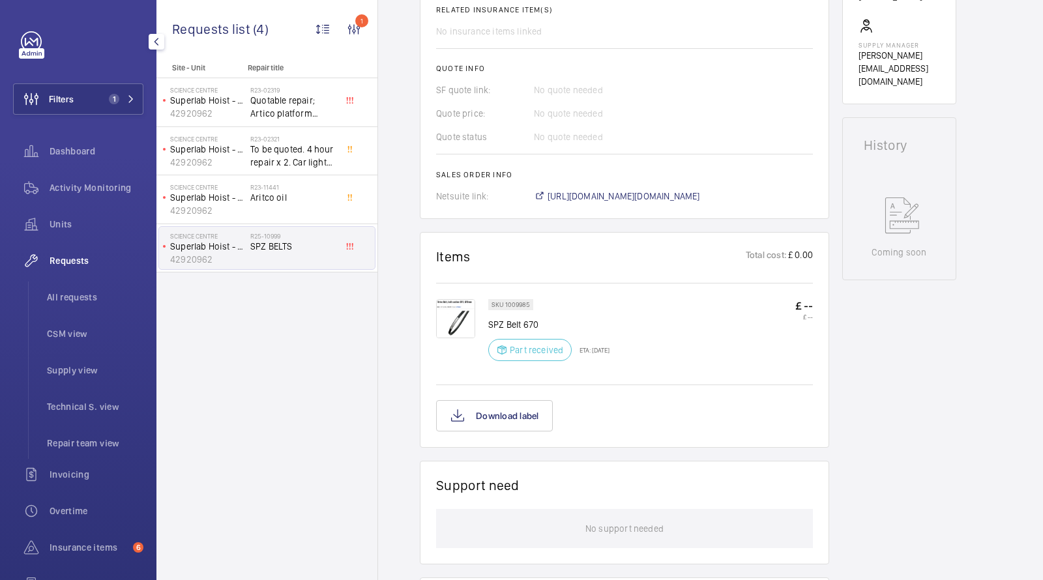
scroll to position [499, 0]
click at [451, 318] on img at bounding box center [455, 315] width 39 height 39
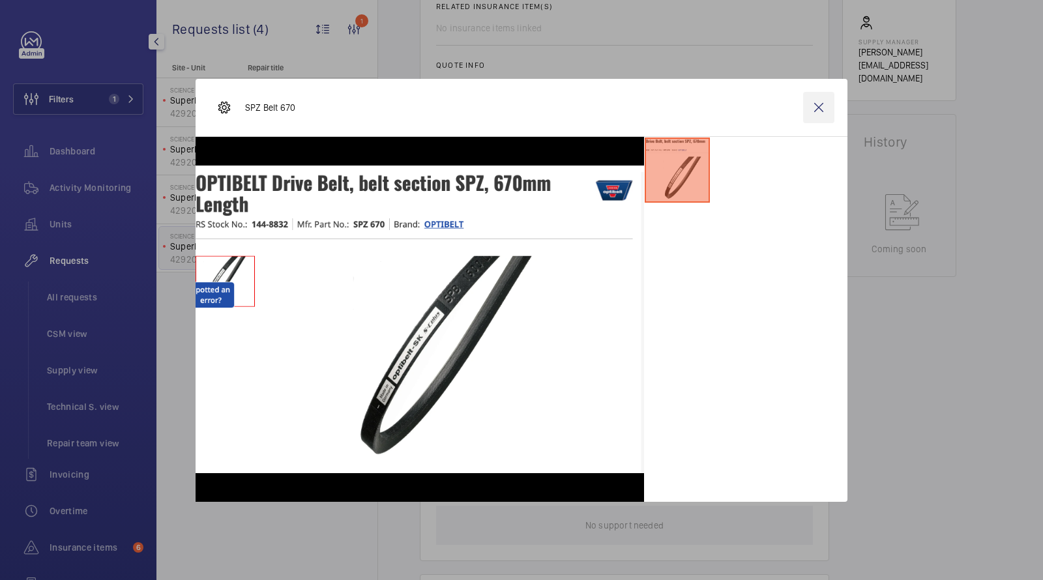
click at [818, 101] on wm-front-icon-button at bounding box center [818, 107] width 31 height 31
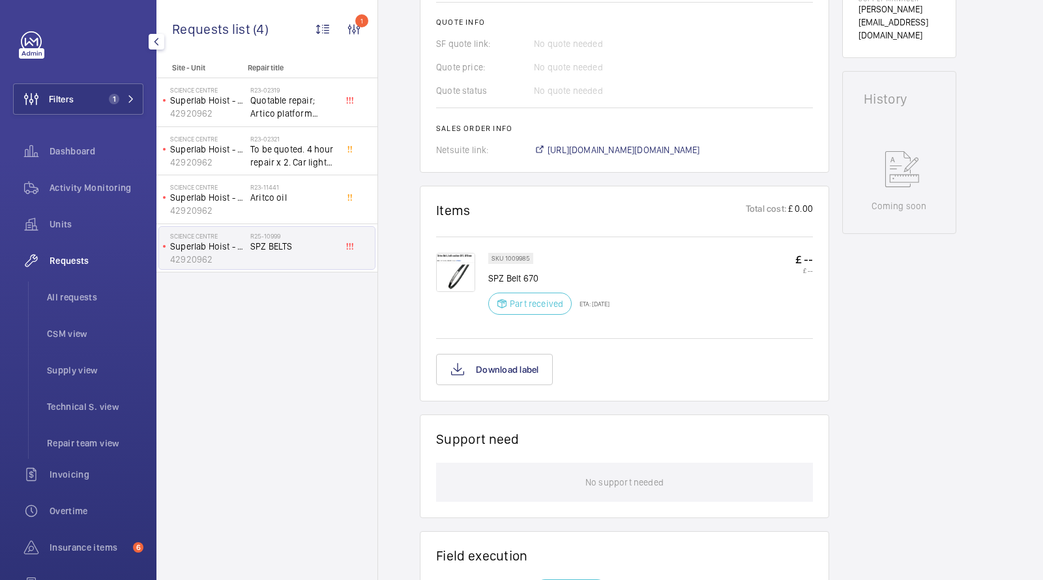
scroll to position [541, 0]
click at [634, 149] on span "https://6461500.app.netsuite.com/app/accounting/transactions/salesord.nl?id=291…" at bounding box center [624, 150] width 153 height 13
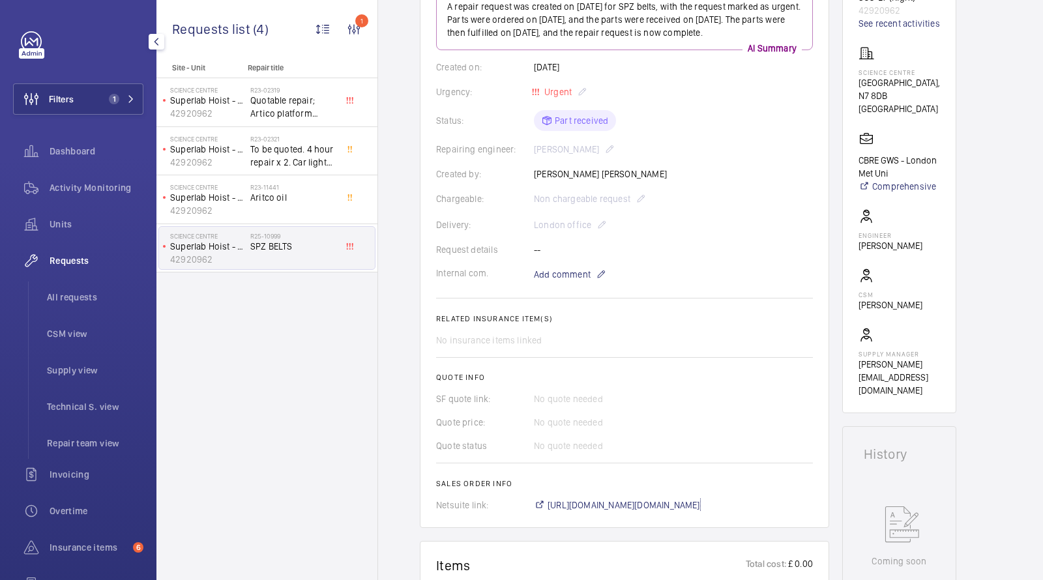
scroll to position [79, 0]
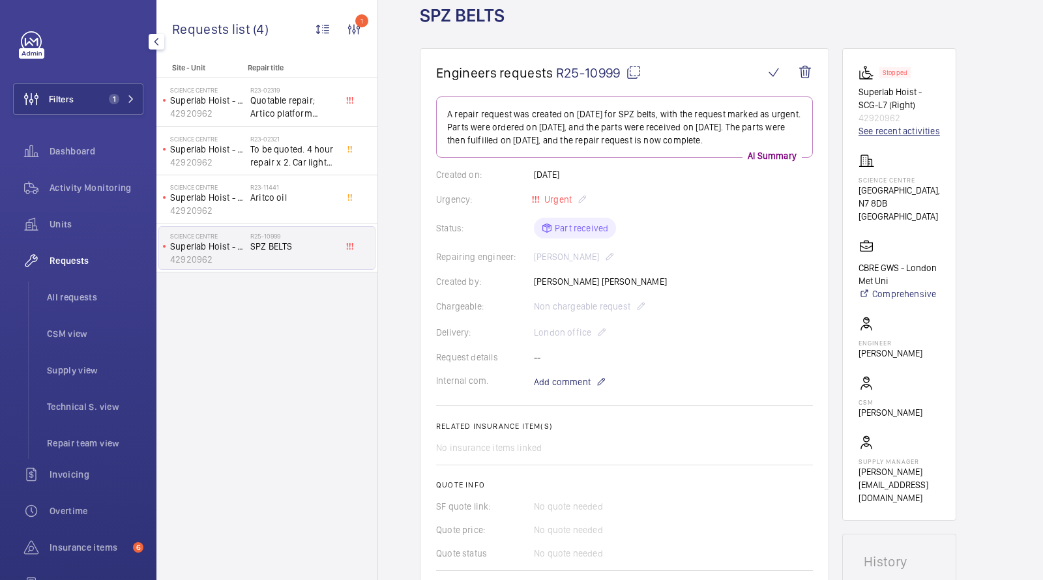
click at [893, 131] on link "See recent activities" at bounding box center [900, 131] width 82 height 13
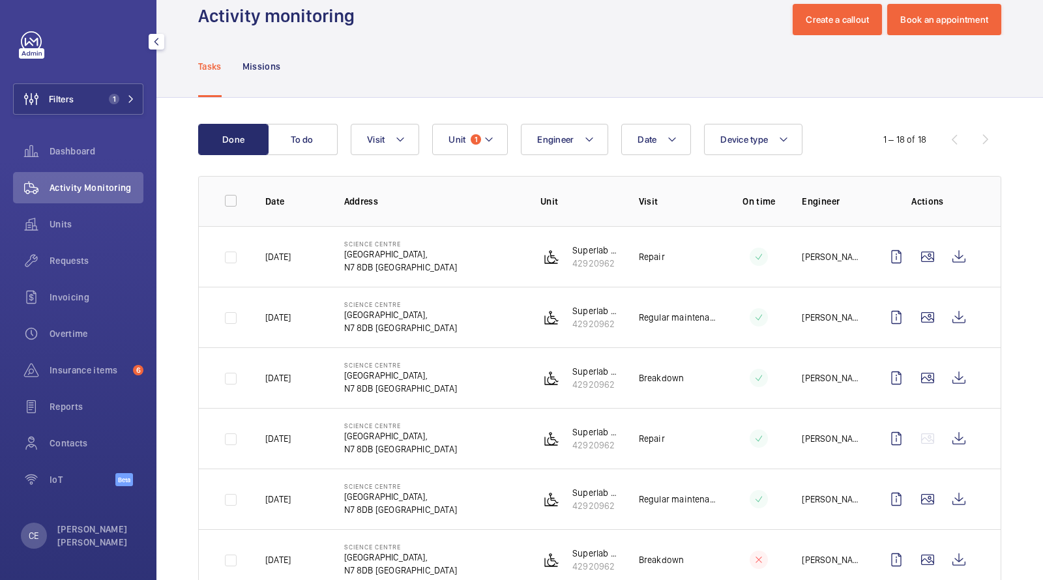
scroll to position [30, 0]
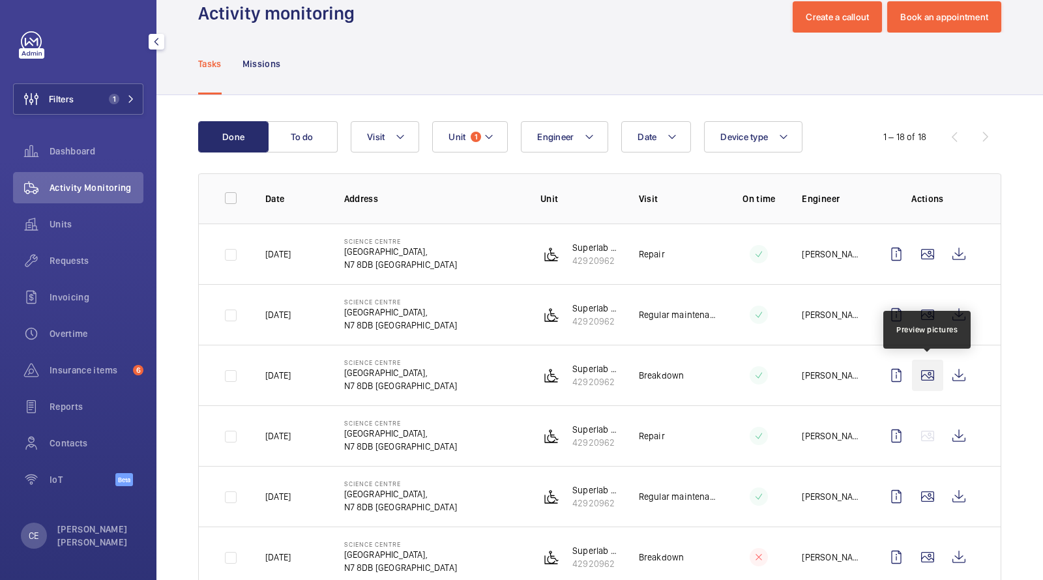
click at [938, 378] on wm-front-icon-button at bounding box center [927, 375] width 31 height 31
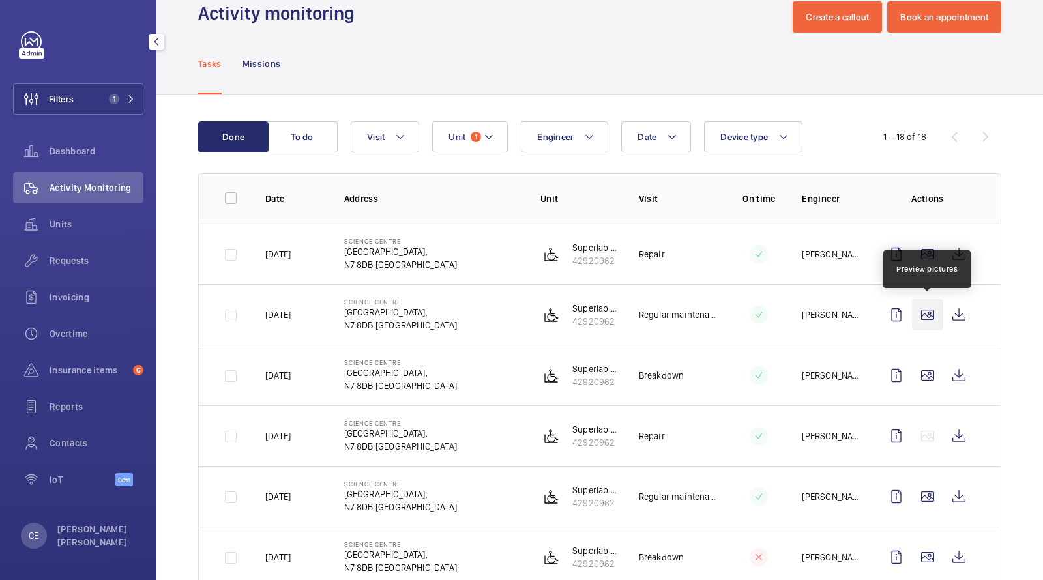
click at [927, 311] on wm-front-icon-button at bounding box center [927, 314] width 31 height 31
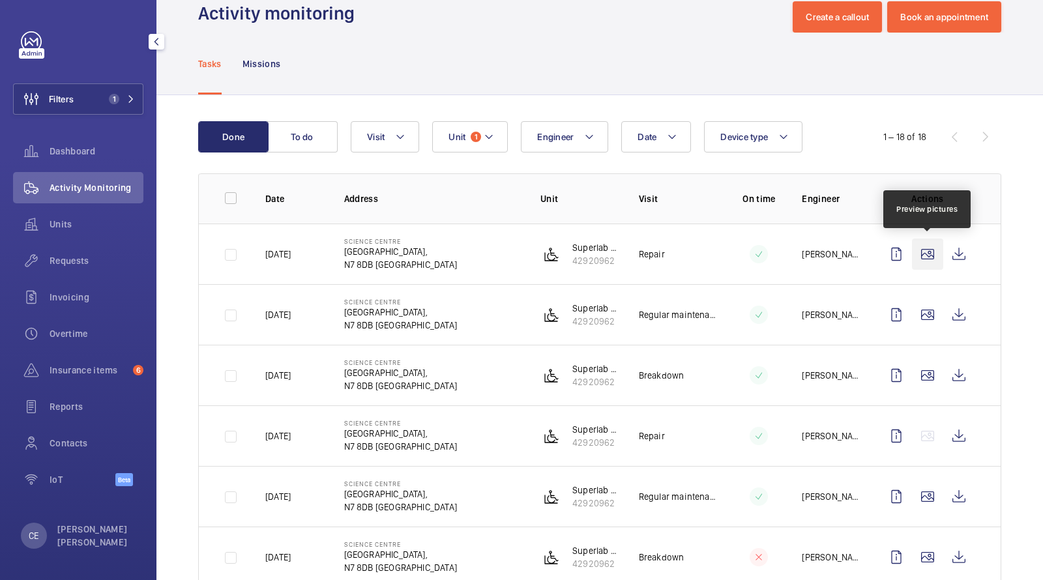
click at [925, 245] on wm-front-icon-button at bounding box center [927, 254] width 31 height 31
click at [960, 250] on wm-front-icon-button at bounding box center [958, 254] width 31 height 31
